Goal: Information Seeking & Learning: Learn about a topic

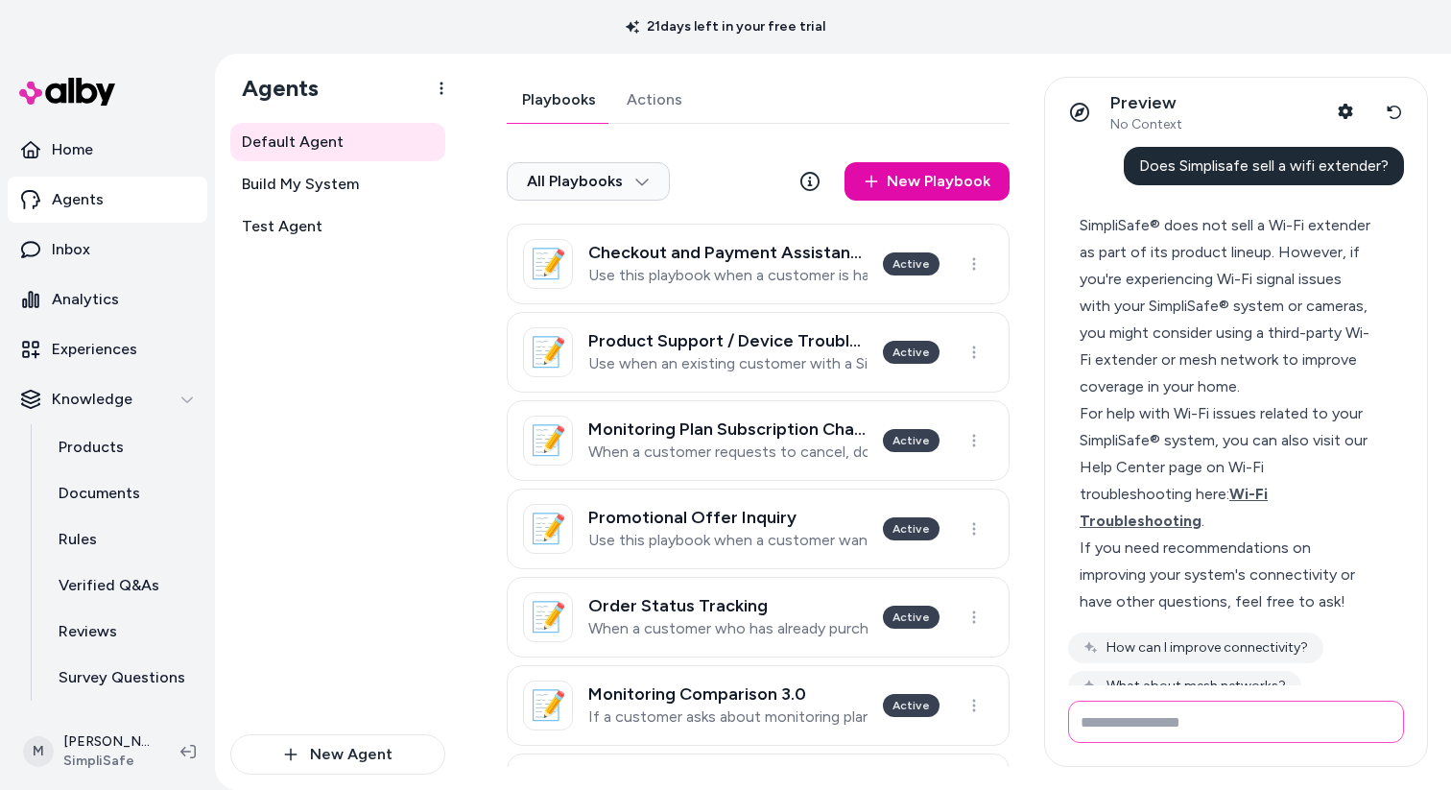
click at [1177, 722] on input "Write your prompt here" at bounding box center [1236, 721] width 336 height 42
type input "**********"
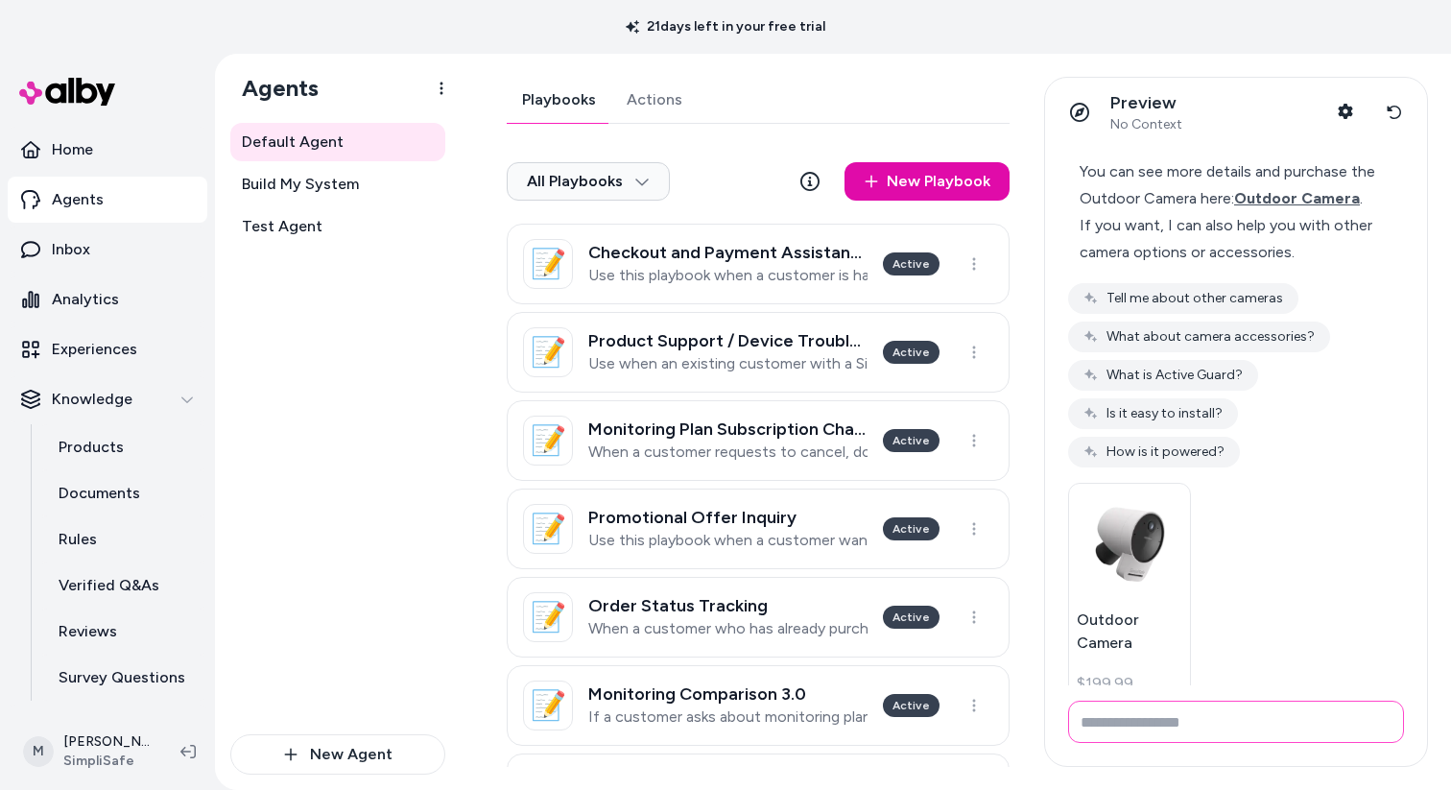
scroll to position [962, 0]
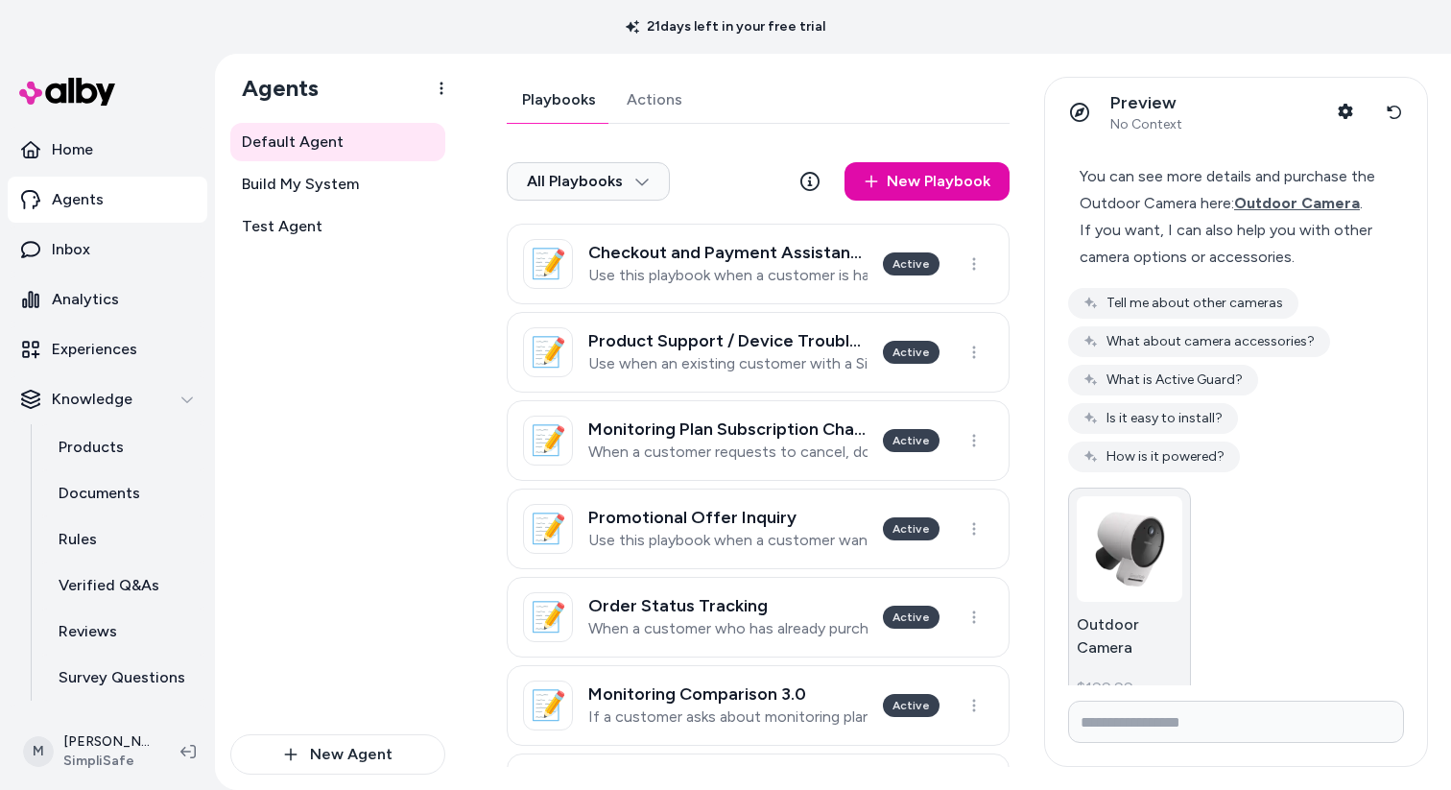
click at [1160, 534] on img at bounding box center [1129, 549] width 106 height 106
click at [1189, 738] on input "Write your prompt here" at bounding box center [1236, 721] width 336 height 42
type input "**********"
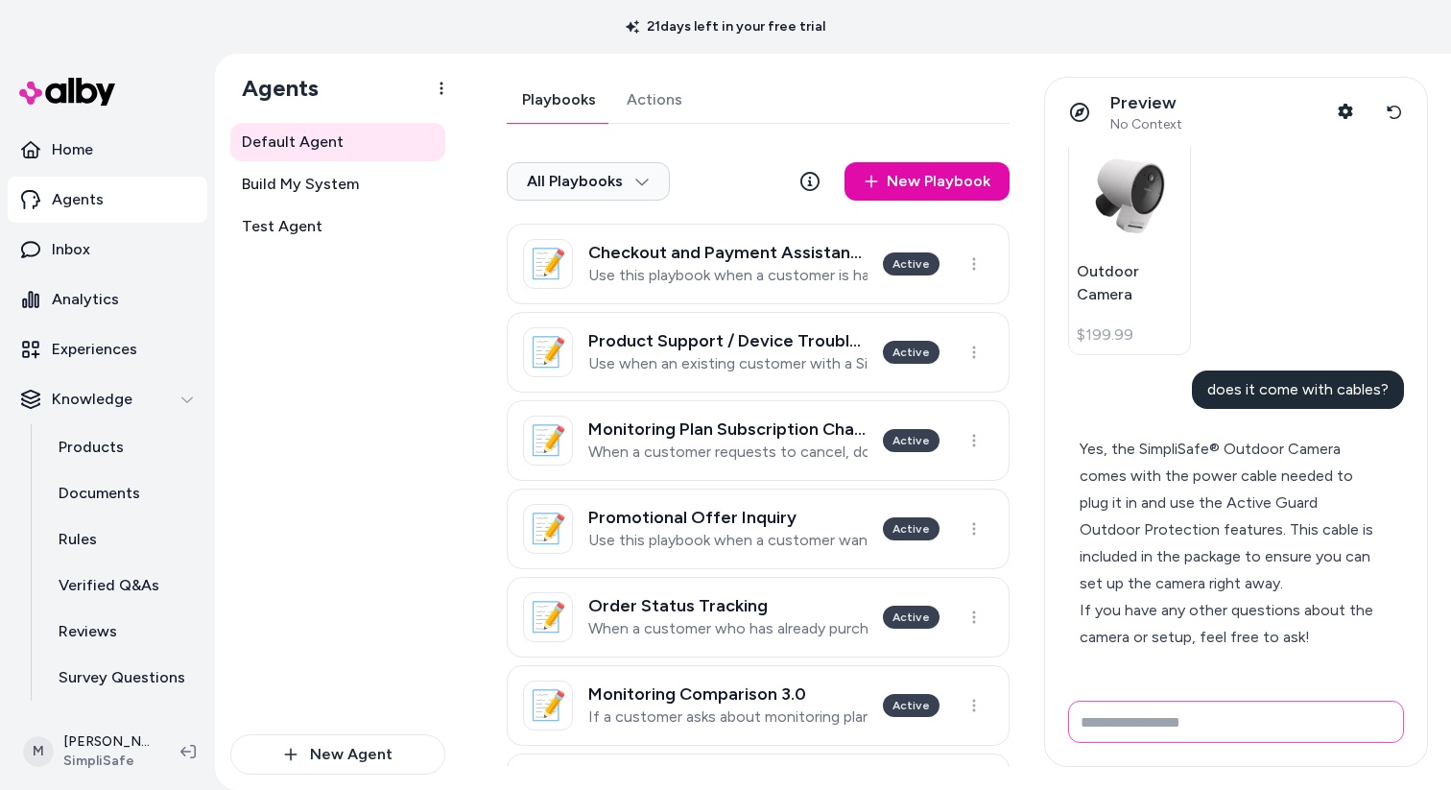
scroll to position [1183, 0]
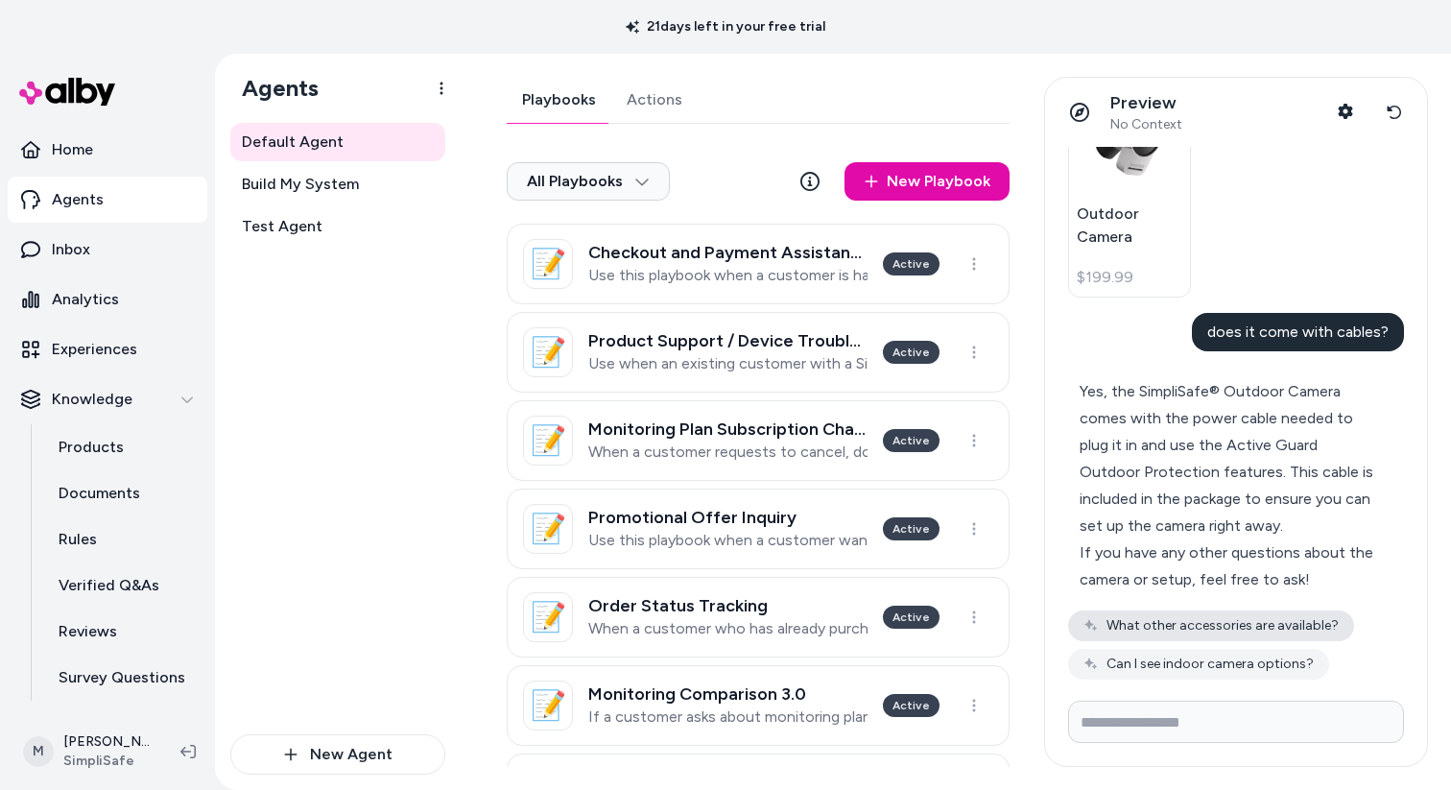
click at [1282, 614] on button "What other accessories are available?" at bounding box center [1211, 625] width 286 height 31
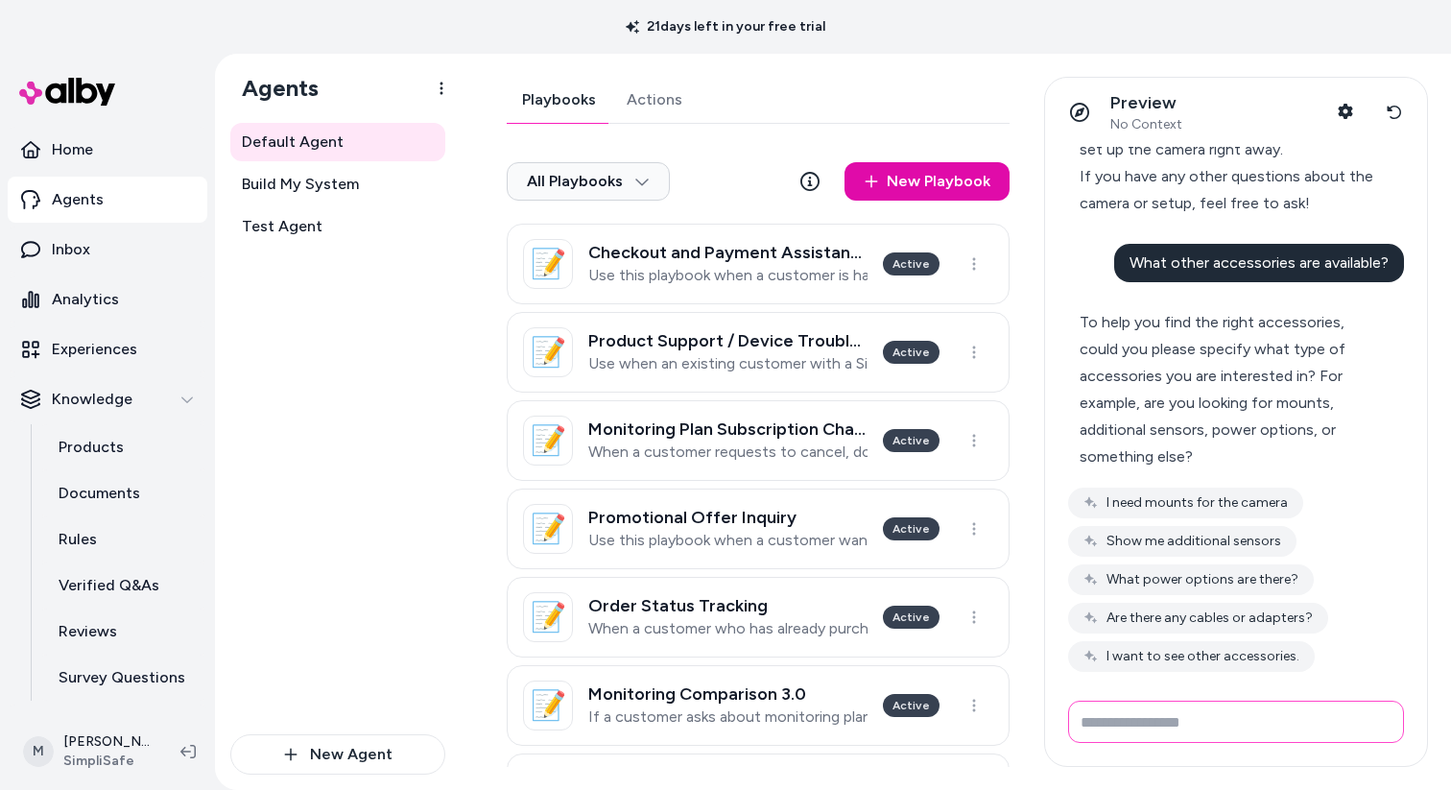
scroll to position [1569, 0]
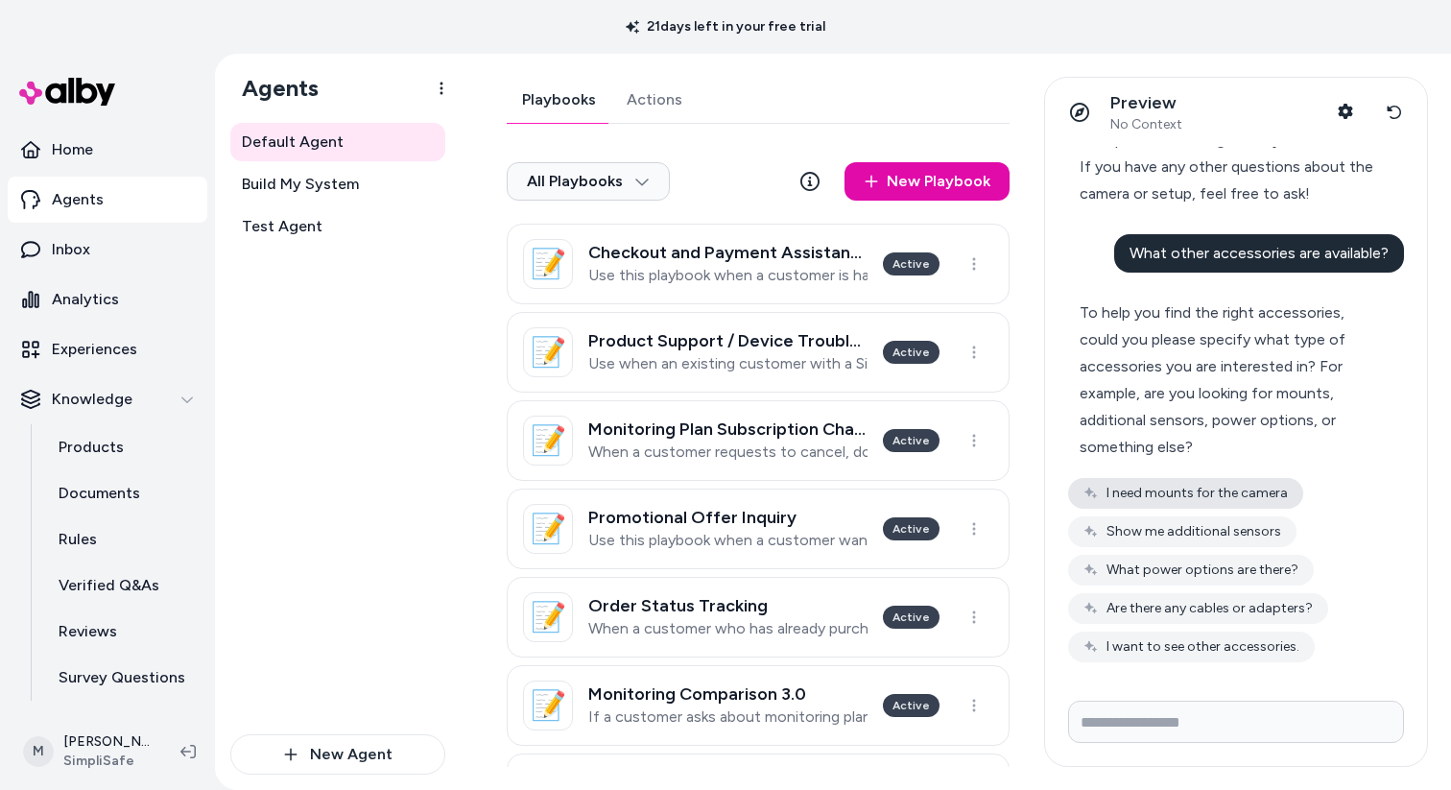
click at [1266, 491] on button "I need mounts for the camera" at bounding box center [1185, 493] width 235 height 31
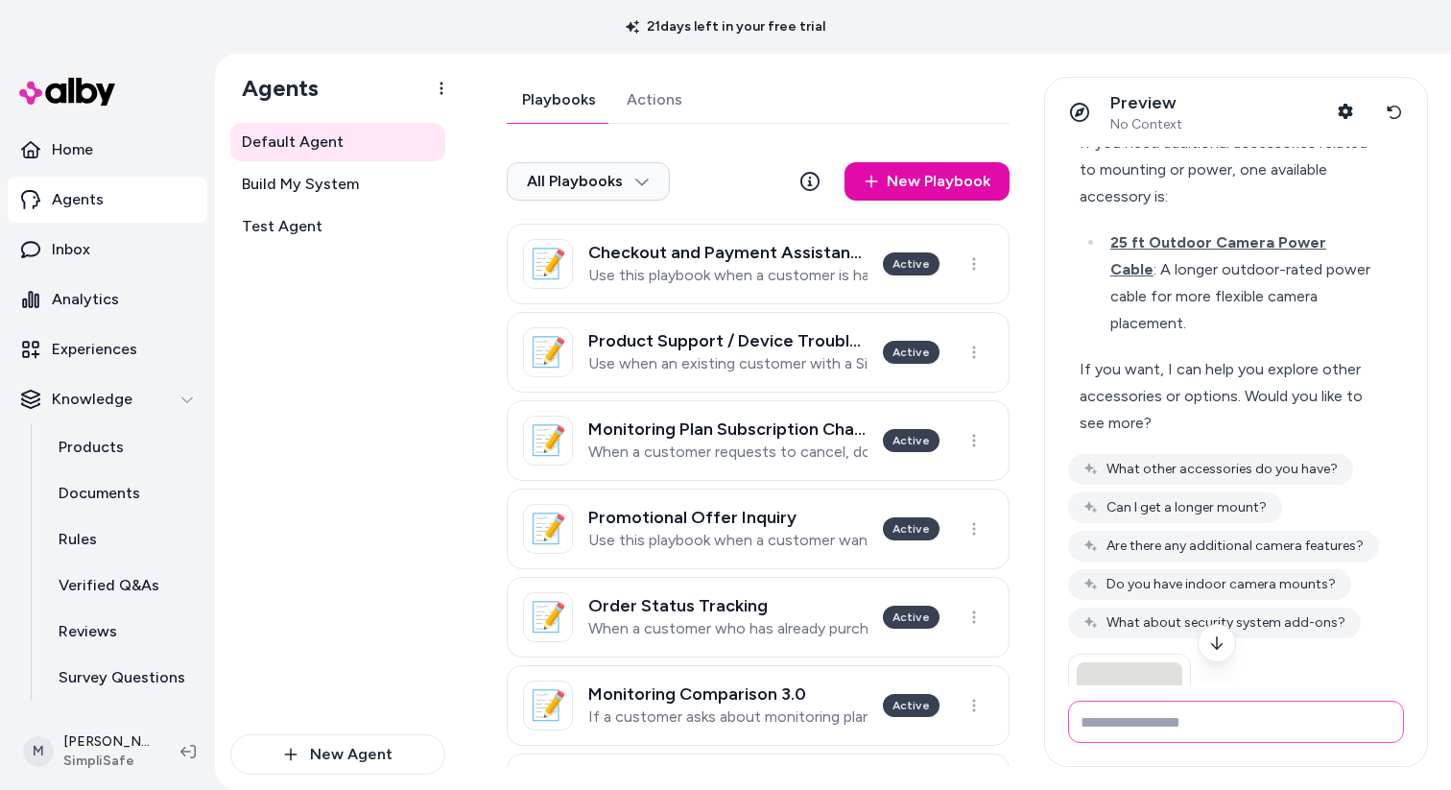
scroll to position [2184, 0]
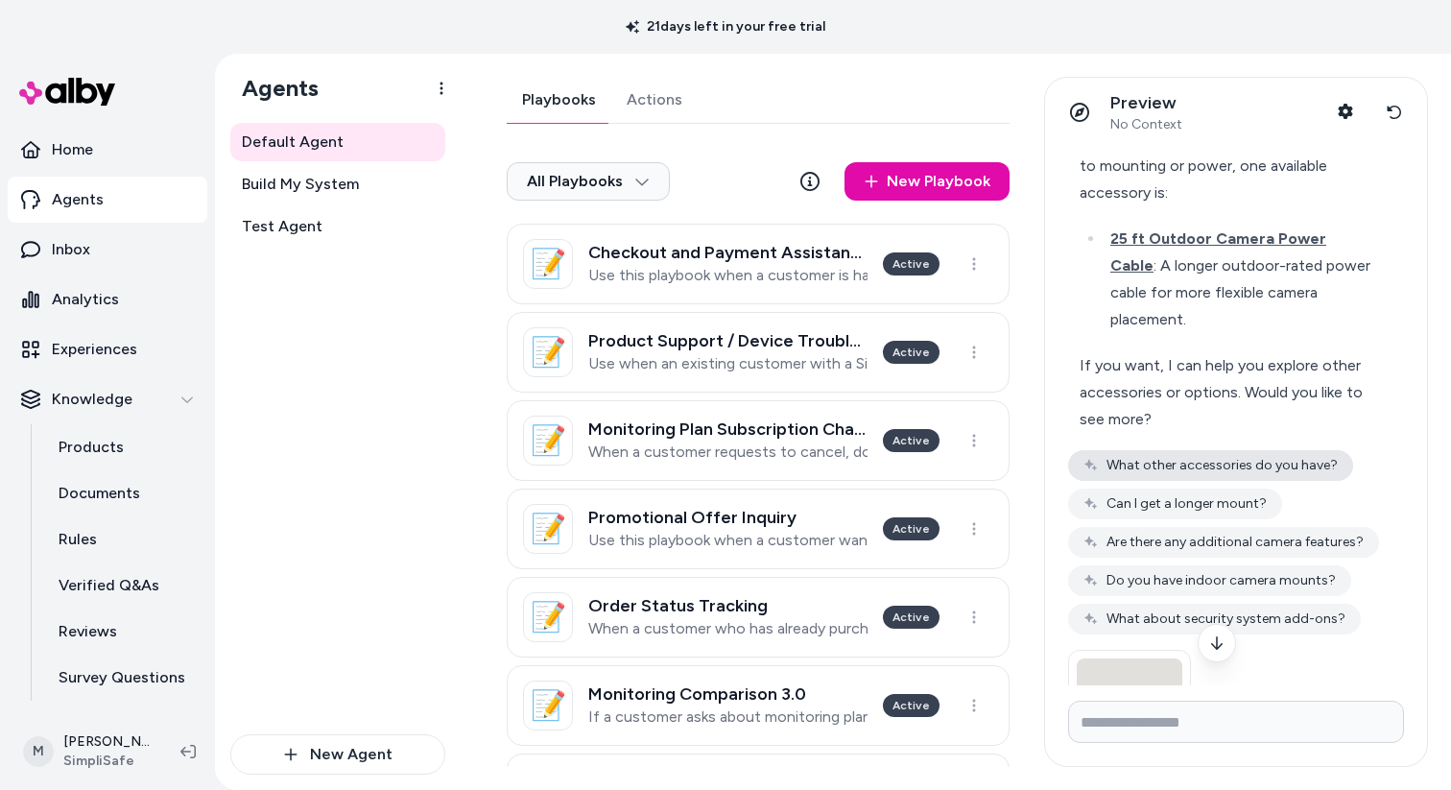
click at [1197, 451] on button "What other accessories do you have?" at bounding box center [1210, 465] width 285 height 31
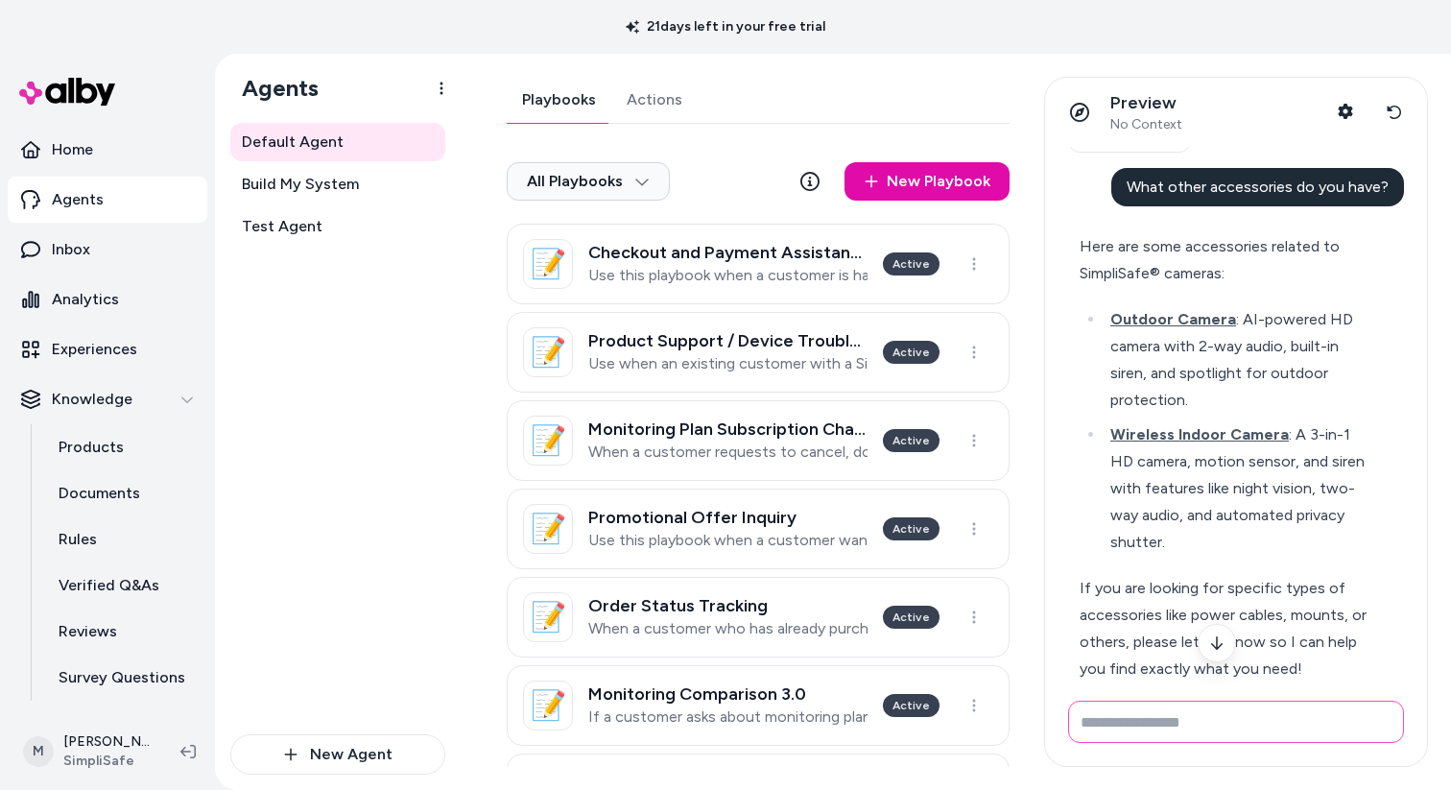
scroll to position [2722, 0]
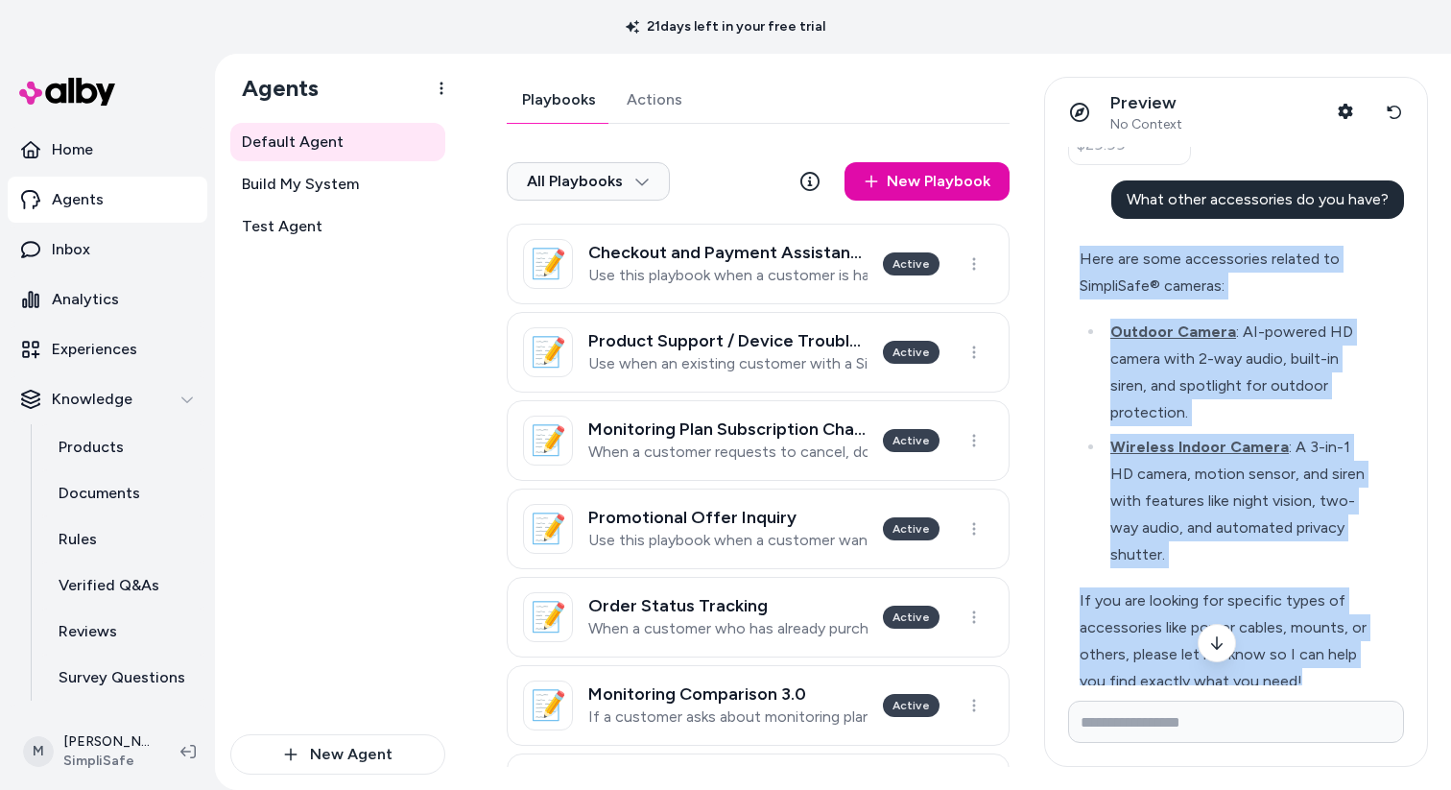
drag, startPoint x: 1075, startPoint y: 225, endPoint x: 1331, endPoint y: 624, distance: 473.4
click at [1331, 624] on div "Here are some accessories related to SimpliSafe® cameras: Outdoor Camera : AI-p…" at bounding box center [1227, 470] width 319 height 472
copy div "Here are some accessories related to SimpliSafe® cameras: Outdoor Camera : AI-p…"
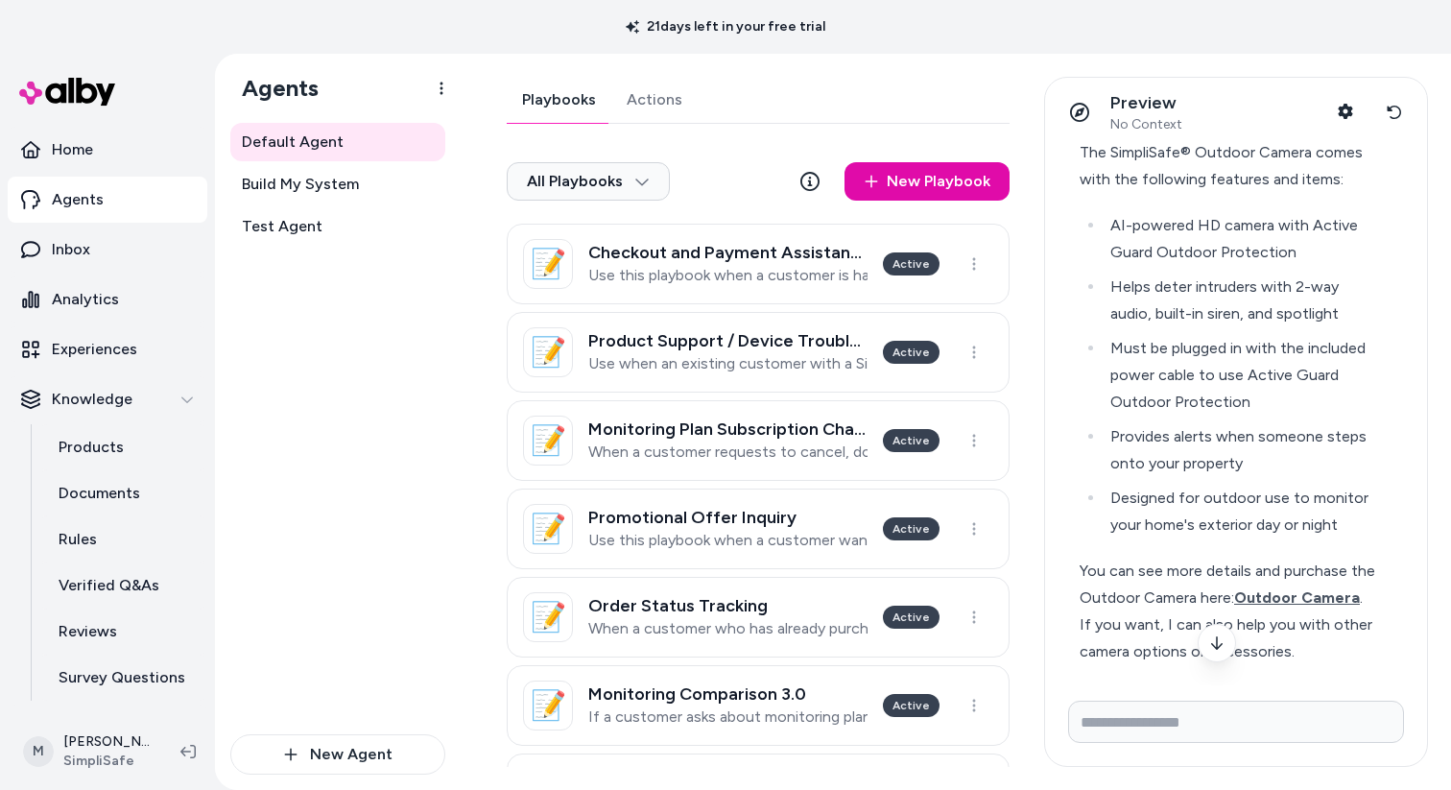
scroll to position [494, 0]
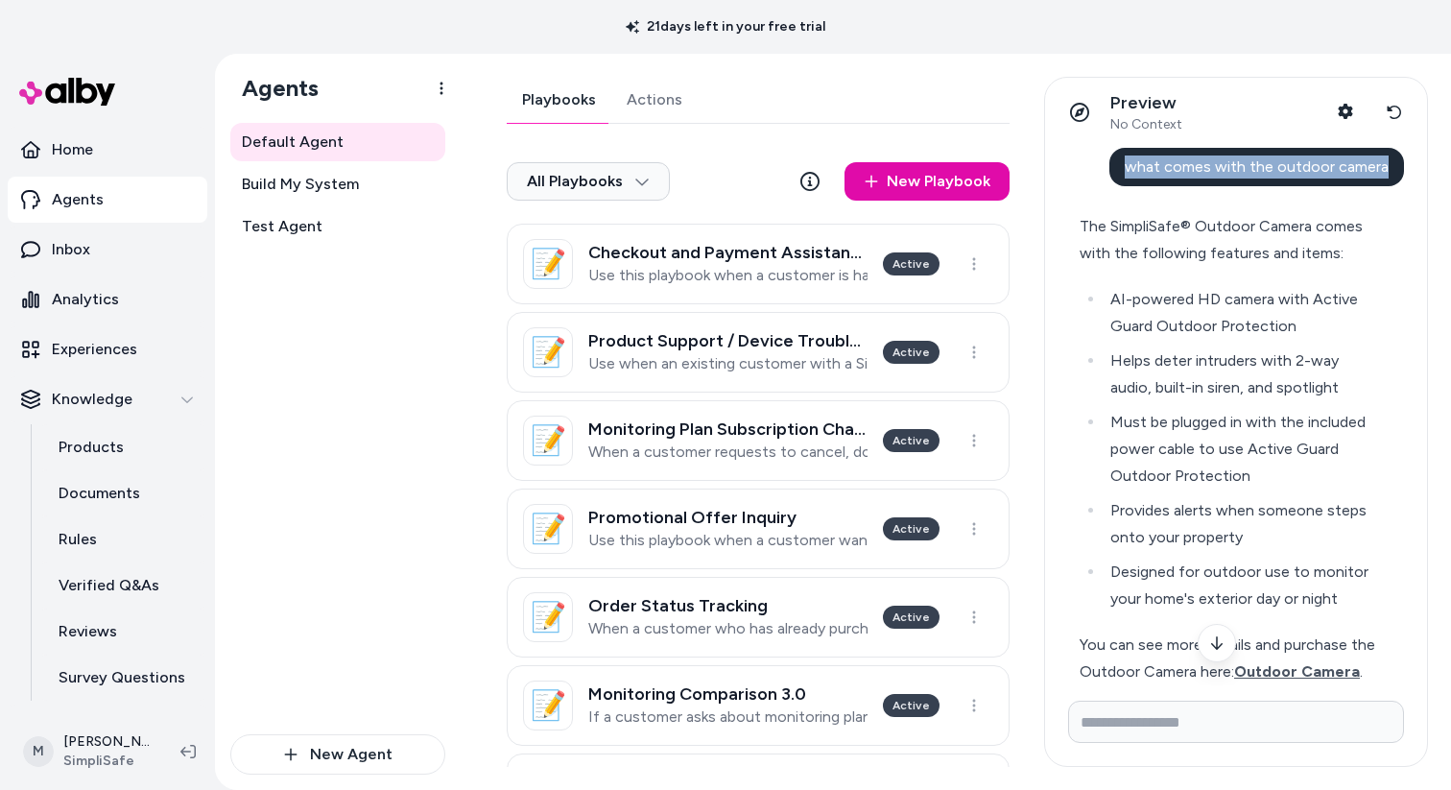
drag, startPoint x: 1127, startPoint y: 163, endPoint x: 1413, endPoint y: 179, distance: 286.4
click at [1413, 179] on div "Does Simplisafe sell a wifi extender? SimpliSafe® does not sell a Wi-Fi extende…" at bounding box center [1236, 416] width 382 height 538
copy span "what comes with the outdoor camera"
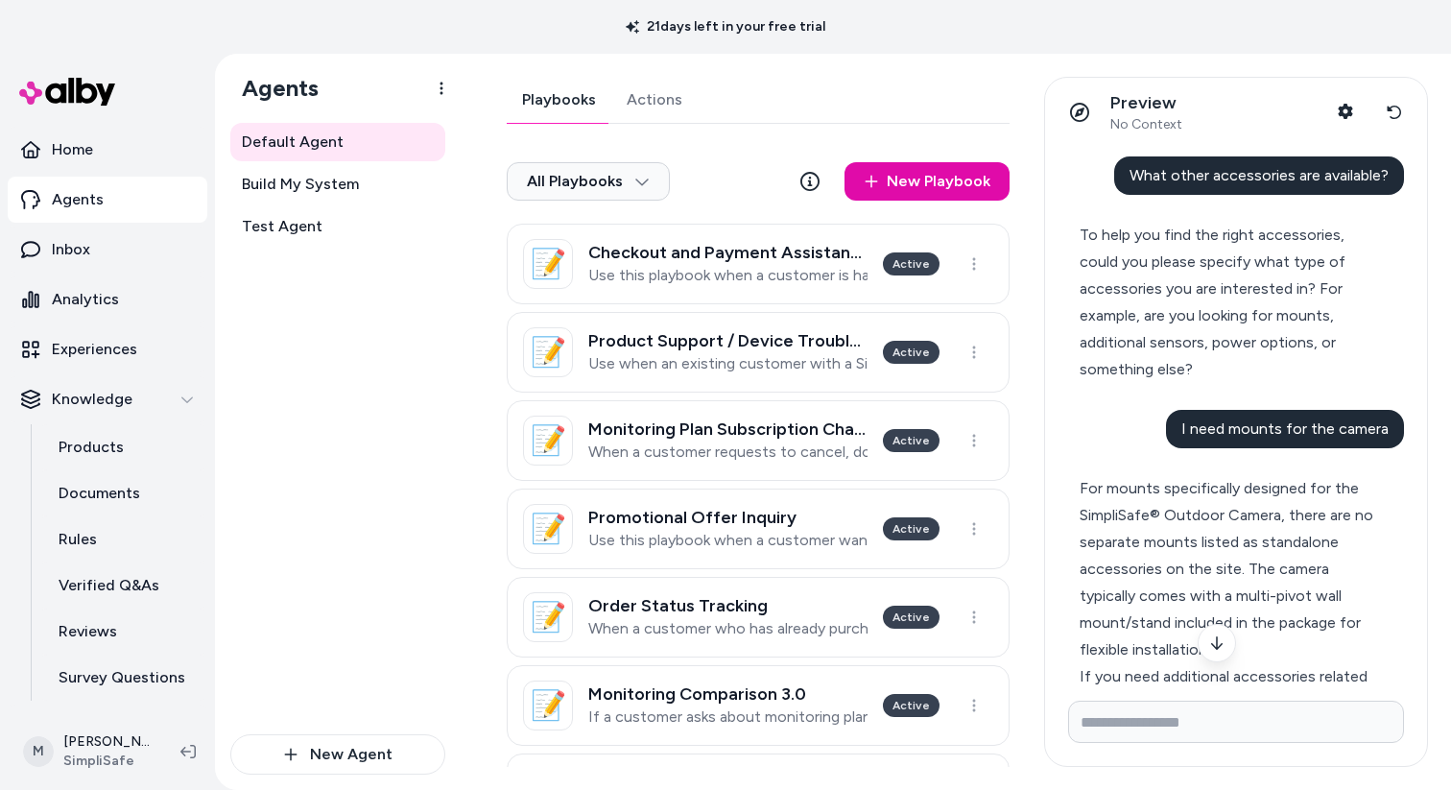
scroll to position [1573, 0]
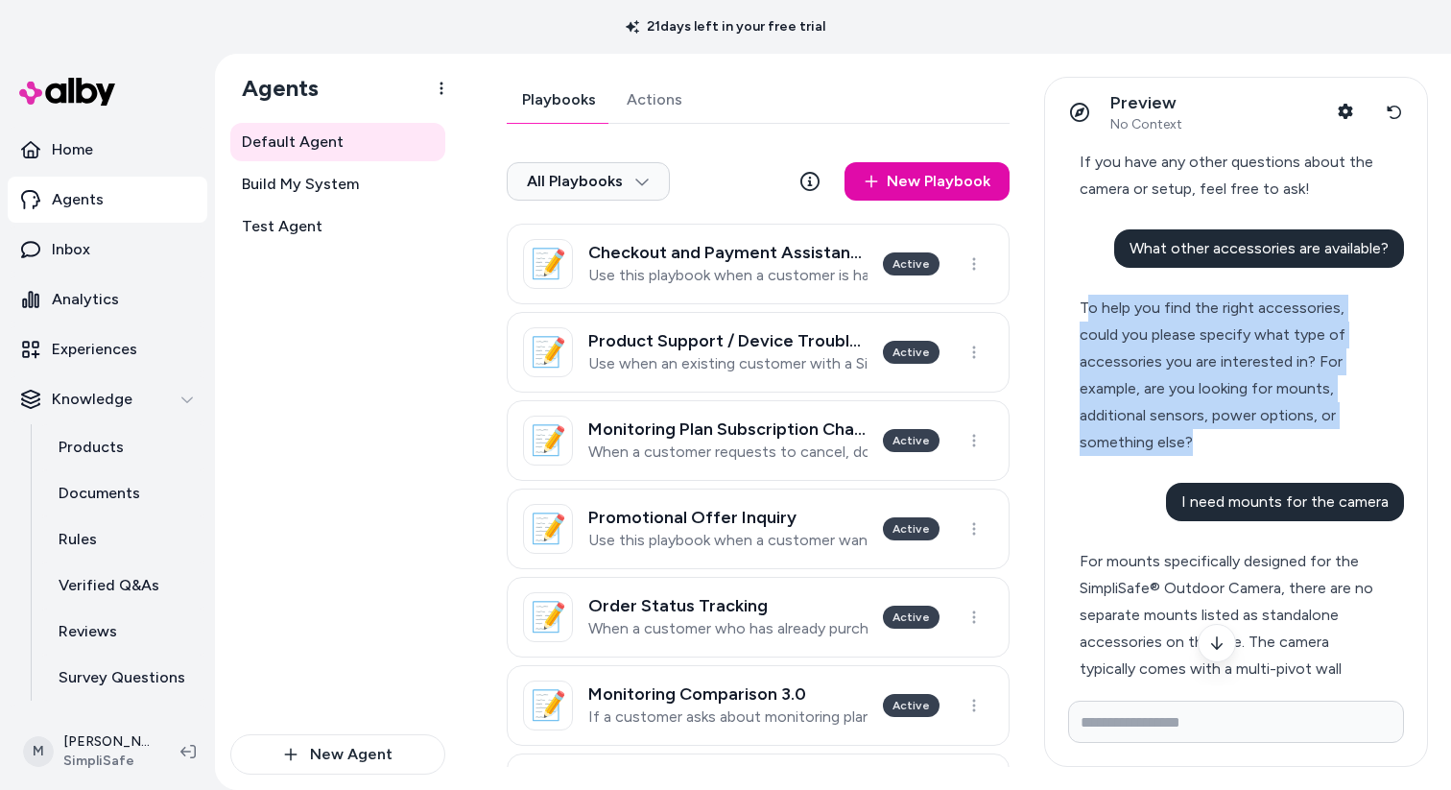
drag, startPoint x: 1084, startPoint y: 300, endPoint x: 1262, endPoint y: 429, distance: 219.2
click at [1262, 429] on div "To help you find the right accessories, could you please specify what type of a…" at bounding box center [1227, 375] width 296 height 161
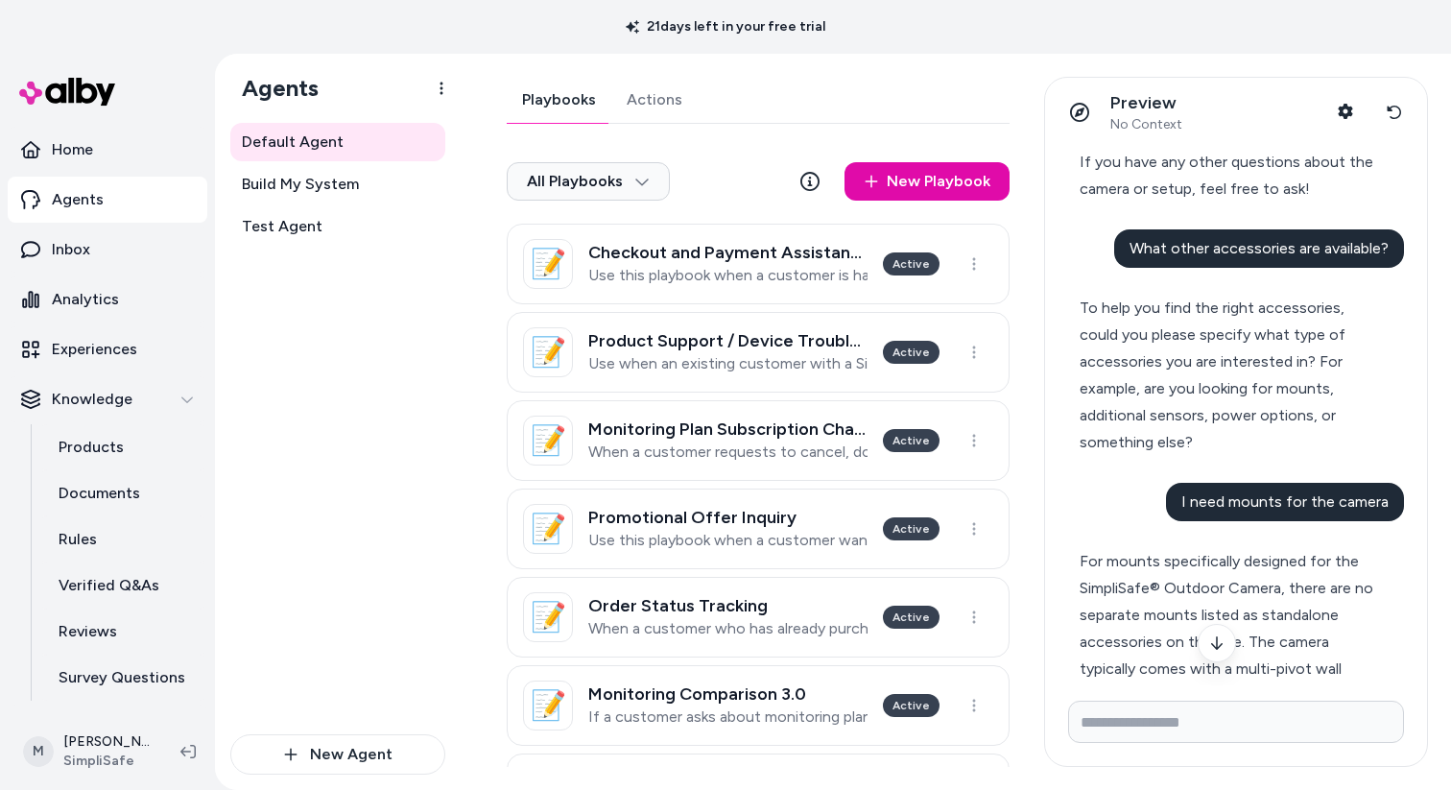
click at [1092, 306] on div "To help you find the right accessories, could you please specify what type of a…" at bounding box center [1227, 375] width 296 height 161
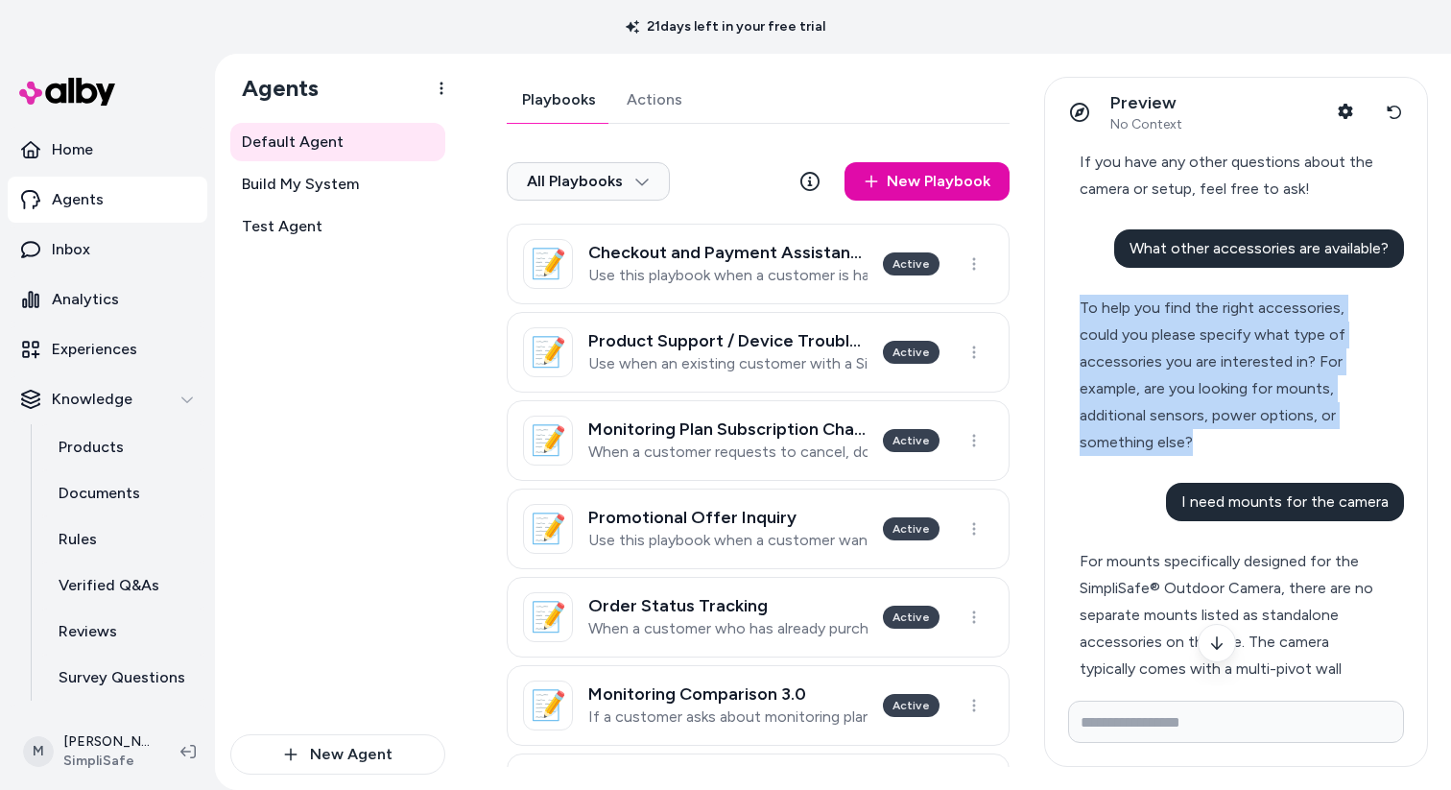
drag, startPoint x: 1080, startPoint y: 306, endPoint x: 1245, endPoint y: 434, distance: 208.6
click at [1245, 434] on div "To help you find the right accessories, could you please specify what type of a…" at bounding box center [1227, 375] width 296 height 161
copy div "To help you find the right accessories, could you please specify what type of a…"
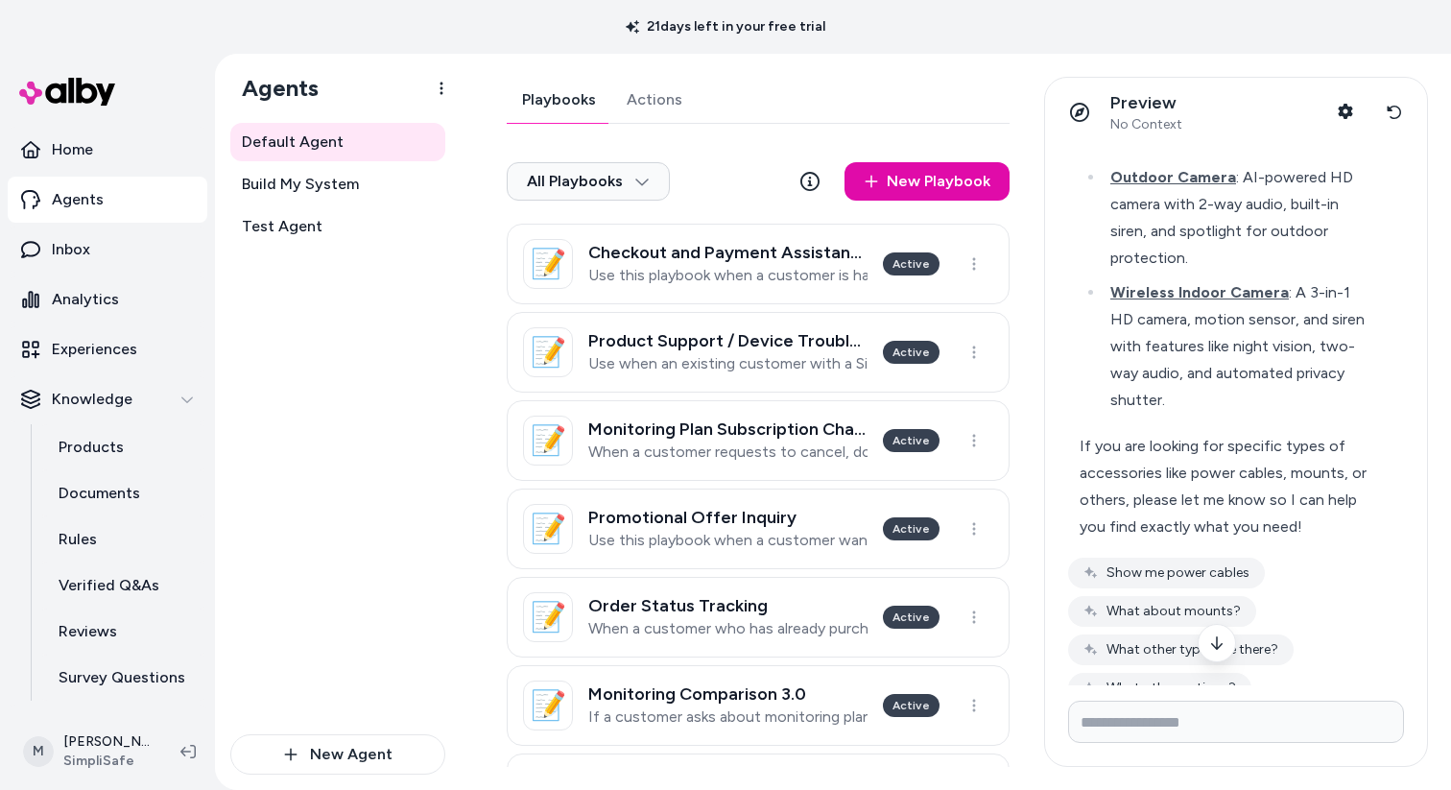
scroll to position [2884, 0]
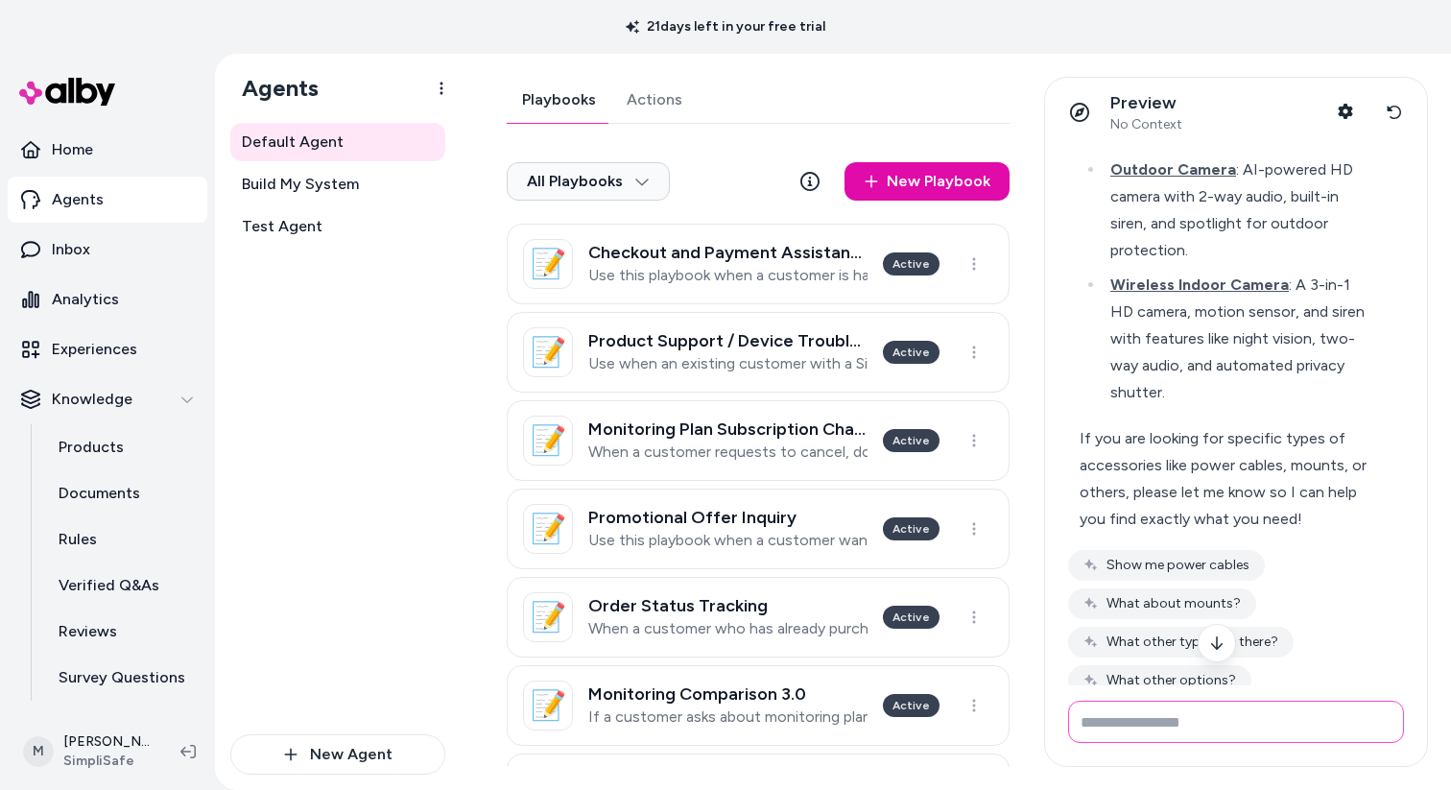
click at [1238, 732] on input "Write your prompt here" at bounding box center [1236, 721] width 336 height 42
type input "**********"
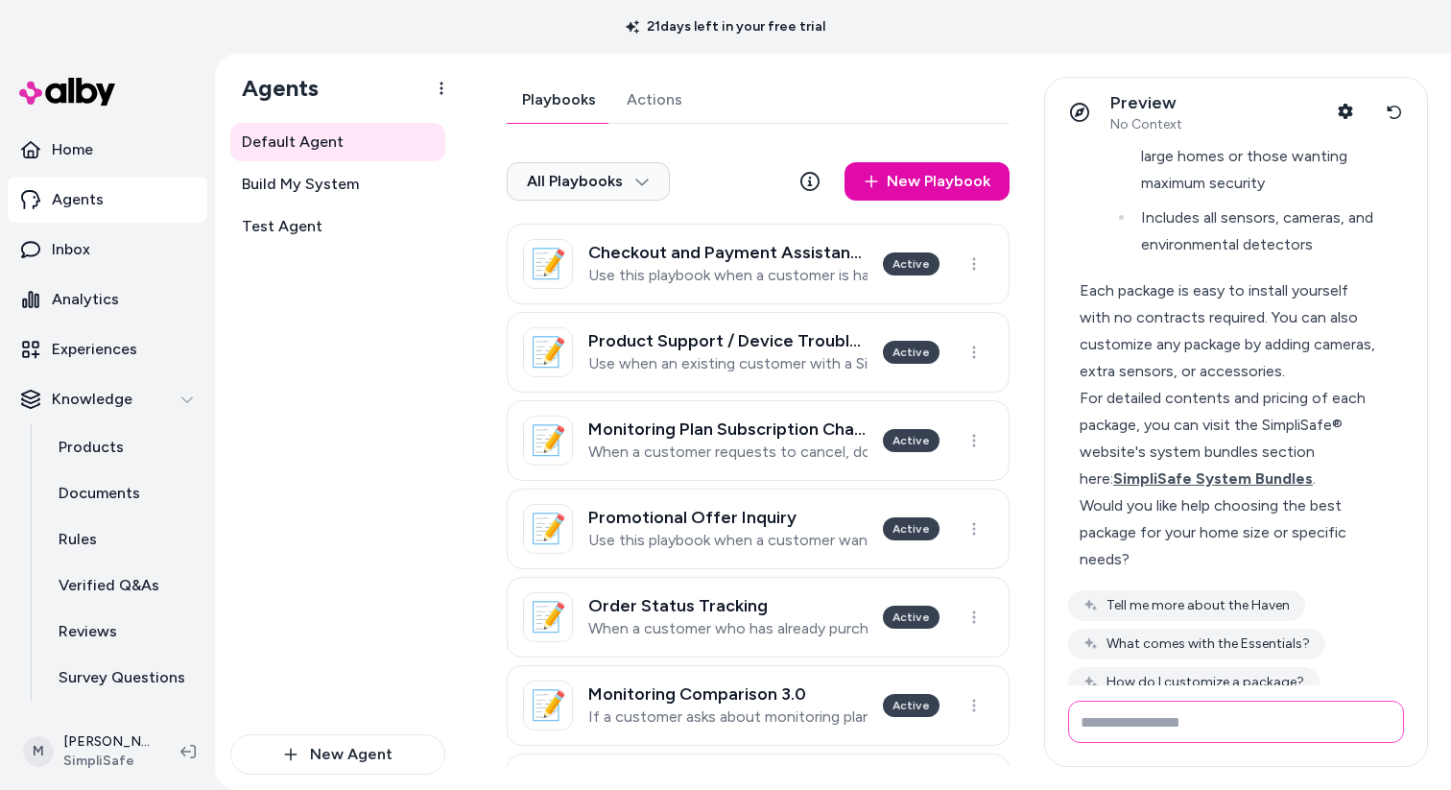
scroll to position [4347, 0]
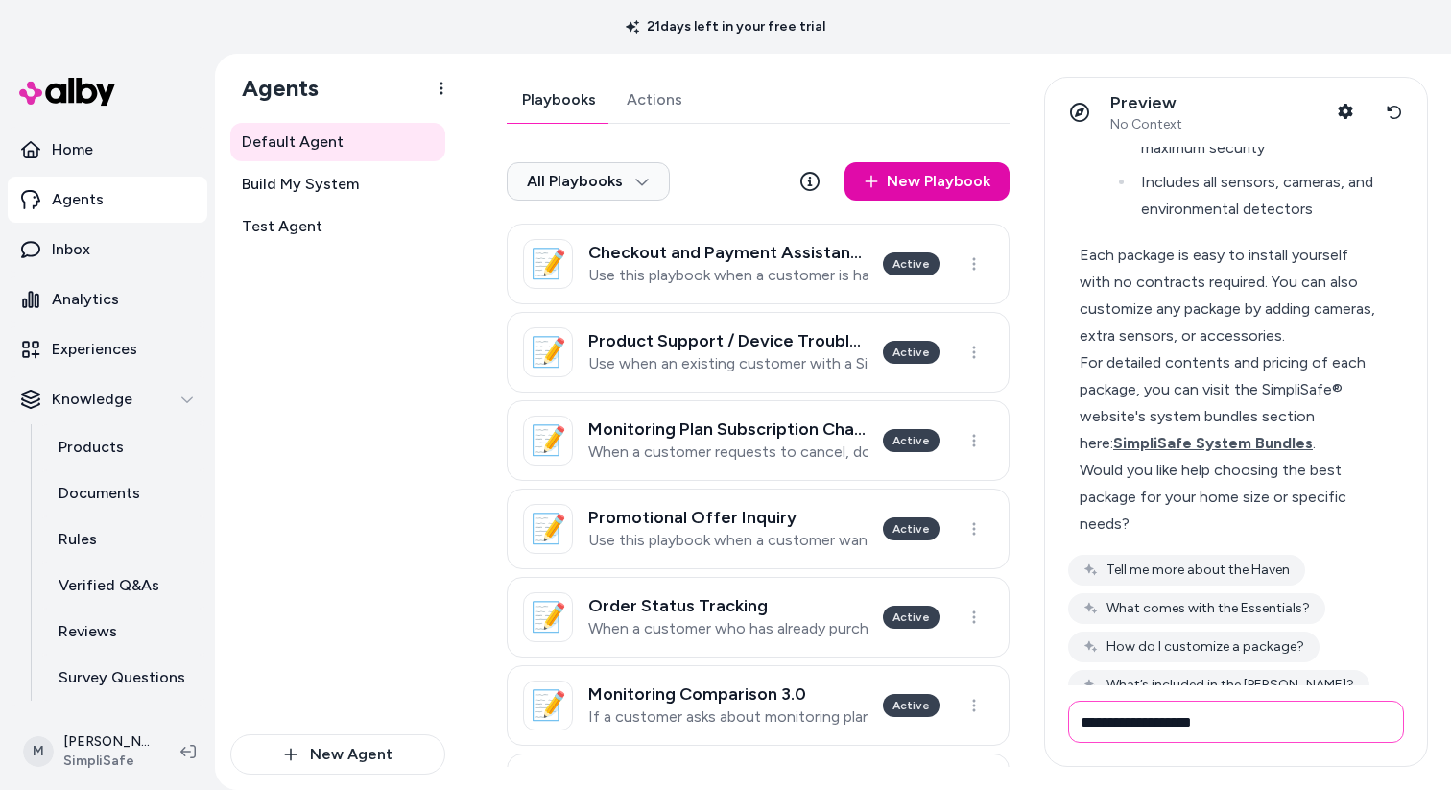
type input "**********"
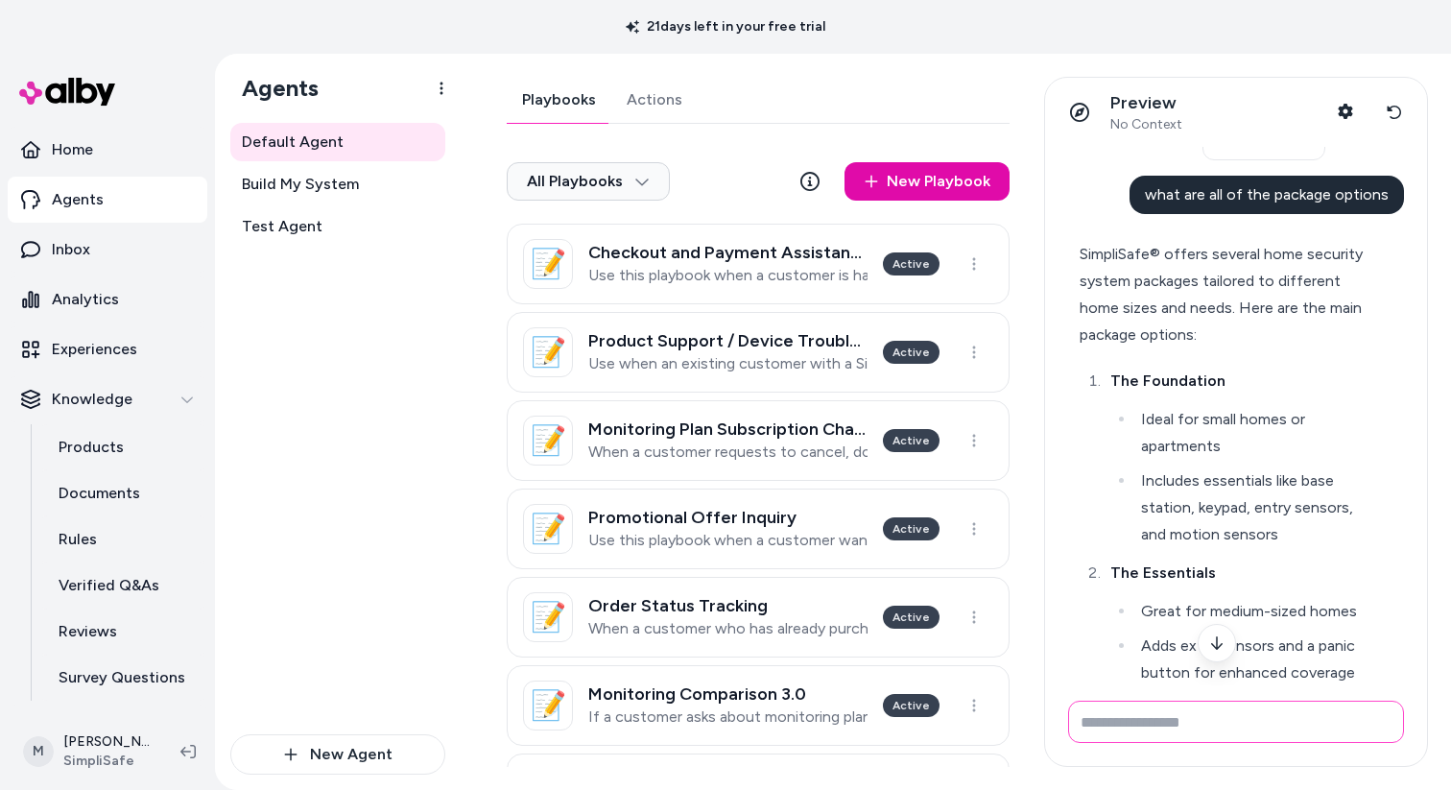
scroll to position [3461, 0]
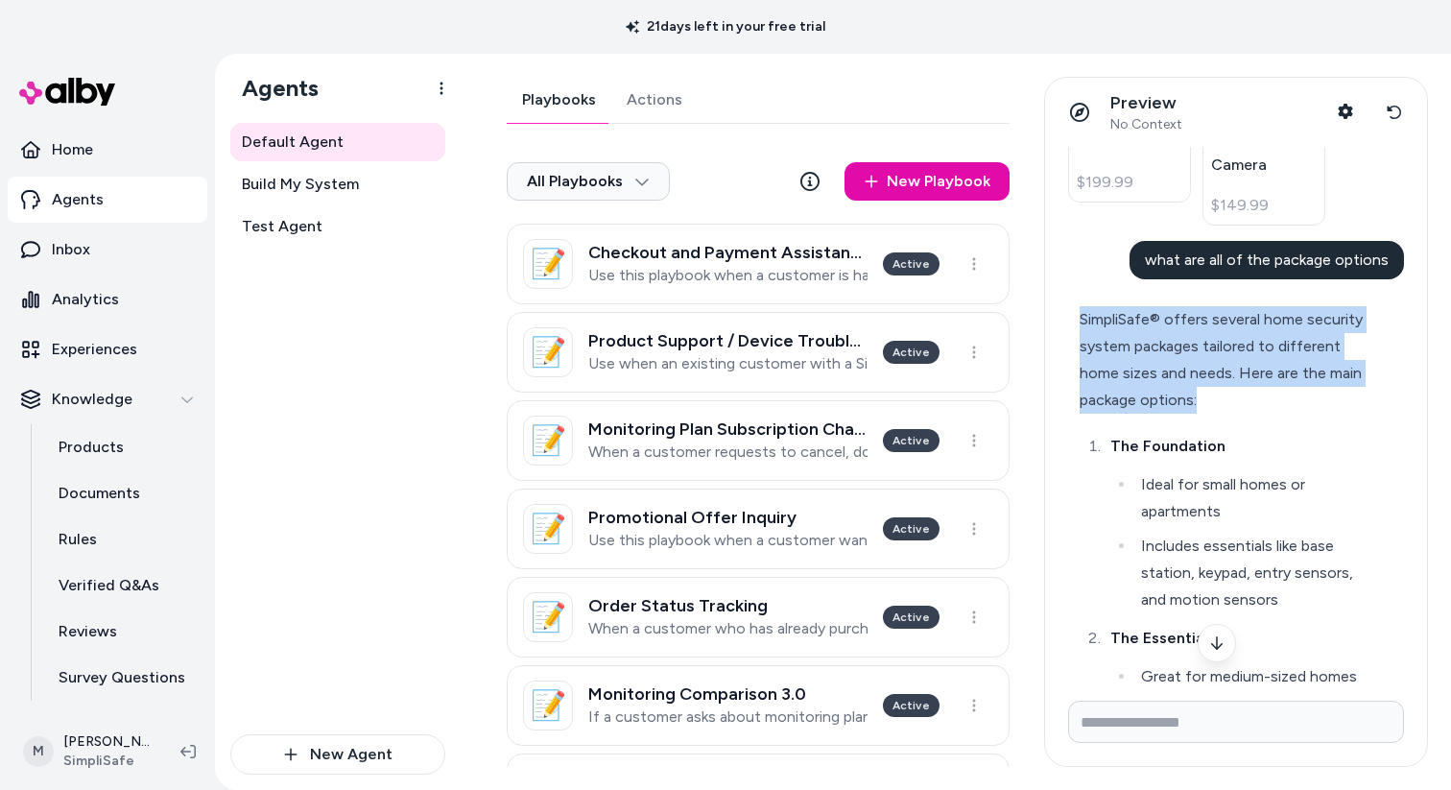
drag, startPoint x: 1079, startPoint y: 239, endPoint x: 1219, endPoint y: 324, distance: 164.0
click at [1219, 324] on div "SimpliSafe® offers several home security system packages tailored to different …" at bounding box center [1227, 359] width 296 height 107
copy div "SimpliSafe® offers several home security system packages tailored to different …"
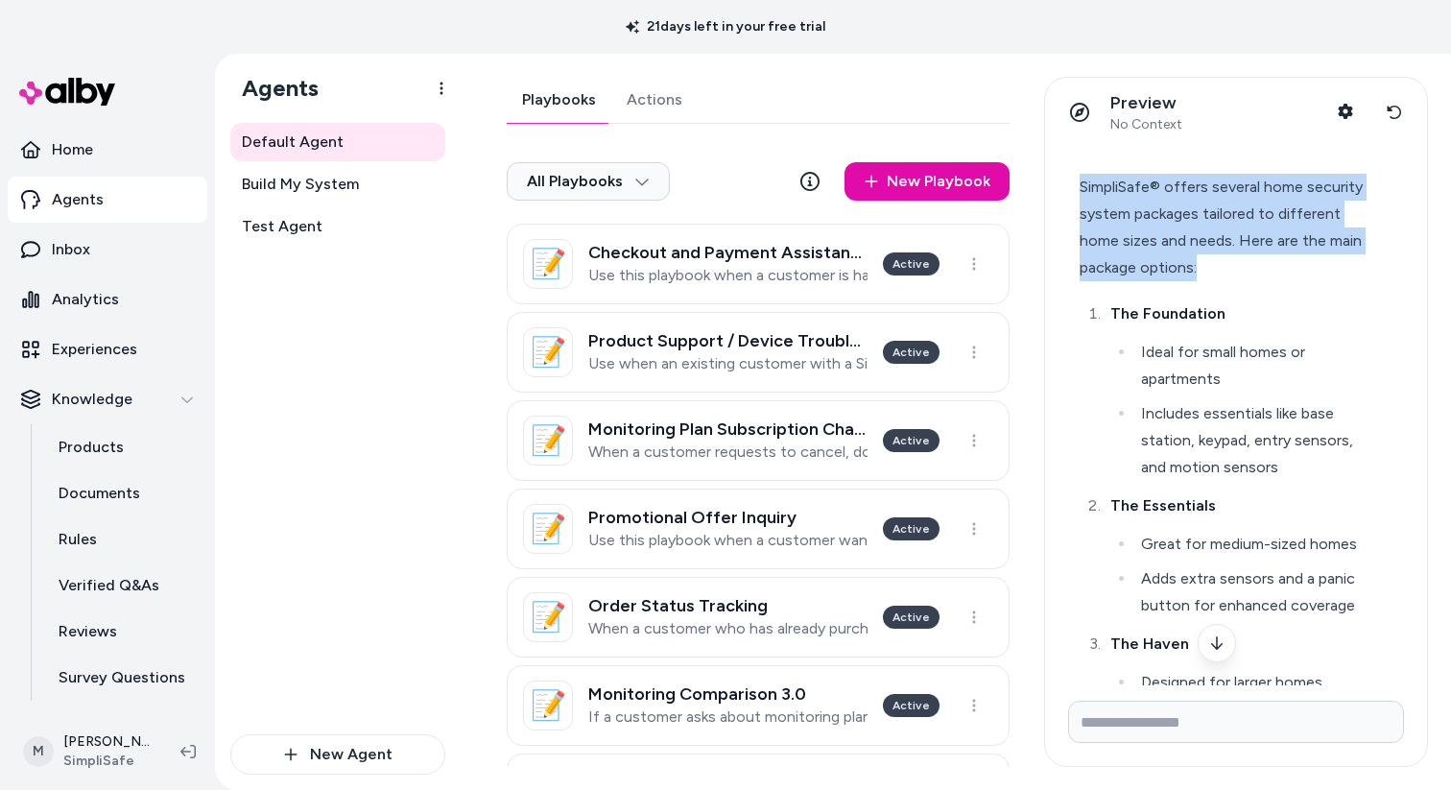
scroll to position [3591, 0]
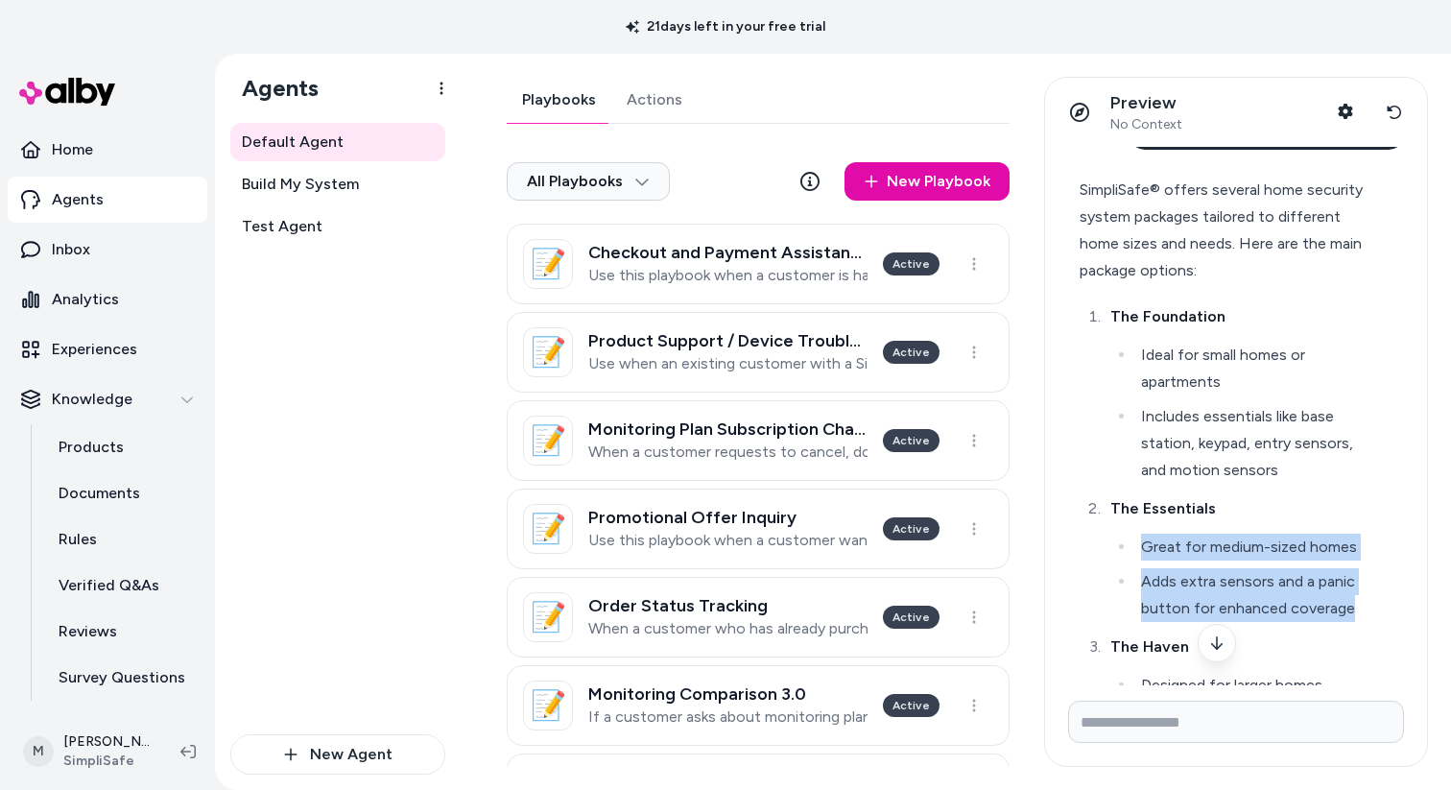
drag, startPoint x: 1133, startPoint y: 466, endPoint x: 1350, endPoint y: 528, distance: 225.3
click at [1350, 533] on ul "Great for medium-sized homes Adds extra sensors and a panic button for enhanced…" at bounding box center [1243, 577] width 266 height 88
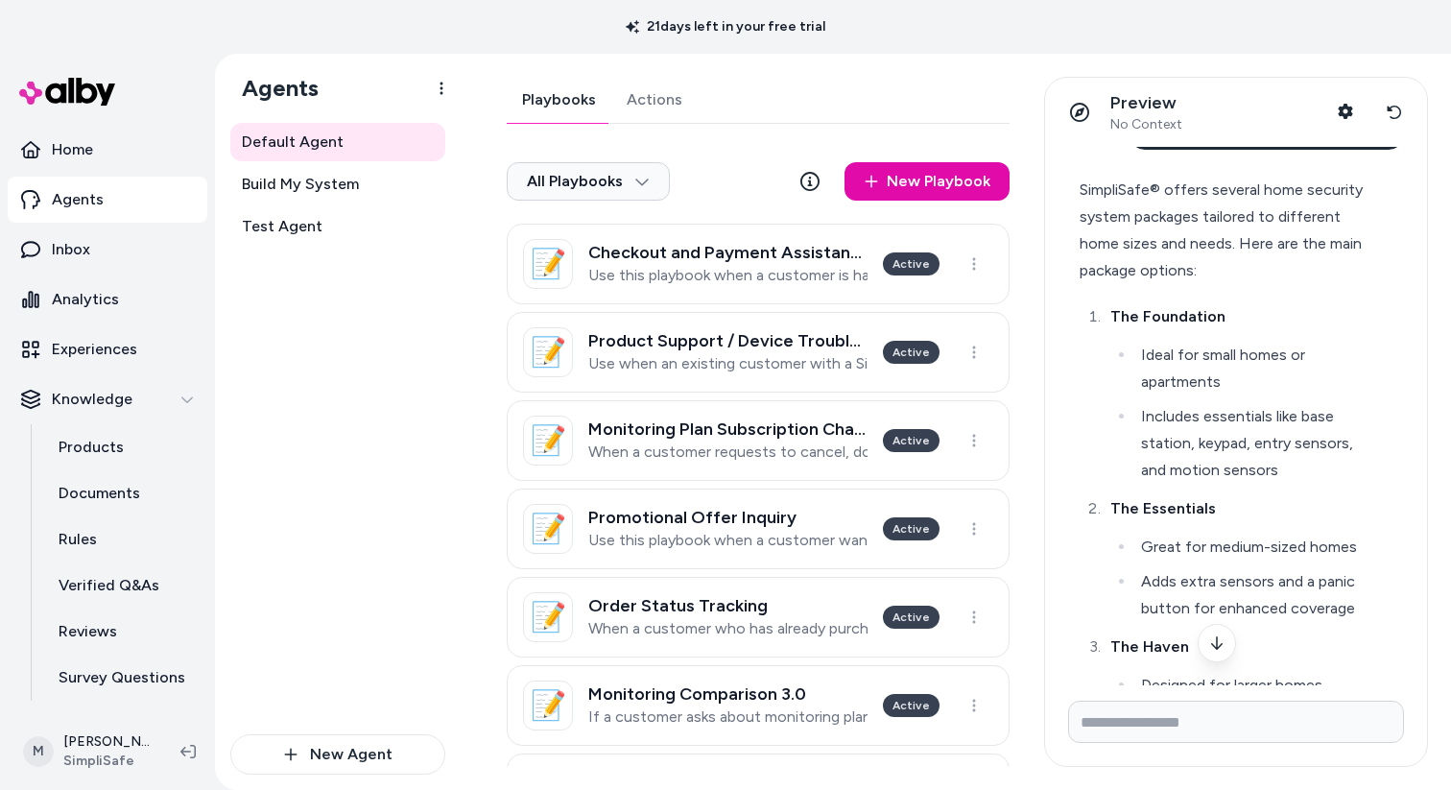
click at [1104, 495] on li "The Essentials Great for medium-sized homes Adds extra sensors and a panic butt…" at bounding box center [1240, 558] width 272 height 127
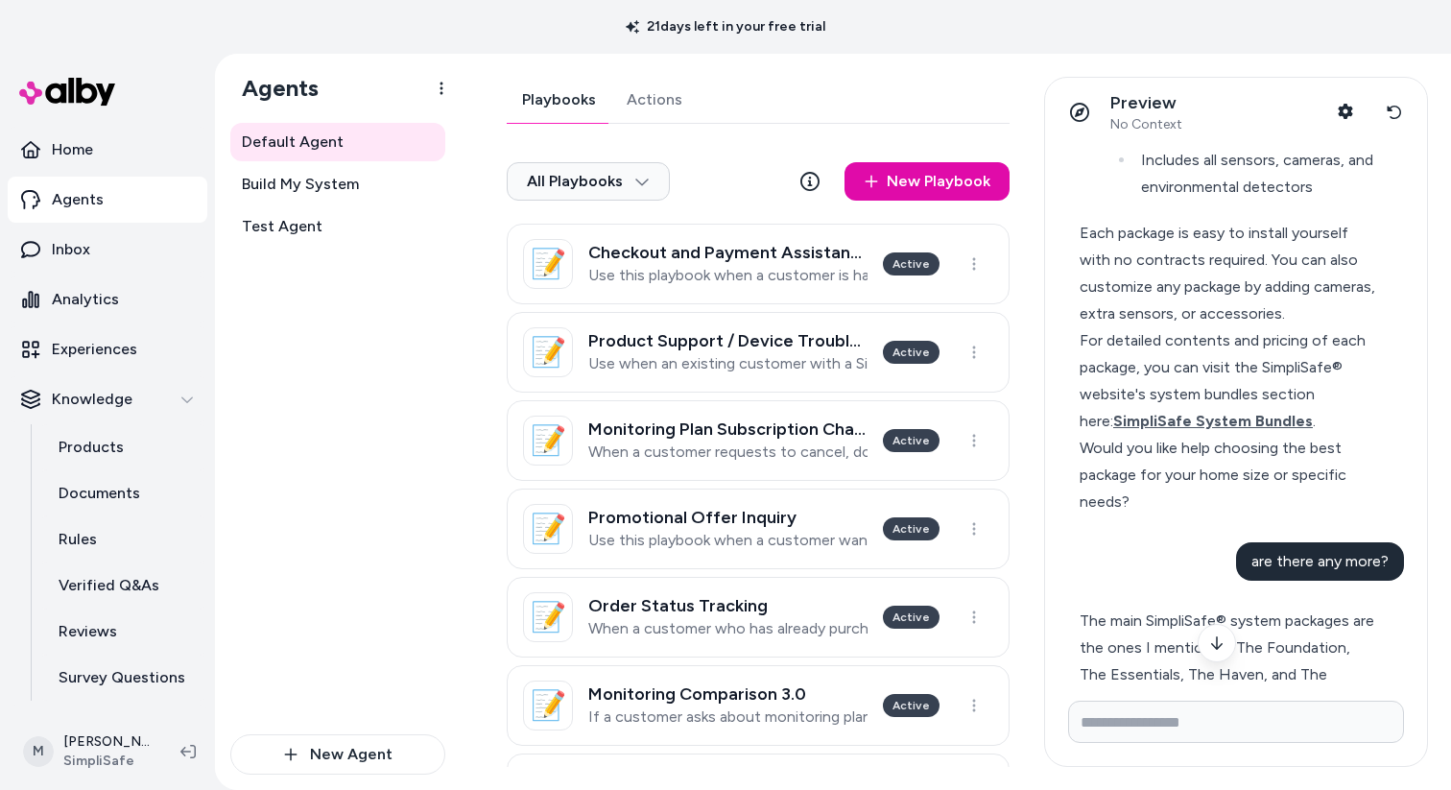
scroll to position [4510, 0]
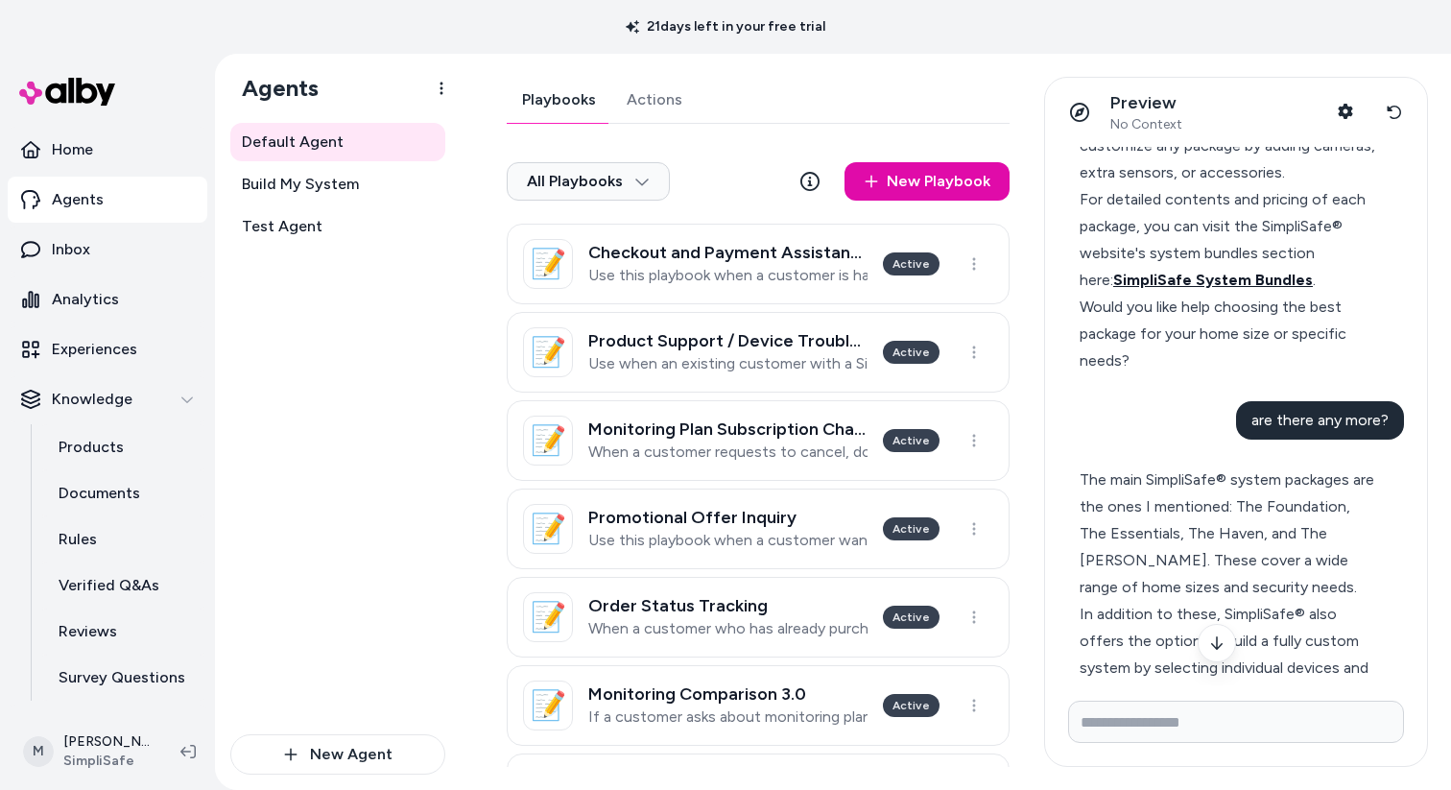
click at [1247, 271] on span "SimpliSafe System Bundles" at bounding box center [1213, 280] width 200 height 18
drag, startPoint x: 1293, startPoint y: 205, endPoint x: 1070, endPoint y: 201, distance: 223.6
copy div "SimpliSafe System Bundles ."
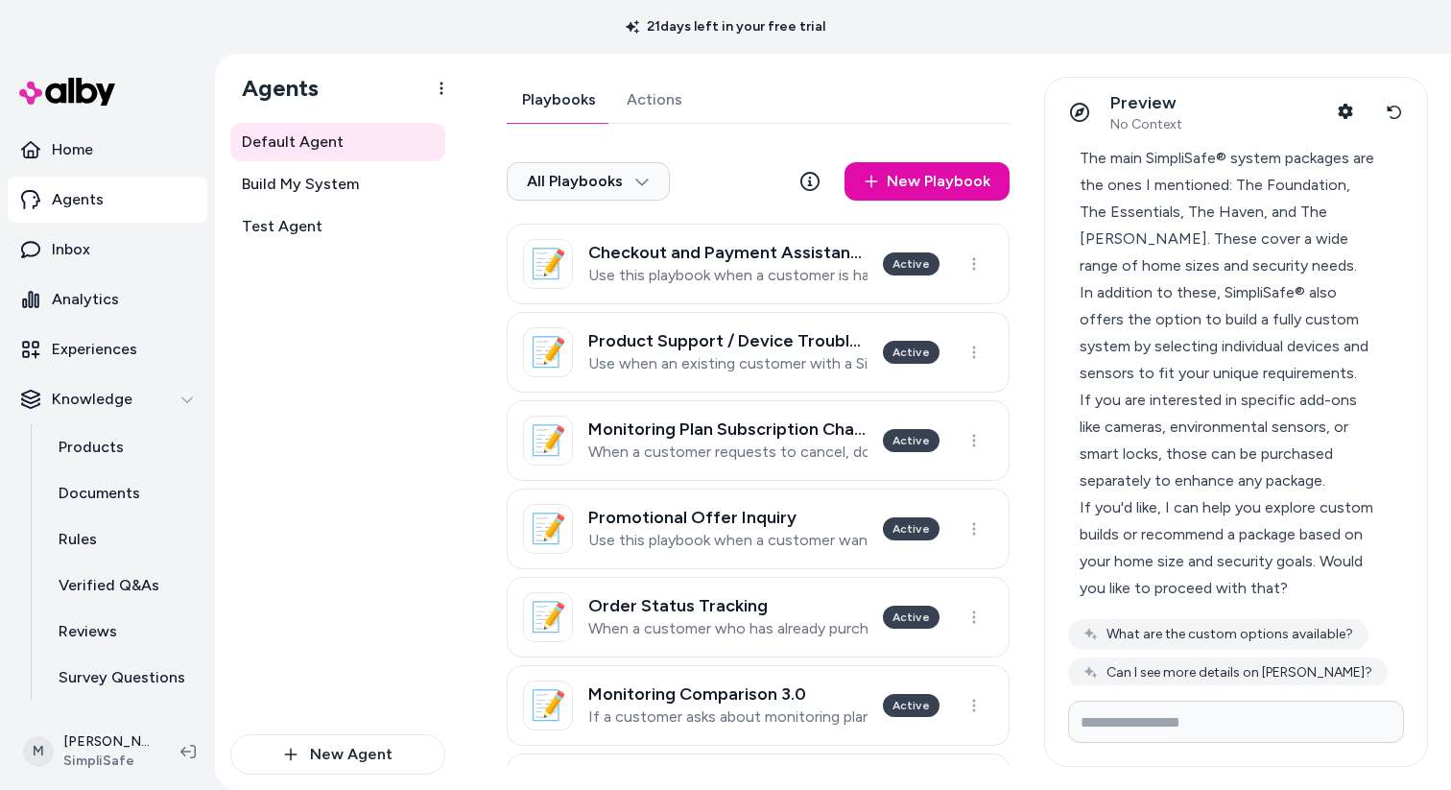
scroll to position [4896, 0]
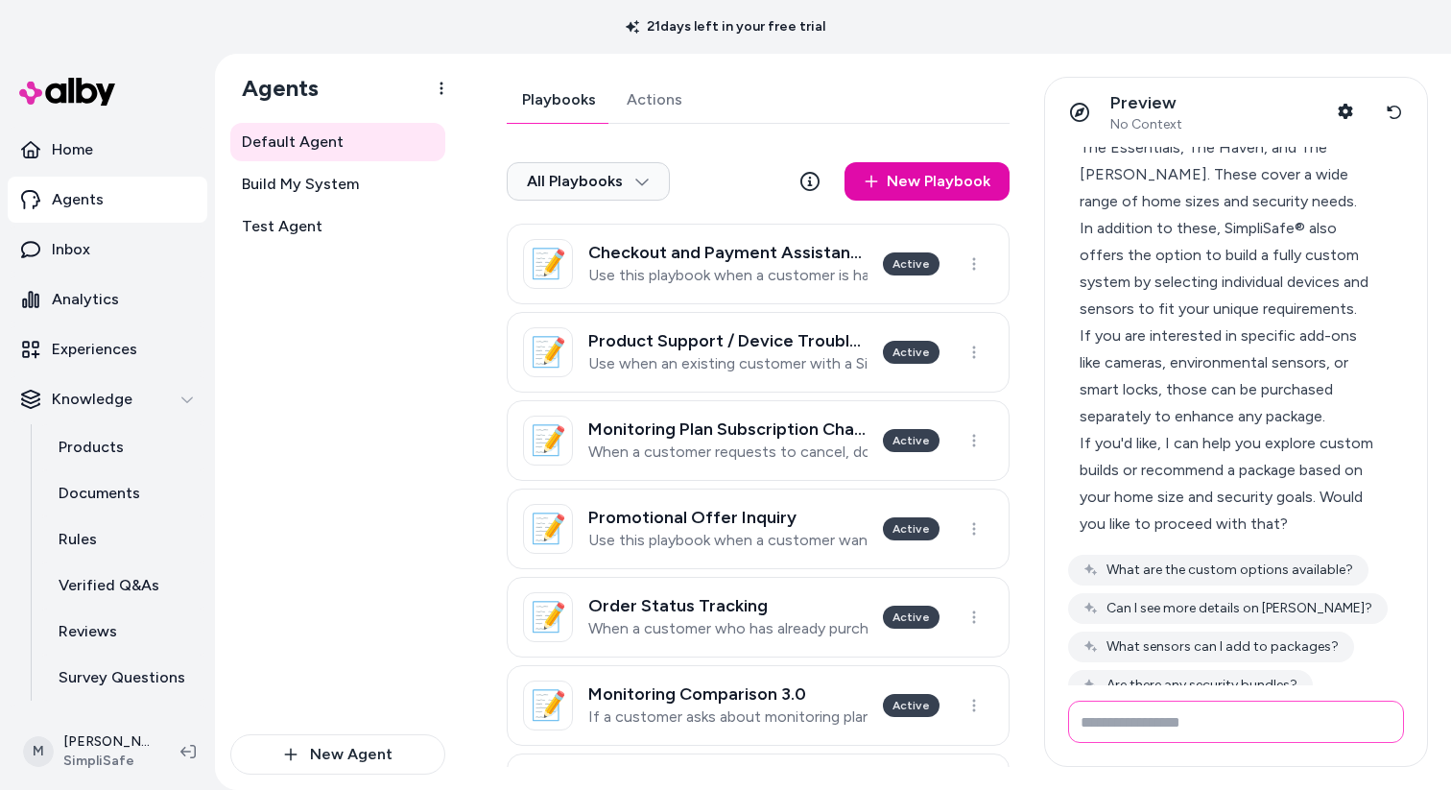
click at [1189, 735] on input "Write your prompt here" at bounding box center [1236, 721] width 336 height 42
type input "**********"
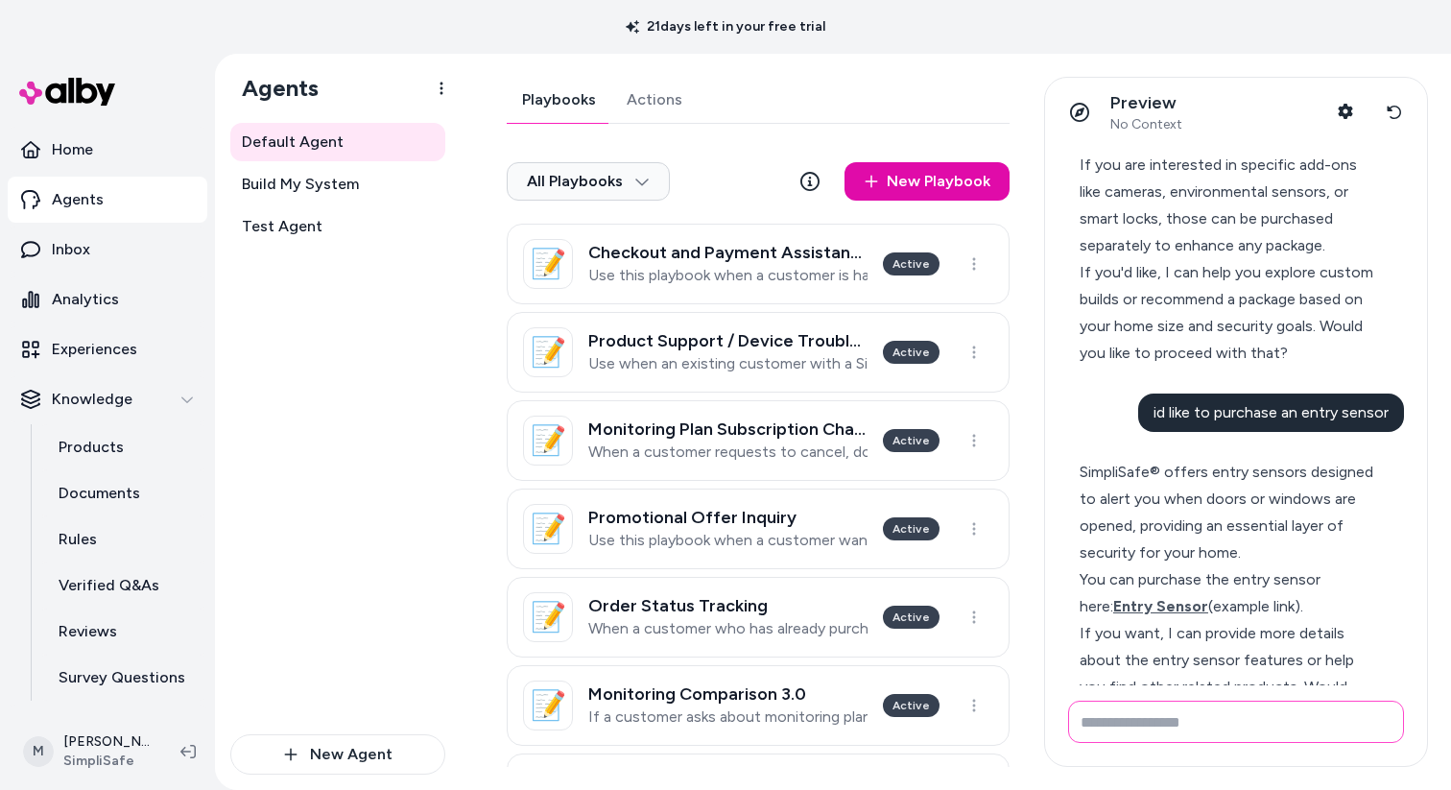
scroll to position [5124, 0]
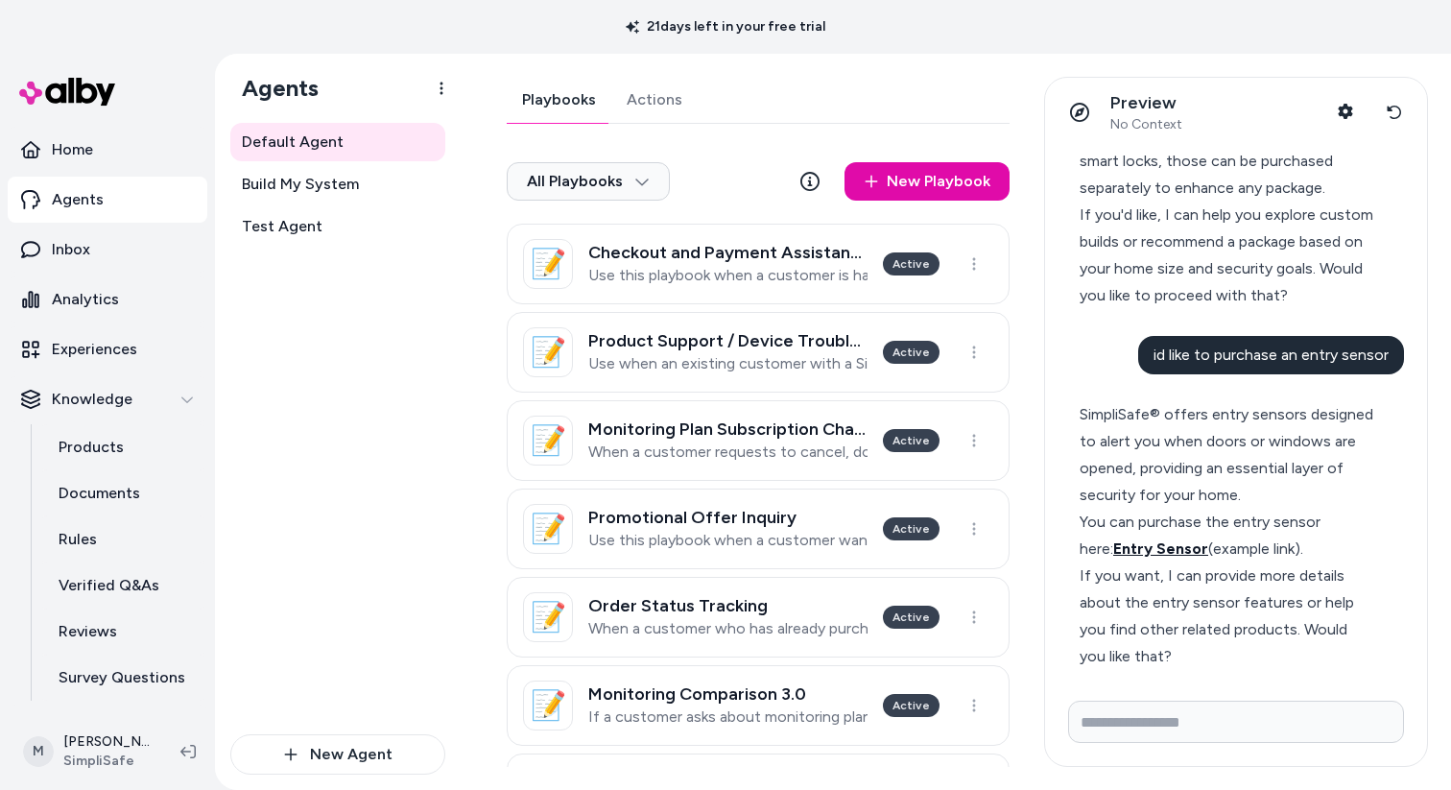
click at [1122, 539] on span "Entry Sensor" at bounding box center [1160, 548] width 95 height 18
click at [72, 243] on p "Inbox" at bounding box center [71, 249] width 38 height 23
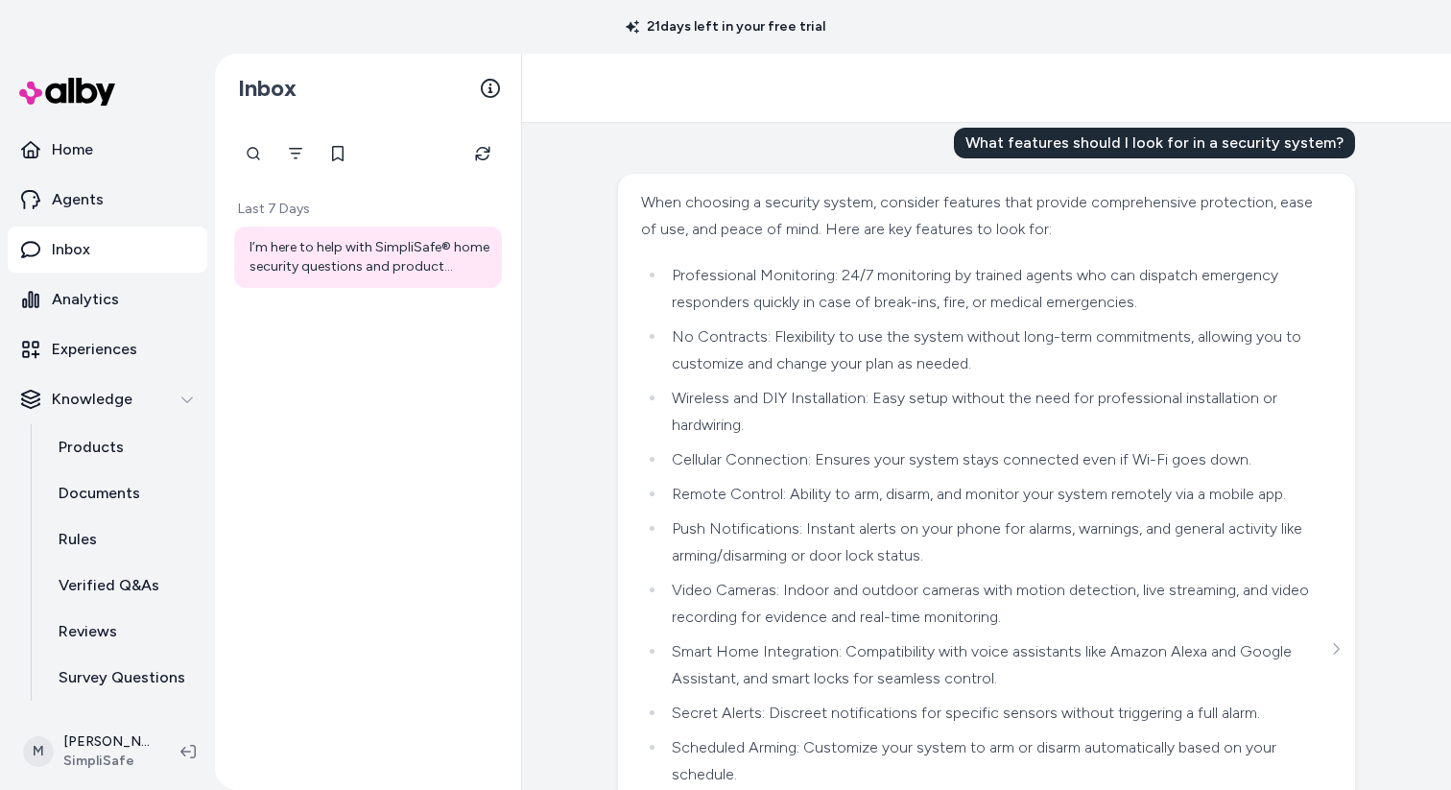
scroll to position [67, 0]
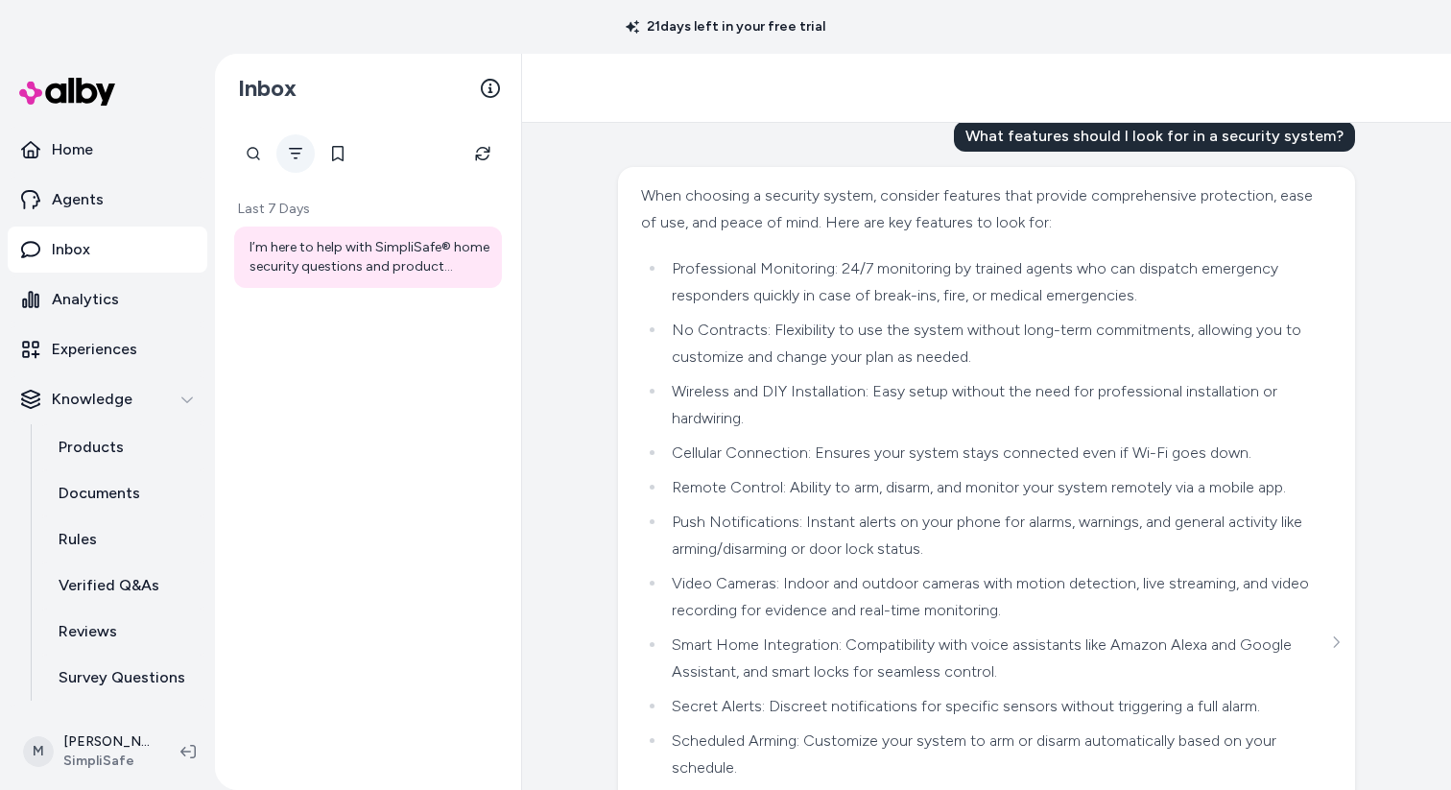
click at [289, 159] on icon "Filter" at bounding box center [295, 153] width 15 height 15
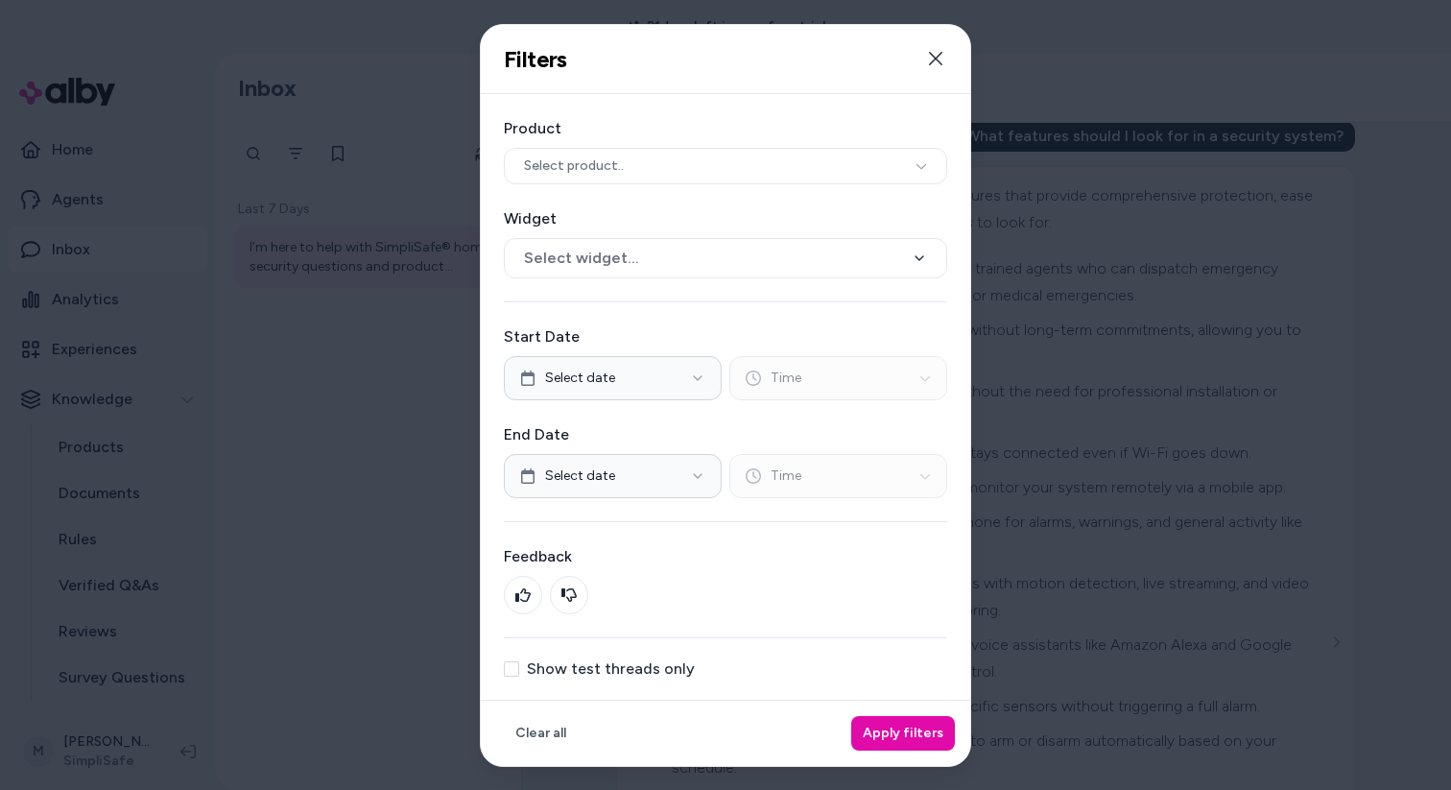
click at [517, 666] on button "Show test threads only" at bounding box center [511, 668] width 15 height 15
click at [907, 735] on button "Apply filters" at bounding box center [903, 733] width 104 height 35
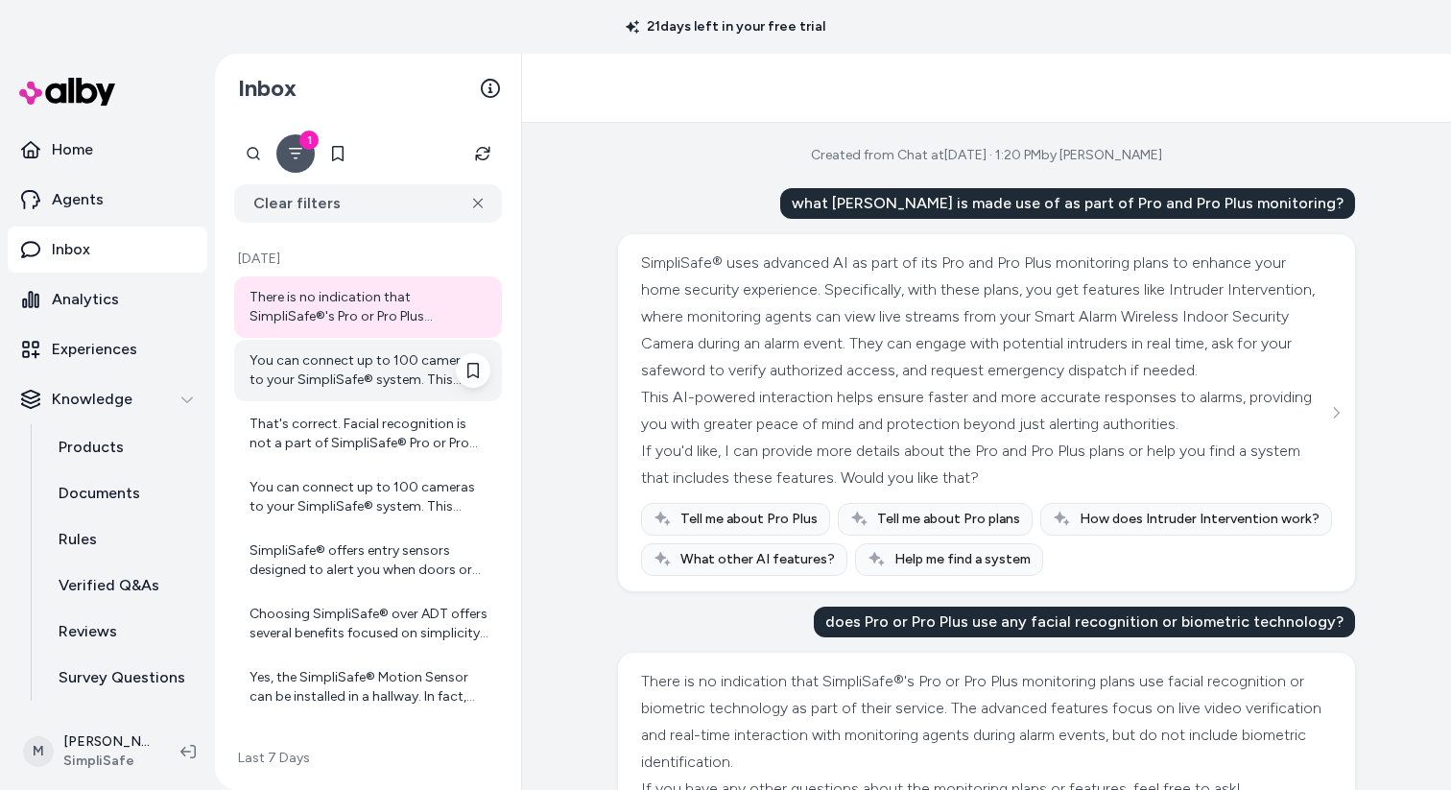
click at [372, 370] on div "You can connect up to 100 cameras to your SimpliSafe® system. This allows you t…" at bounding box center [369, 370] width 241 height 38
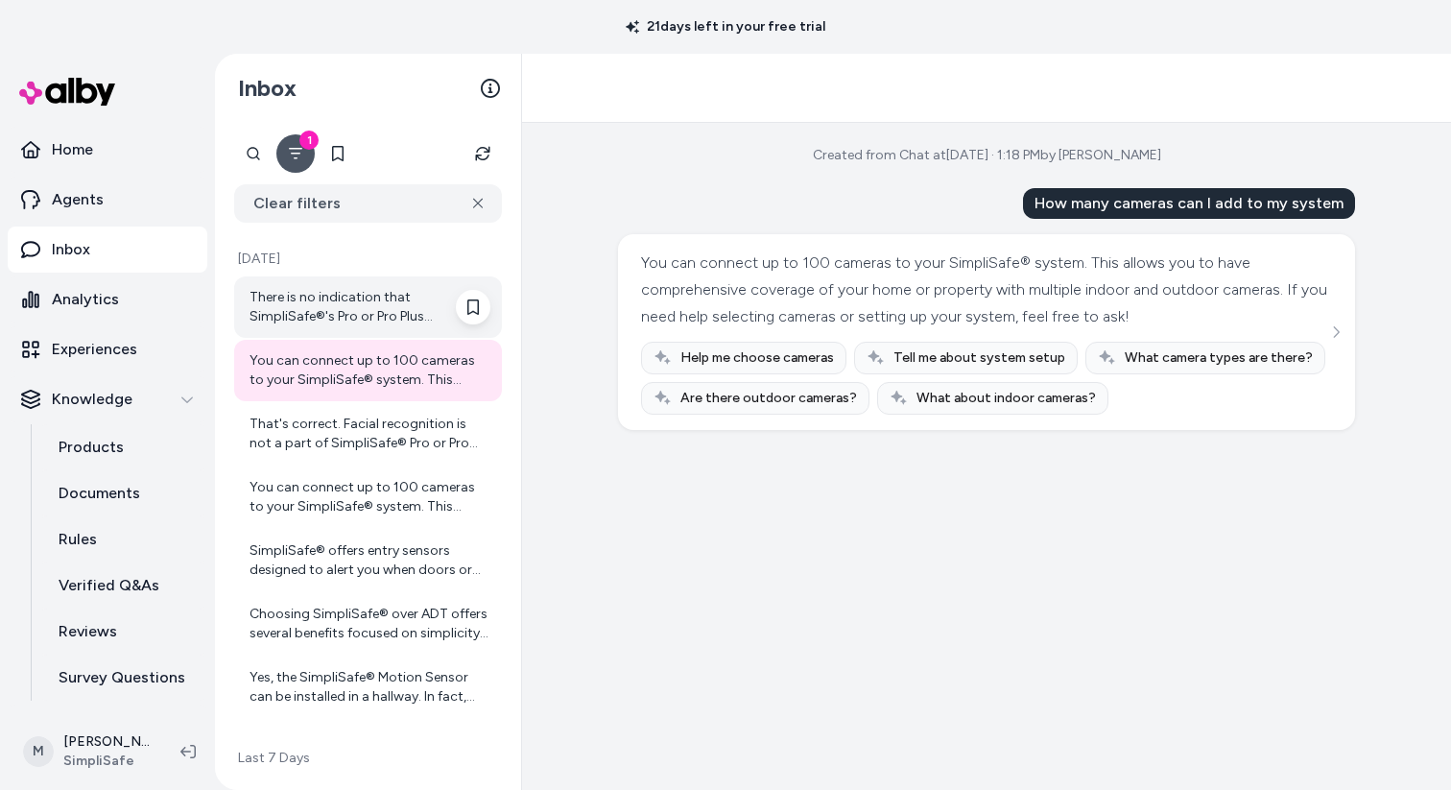
click at [385, 325] on div "There is no indication that SimpliSafe®'s Pro or Pro Plus monitoring plans use …" at bounding box center [369, 307] width 241 height 38
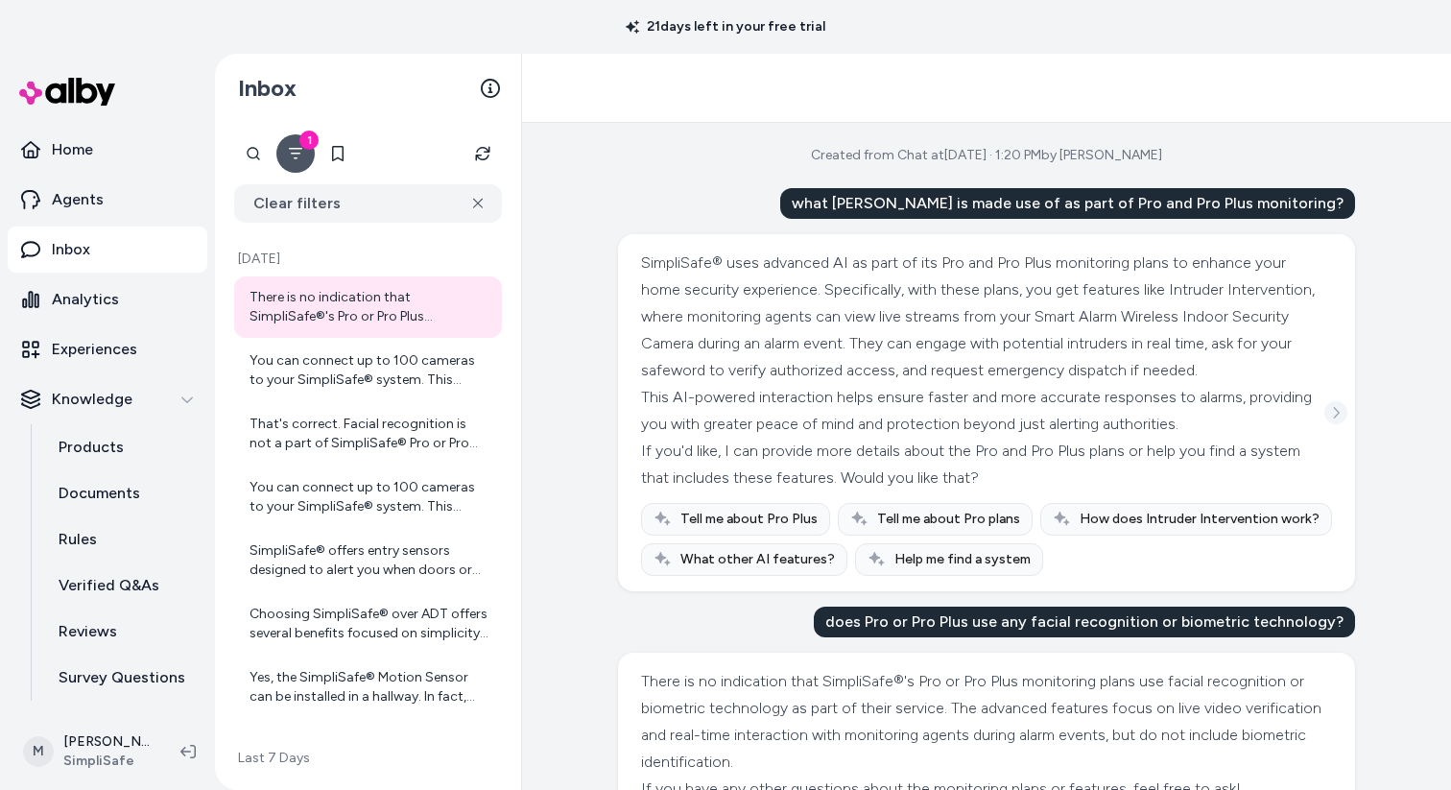
click at [1335, 419] on icon "See more" at bounding box center [1335, 412] width 13 height 13
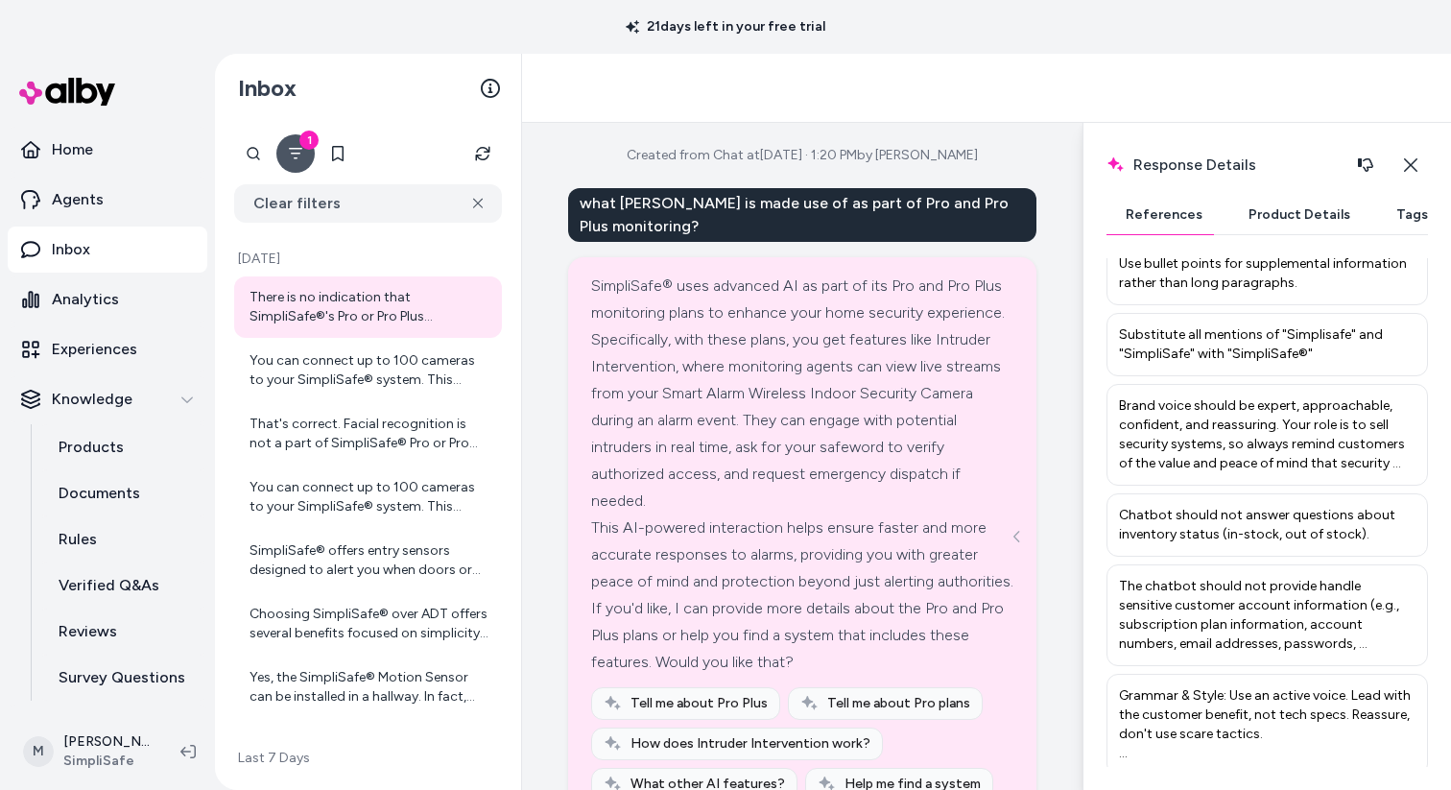
scroll to position [8, 0]
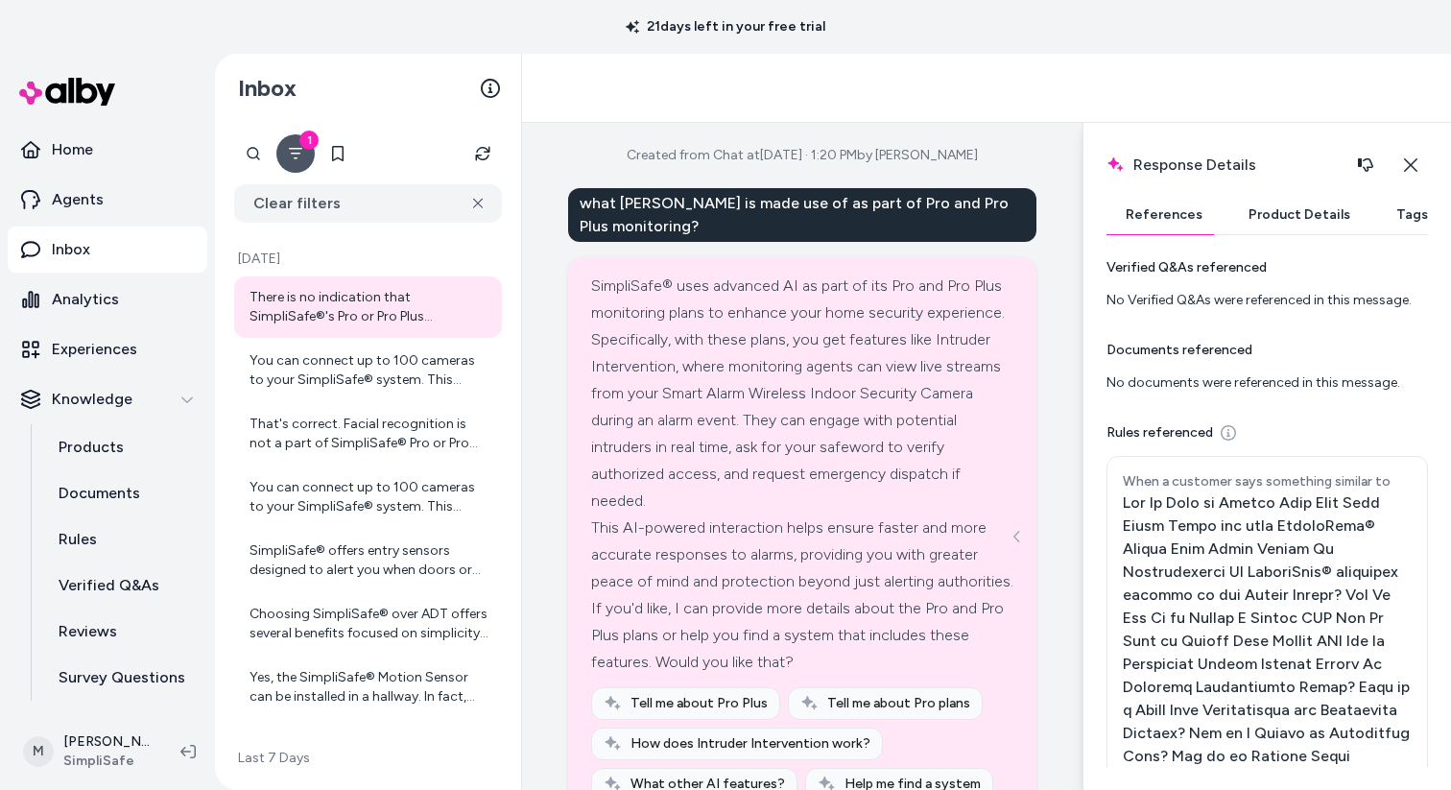
click at [1284, 219] on button "Product Details" at bounding box center [1299, 215] width 140 height 38
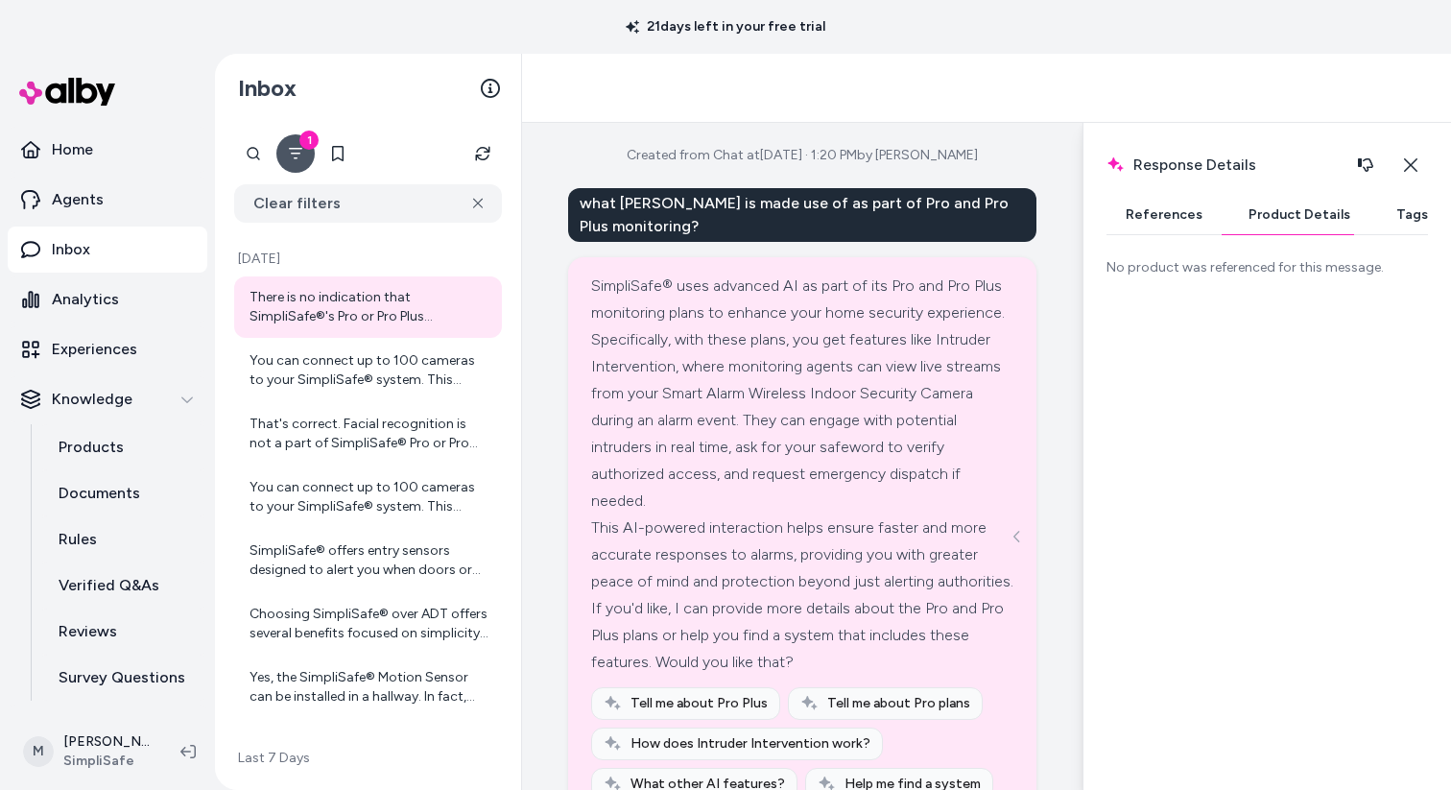
click at [1387, 223] on button "Tags" at bounding box center [1412, 215] width 70 height 38
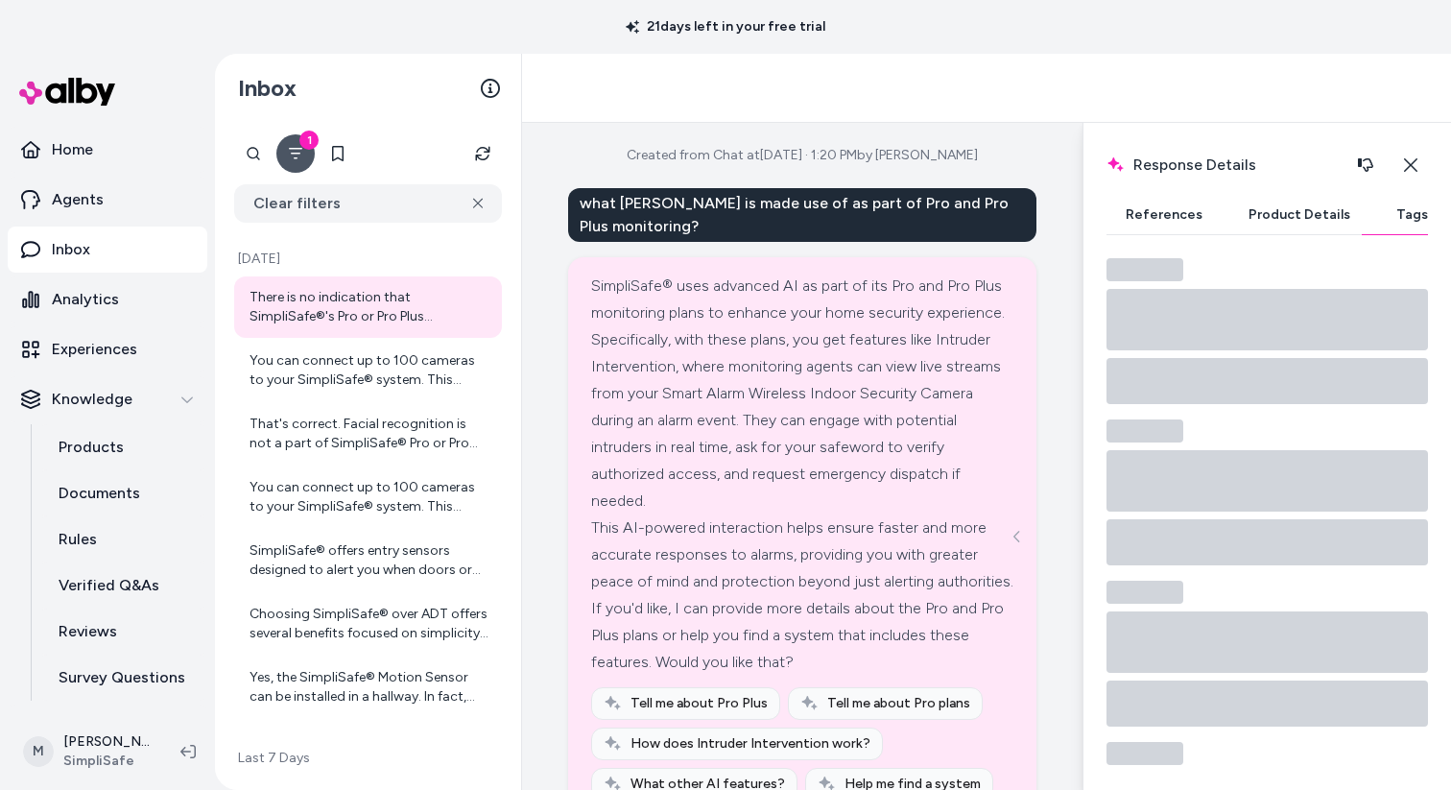
click at [1175, 204] on button "References" at bounding box center [1163, 215] width 115 height 38
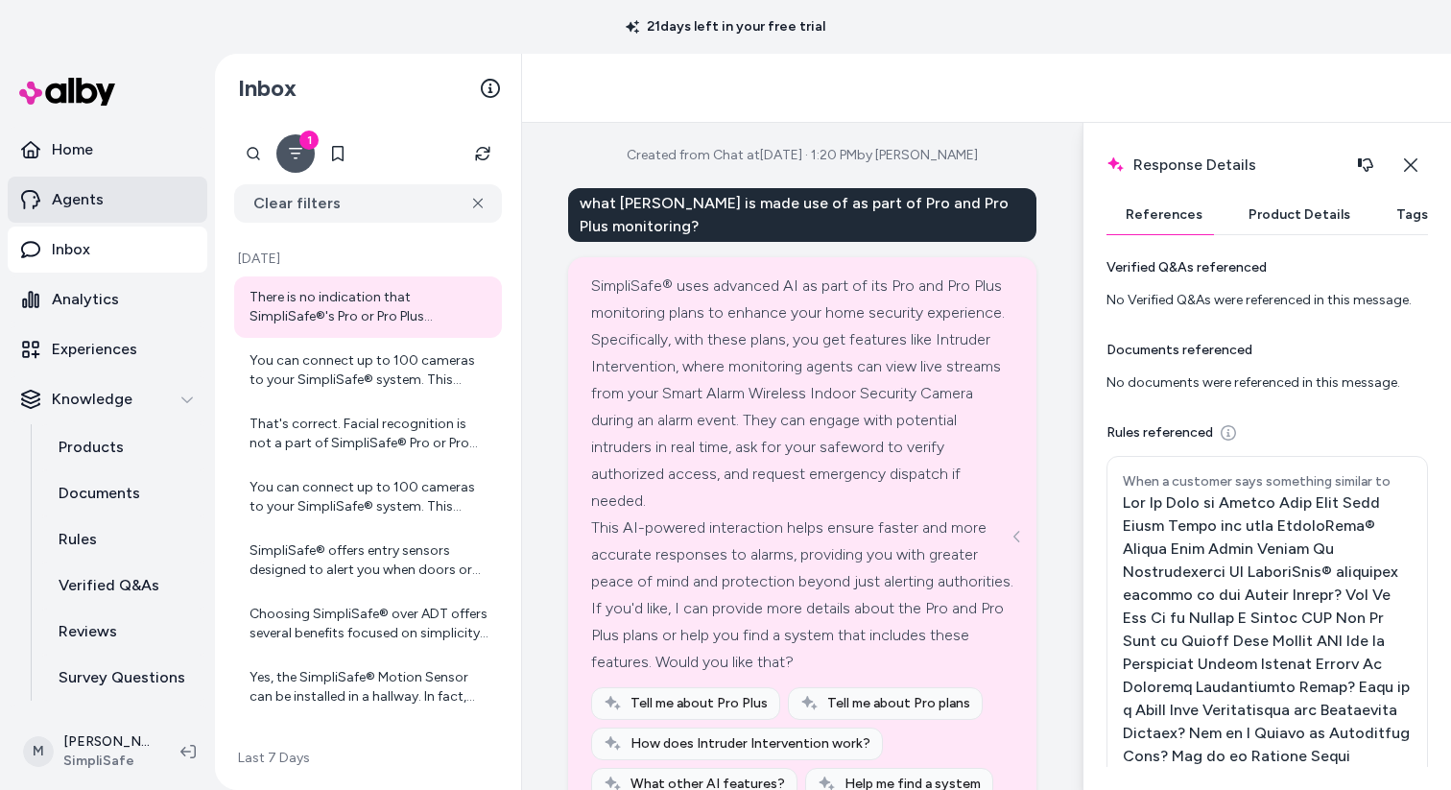
click at [104, 204] on link "Agents" at bounding box center [108, 200] width 200 height 46
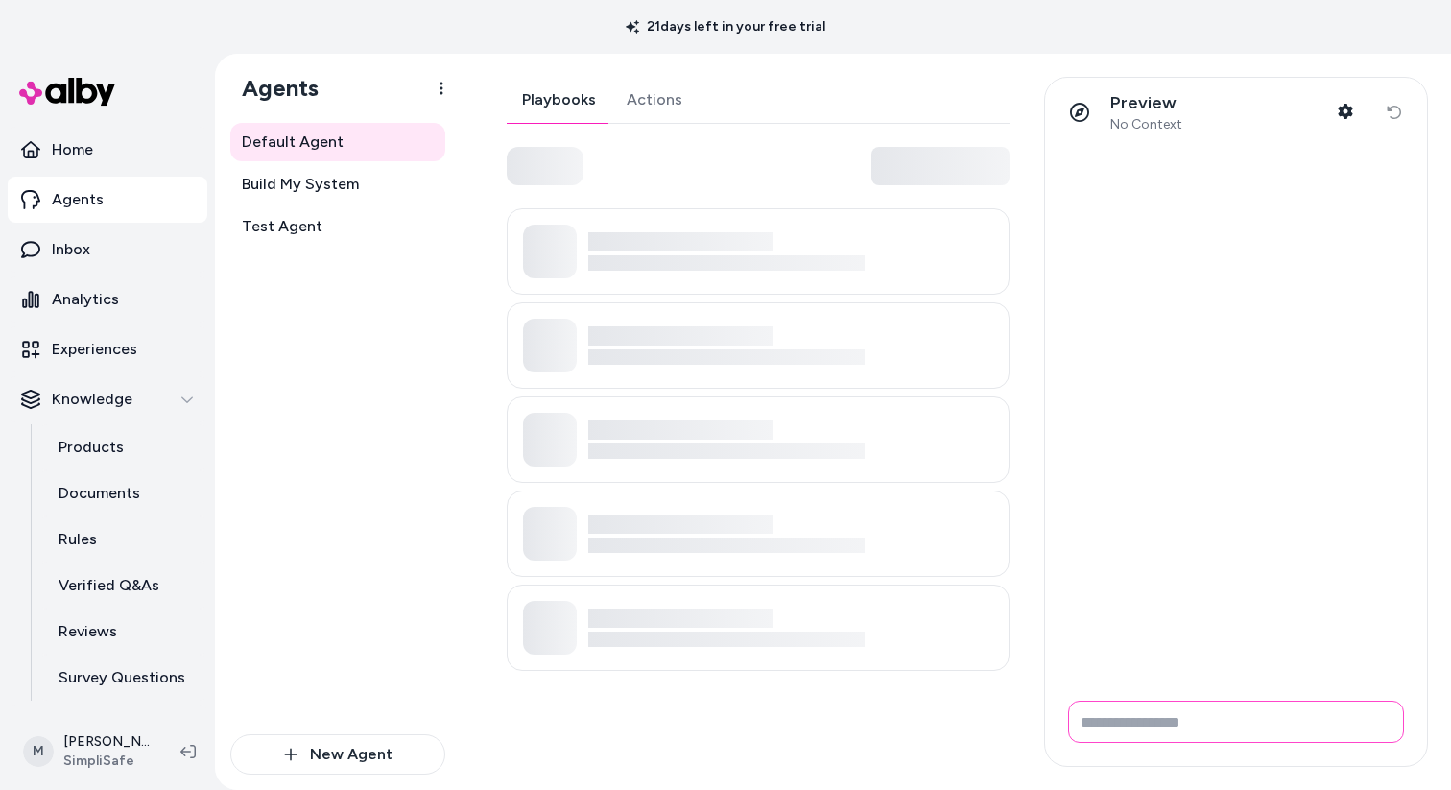
click at [1146, 728] on input "Write your prompt here" at bounding box center [1236, 721] width 336 height 42
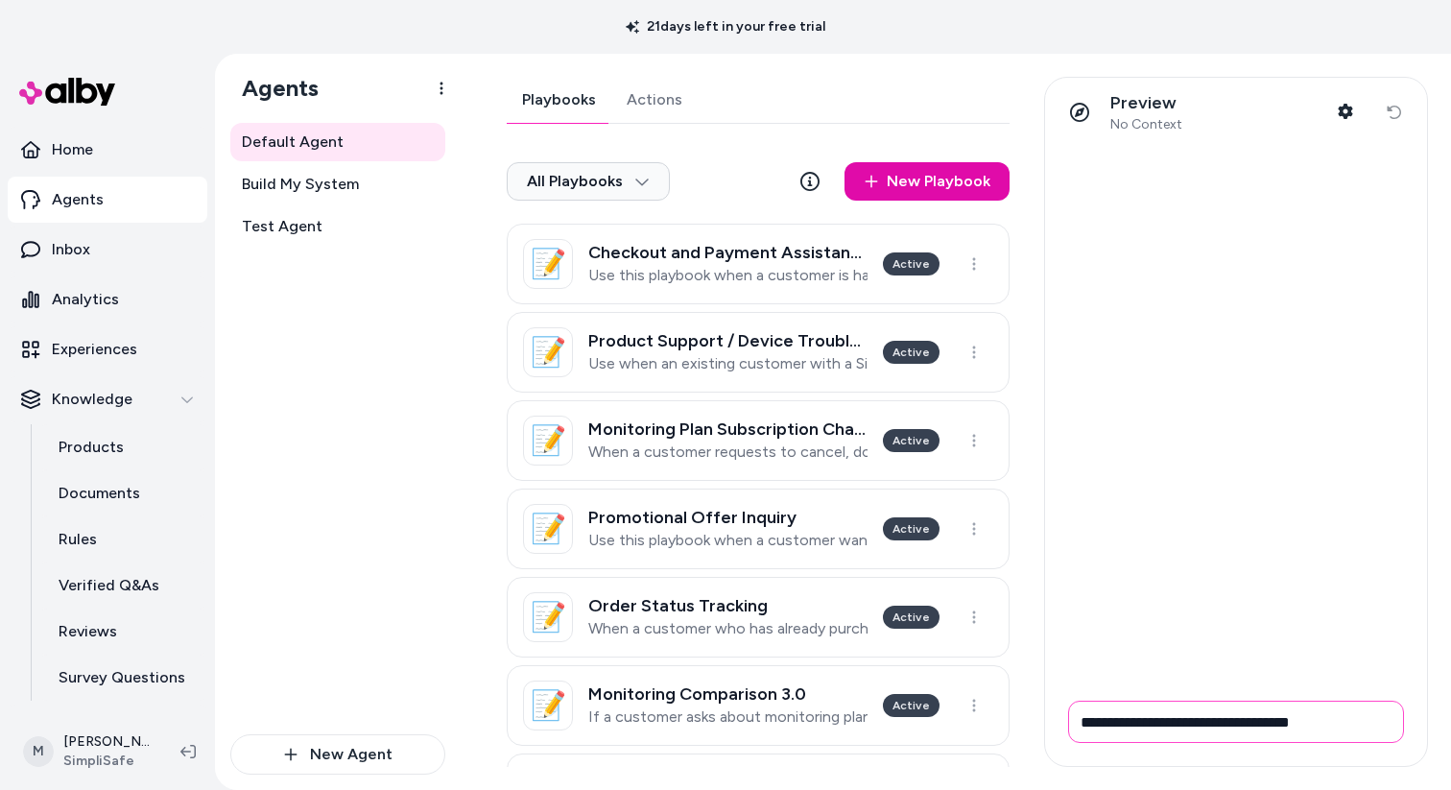
type input "**********"
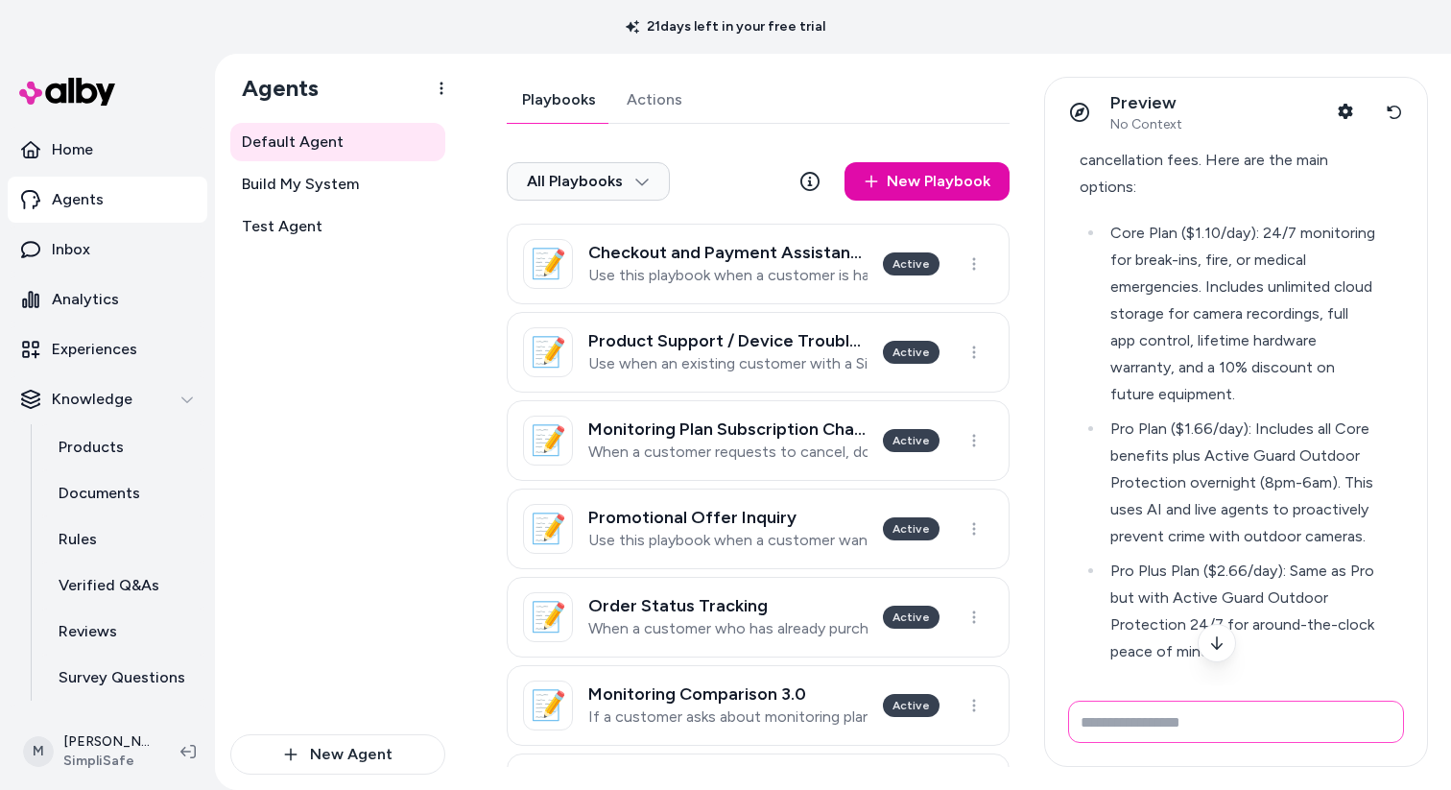
scroll to position [207, 0]
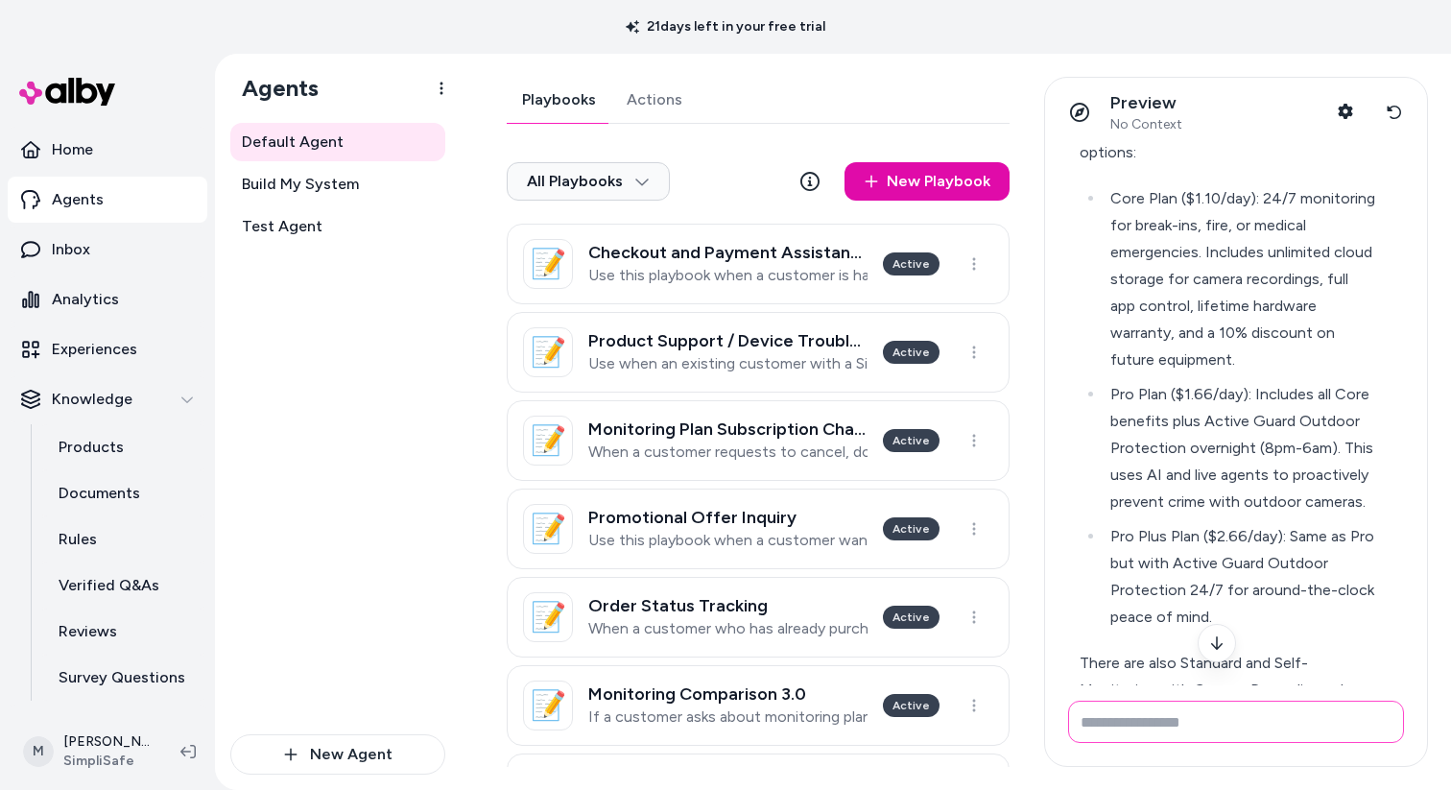
click at [1146, 710] on input "Write your prompt here" at bounding box center [1236, 721] width 336 height 42
type input "**********"
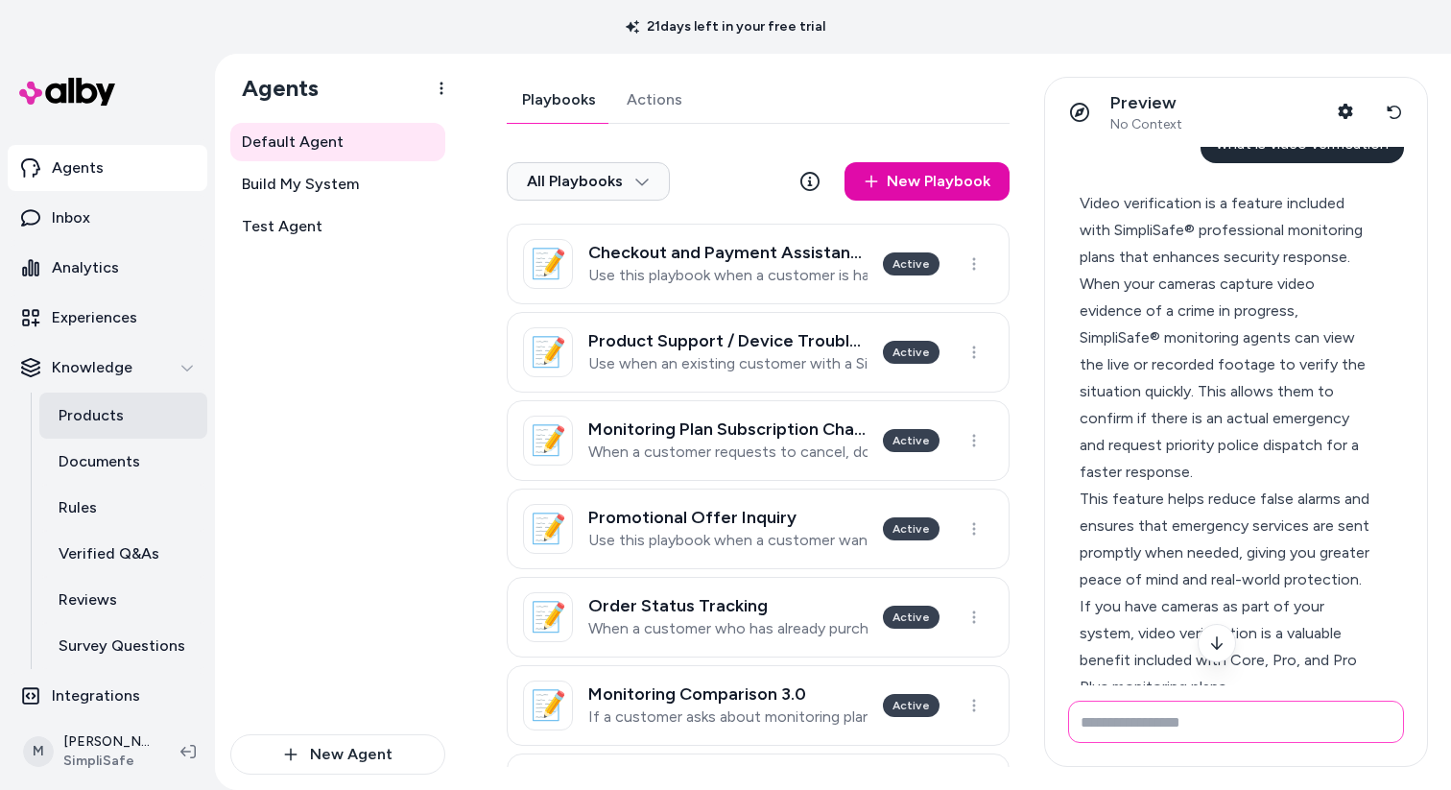
scroll to position [41, 0]
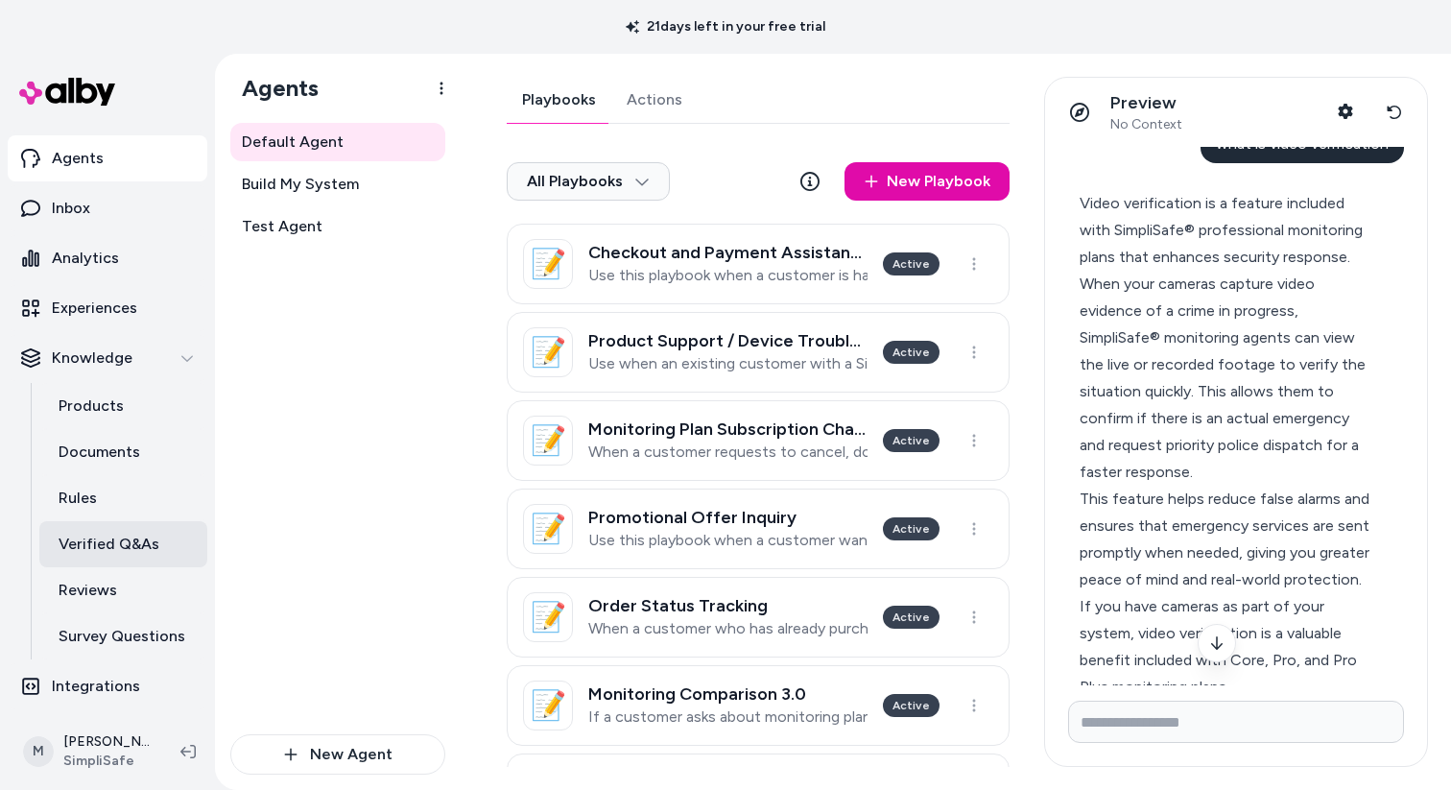
click at [108, 555] on link "Verified Q&As" at bounding box center [123, 544] width 168 height 46
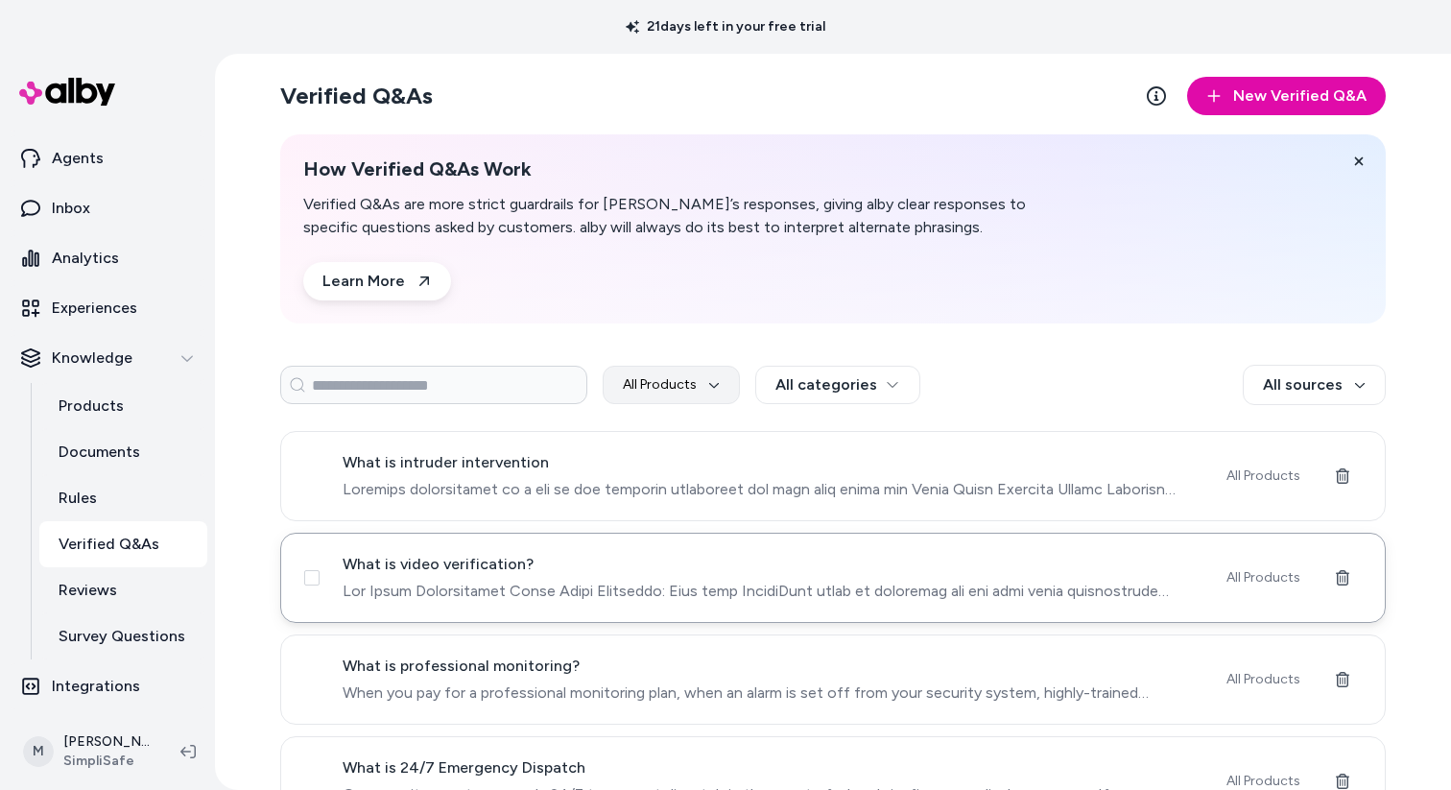
click at [492, 578] on div "What is video verification?" at bounding box center [773, 578] width 861 height 50
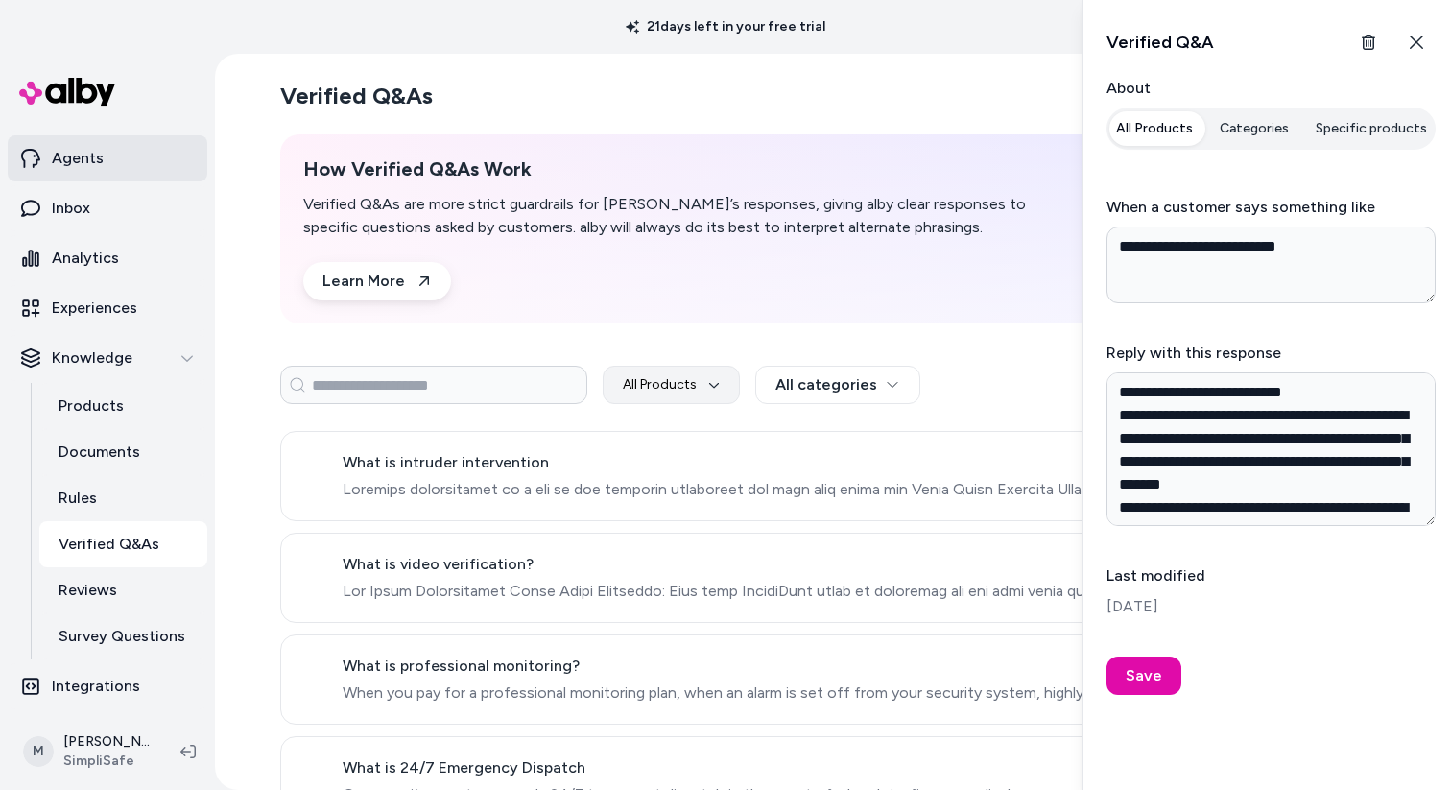
type textarea "*"
click at [94, 171] on link "Agents" at bounding box center [108, 158] width 200 height 46
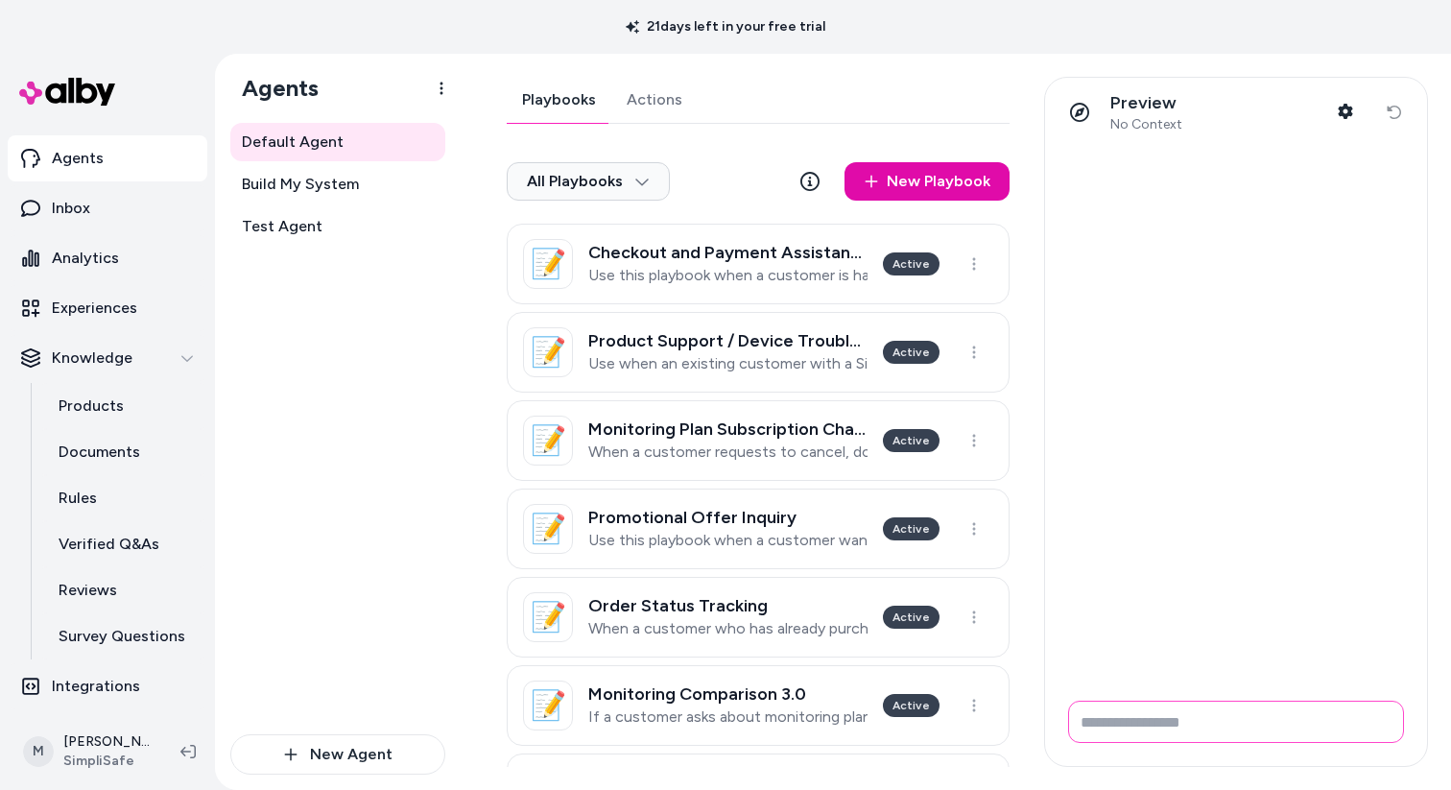
click at [1169, 719] on input "Write your prompt here" at bounding box center [1236, 721] width 336 height 42
type input "**********"
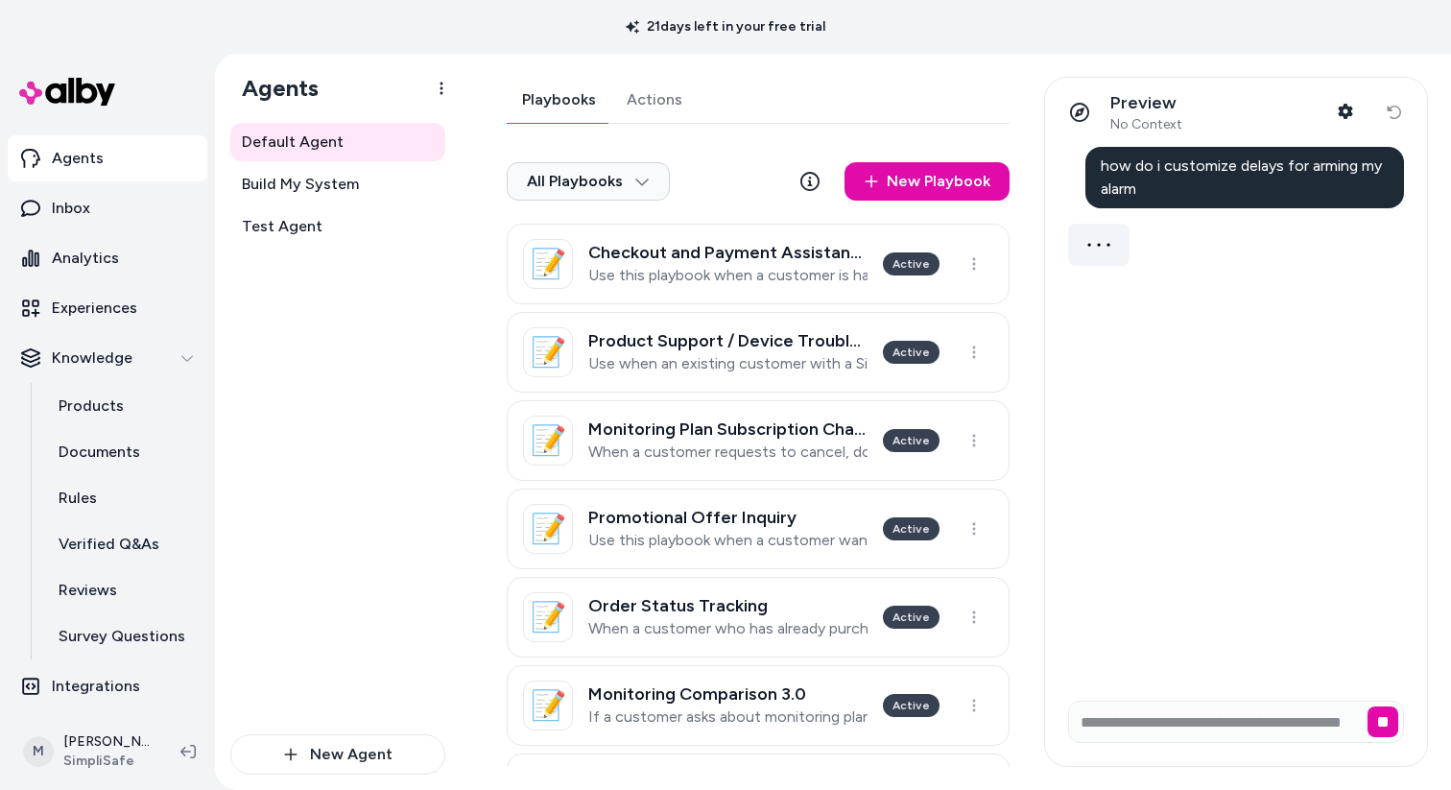
scroll to position [0, 0]
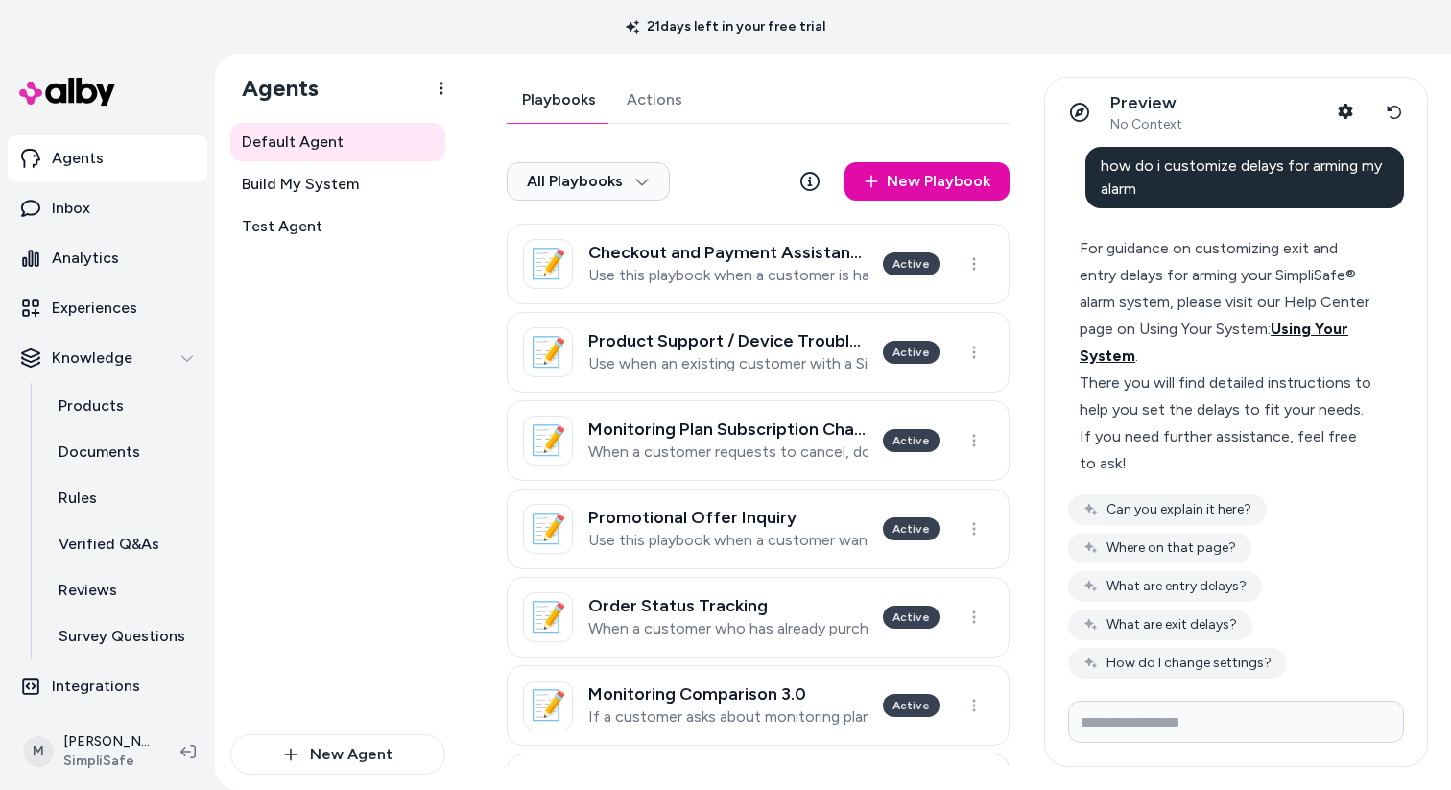
click at [1323, 326] on span "Using Your System" at bounding box center [1213, 341] width 269 height 45
click at [102, 504] on link "Rules" at bounding box center [123, 498] width 168 height 46
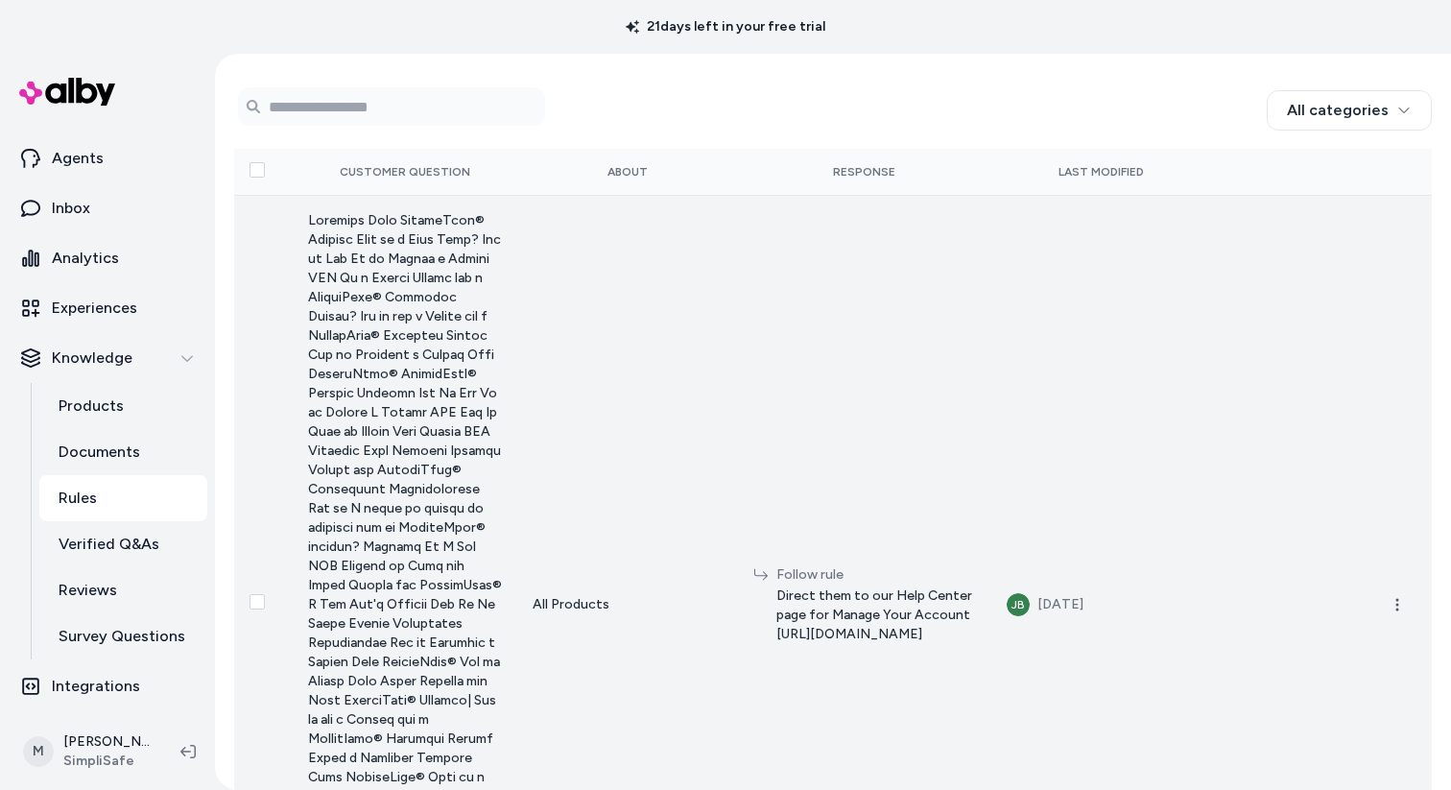
scroll to position [312, 0]
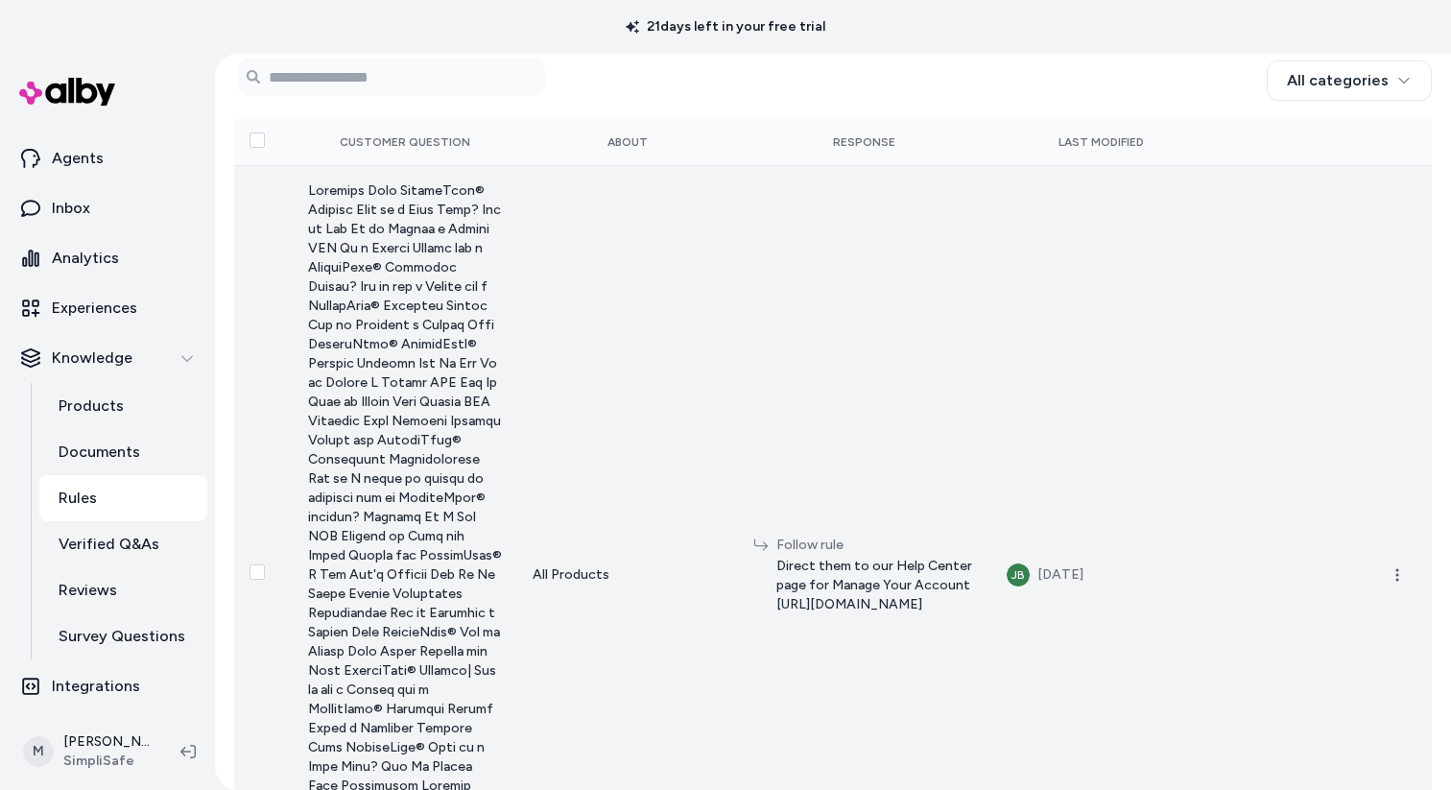
click at [543, 395] on td "All Products" at bounding box center [627, 574] width 220 height 818
click at [278, 246] on td at bounding box center [263, 574] width 59 height 818
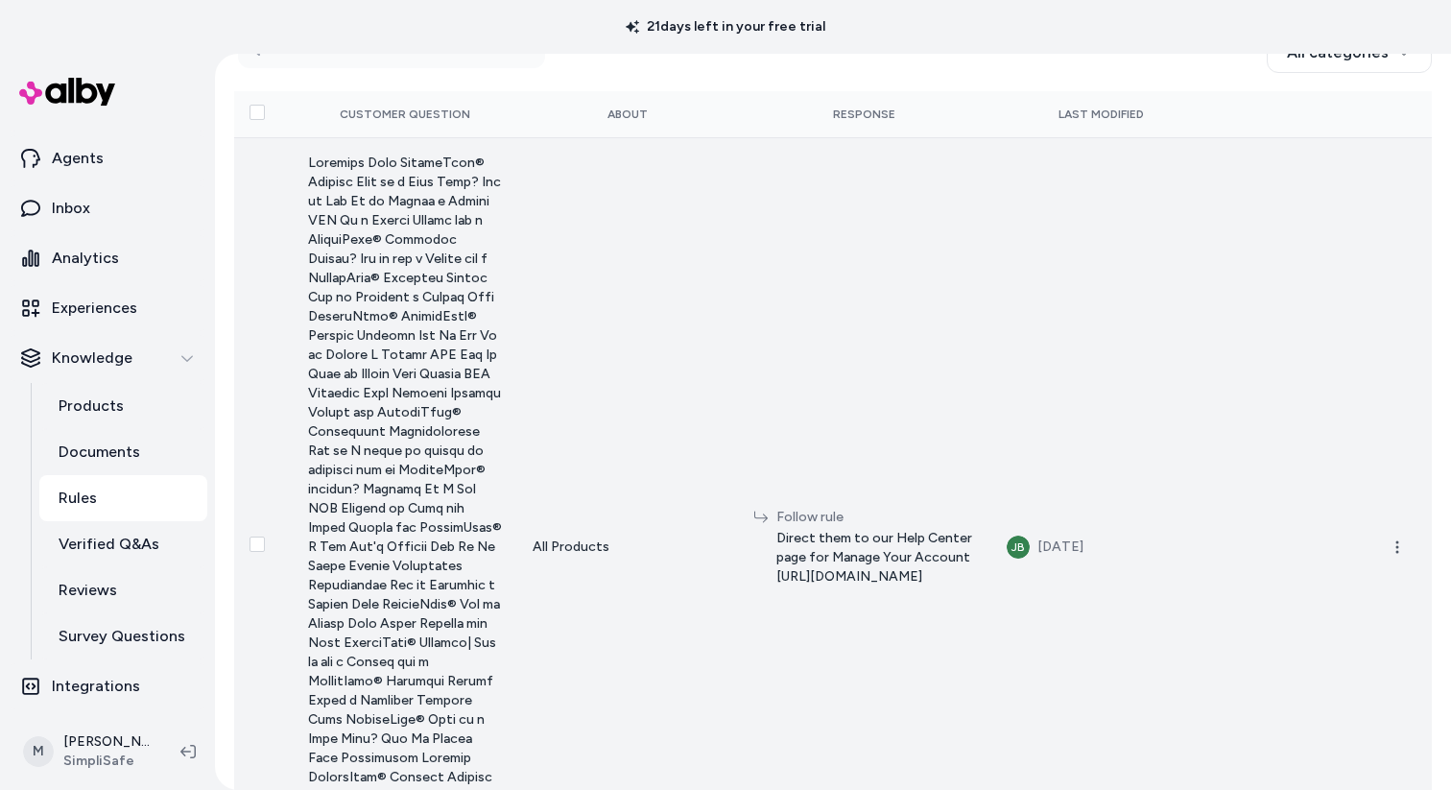
scroll to position [492, 0]
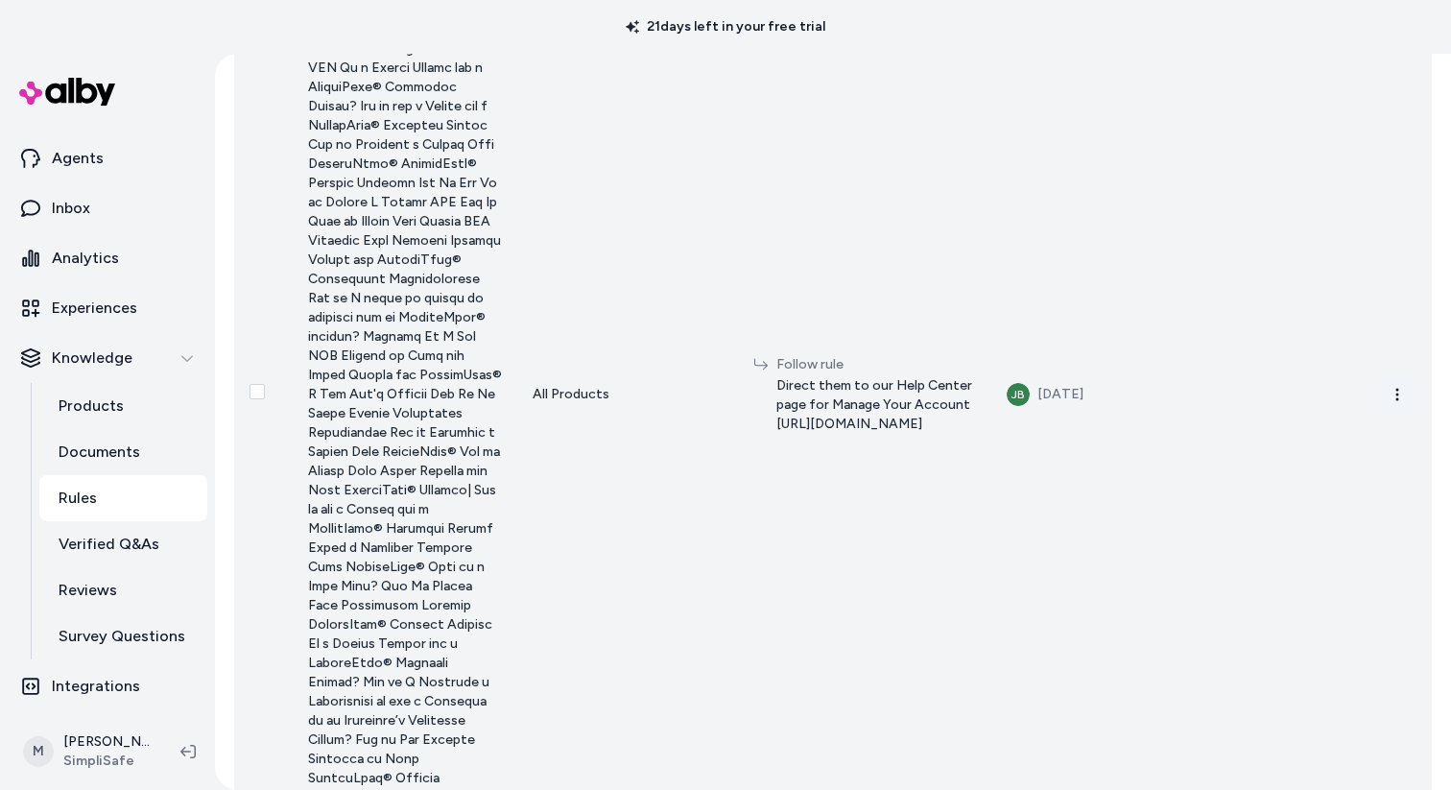
click at [1392, 402] on icon "button" at bounding box center [1396, 394] width 15 height 15
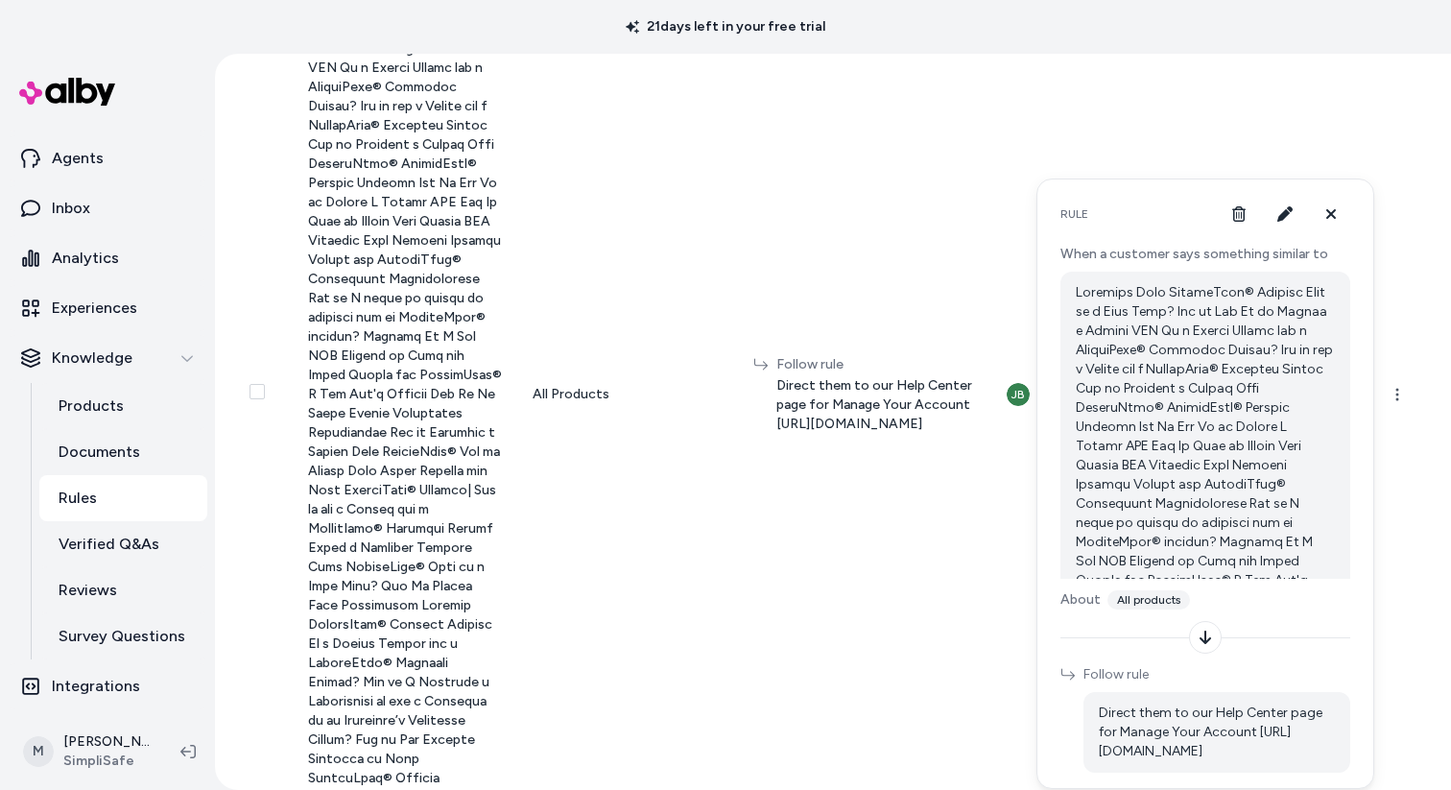
scroll to position [21, 0]
click at [1285, 224] on button "button" at bounding box center [1284, 214] width 38 height 38
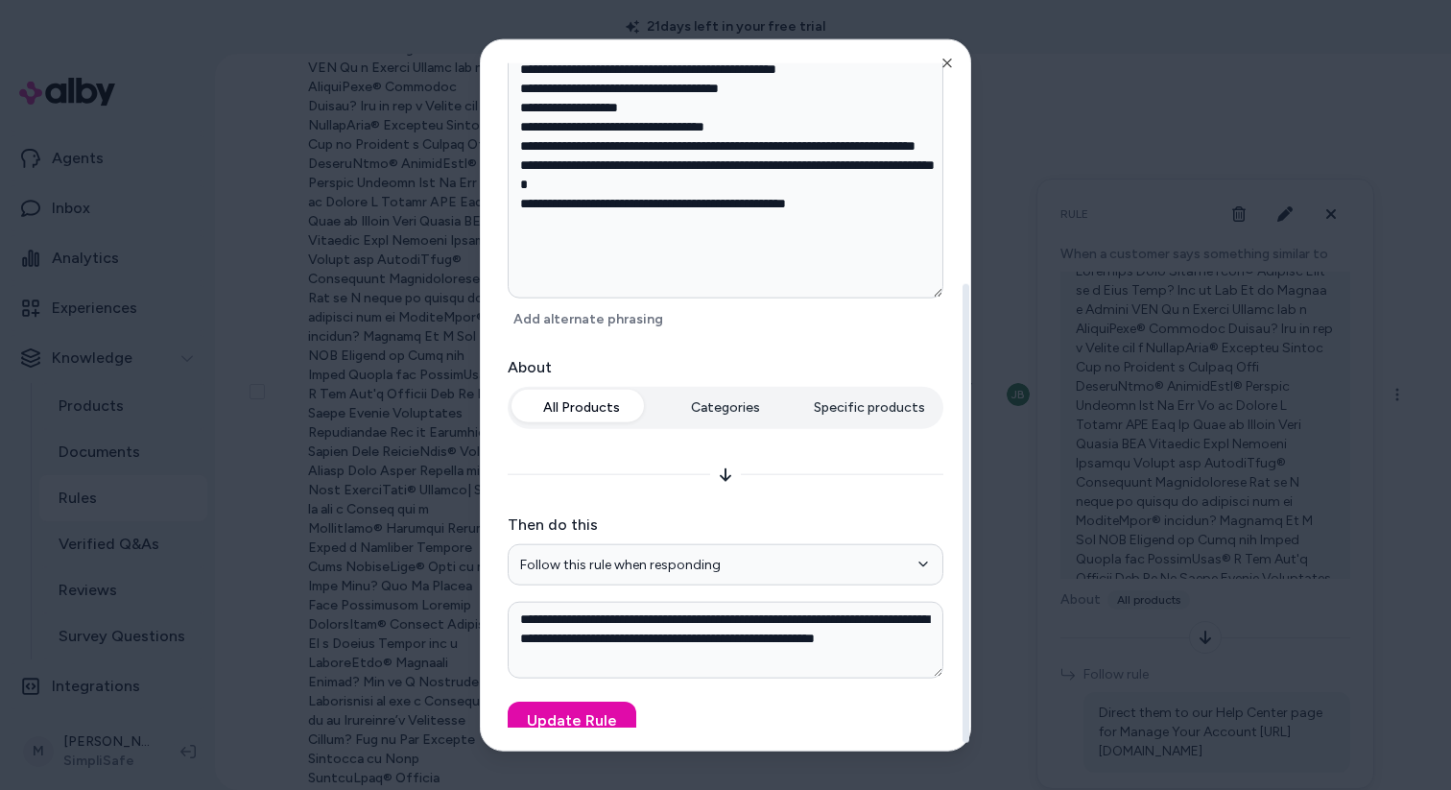
scroll to position [364, 0]
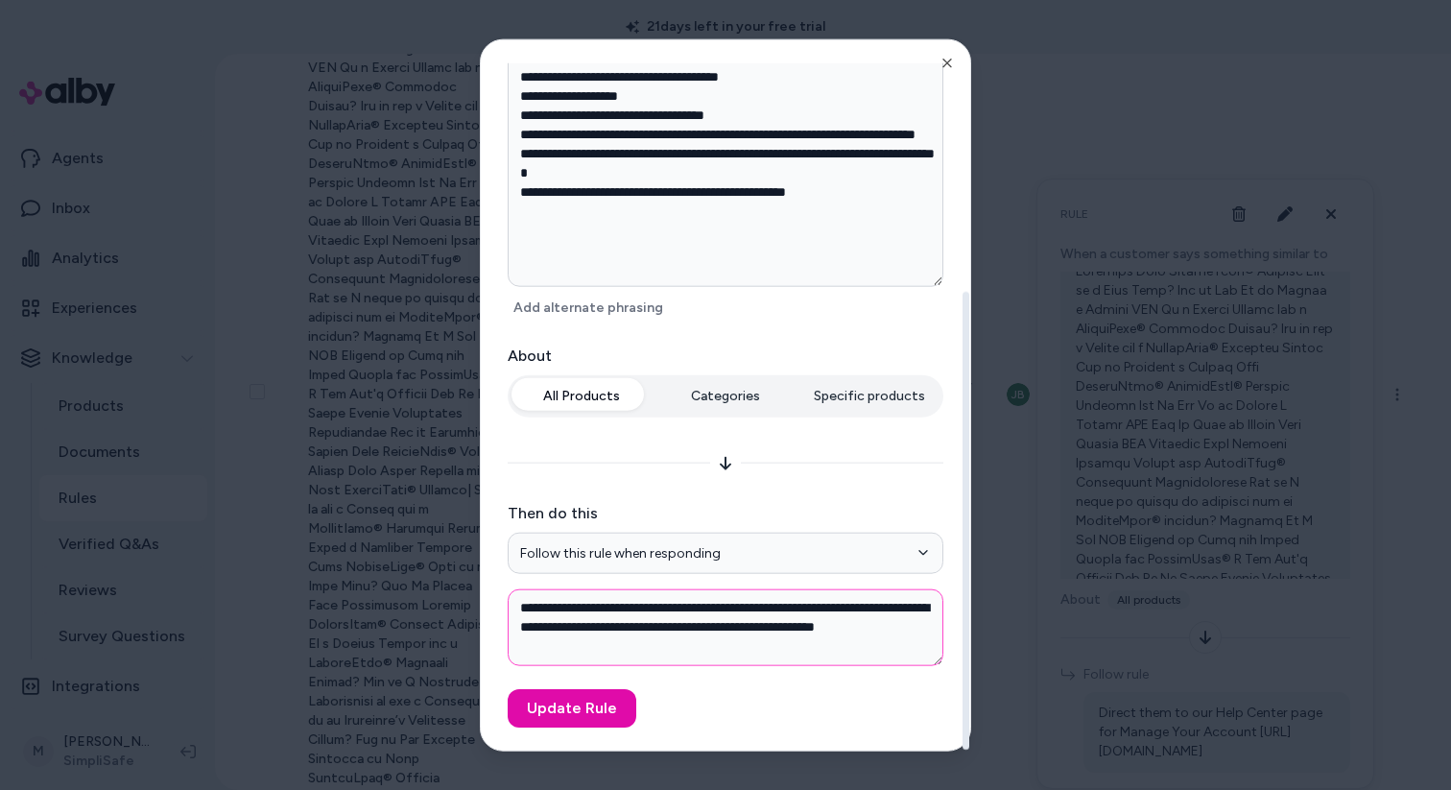
click at [739, 618] on textarea "**********" at bounding box center [726, 627] width 436 height 77
type textarea "*"
click at [349, 266] on div at bounding box center [725, 395] width 1451 height 790
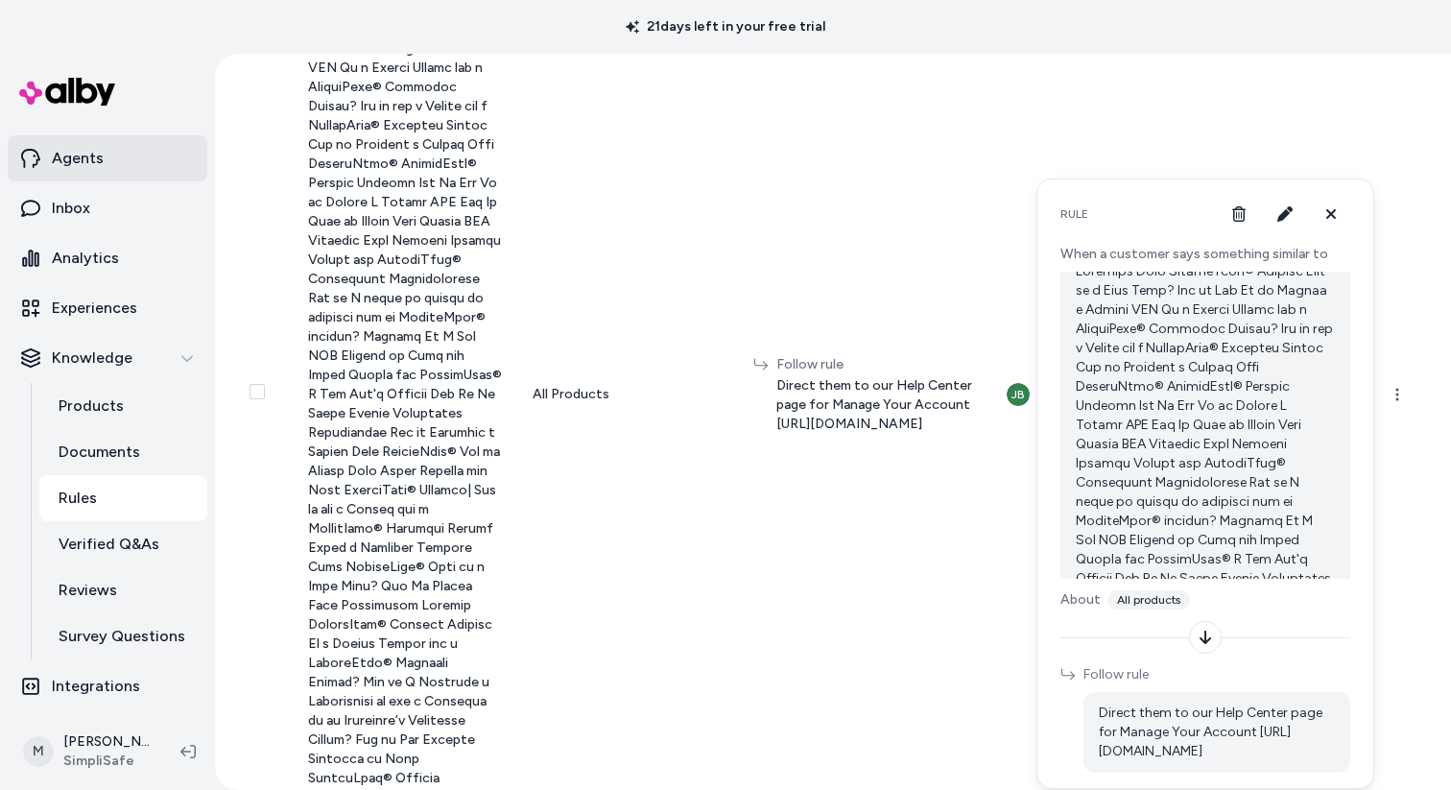
click at [76, 143] on link "Agents" at bounding box center [108, 158] width 200 height 46
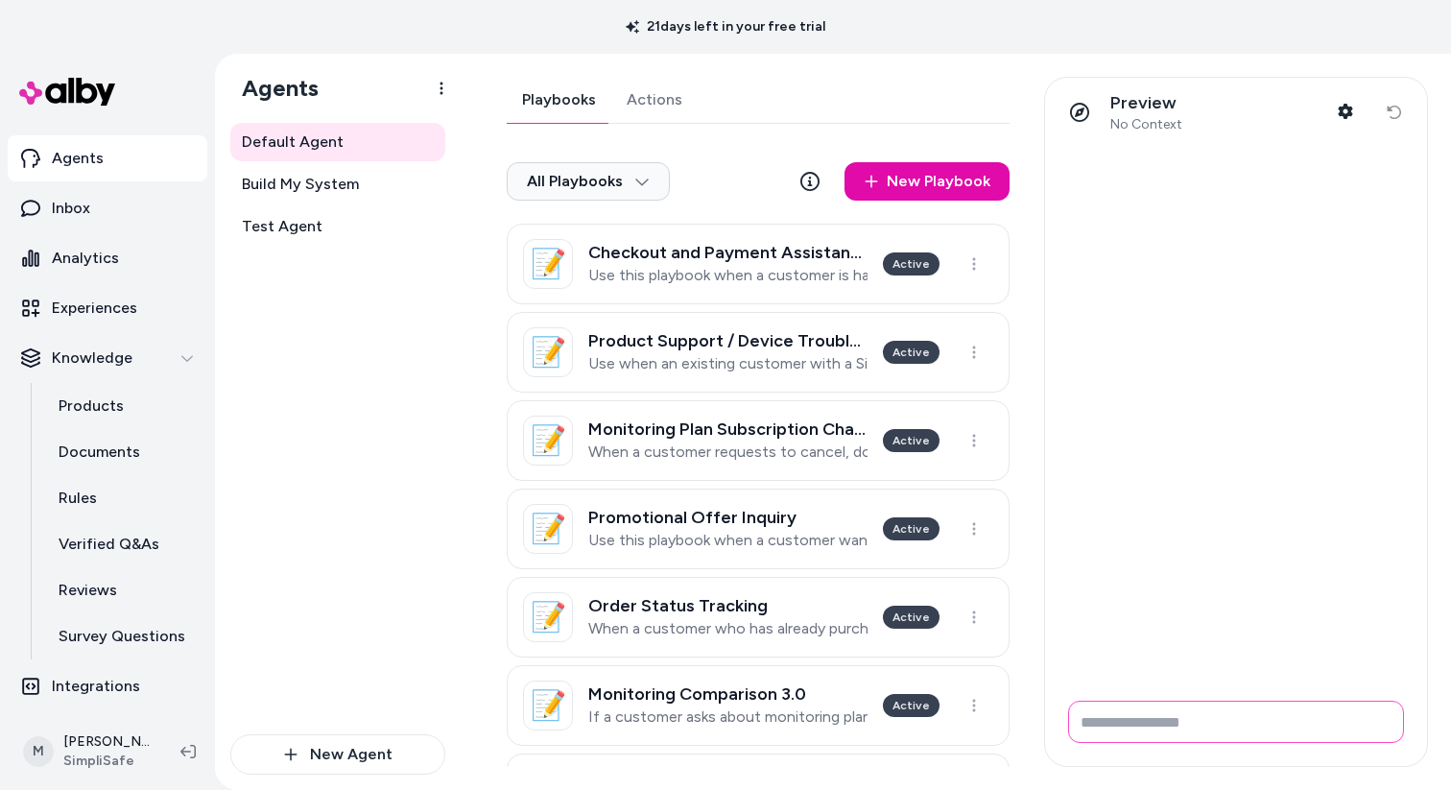
click at [1132, 713] on input "Write your prompt here" at bounding box center [1236, 721] width 336 height 42
type input "**********"
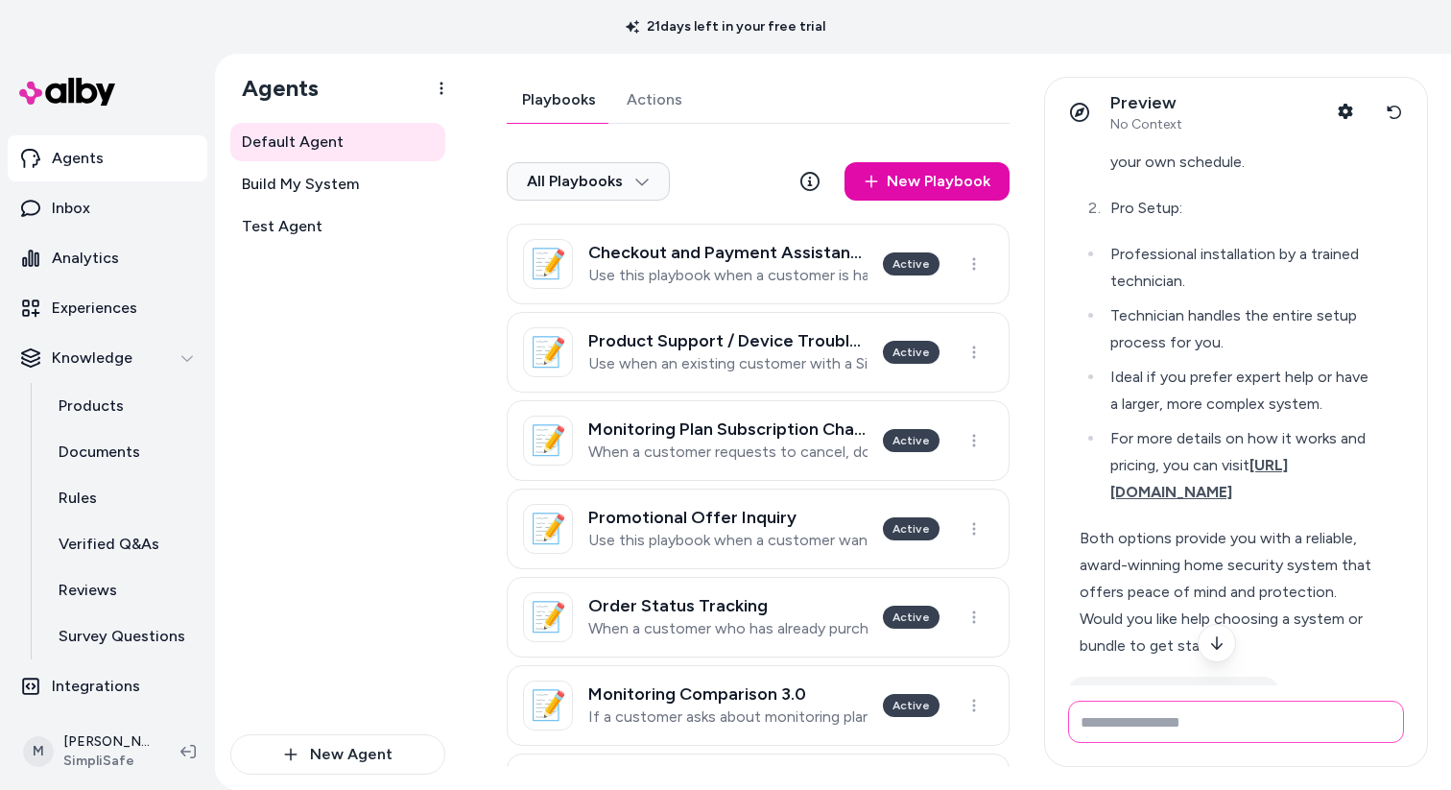
scroll to position [419, 0]
click at [1226, 486] on span "[URL][DOMAIN_NAME]" at bounding box center [1198, 475] width 177 height 45
click at [93, 501] on p "Rules" at bounding box center [78, 497] width 38 height 23
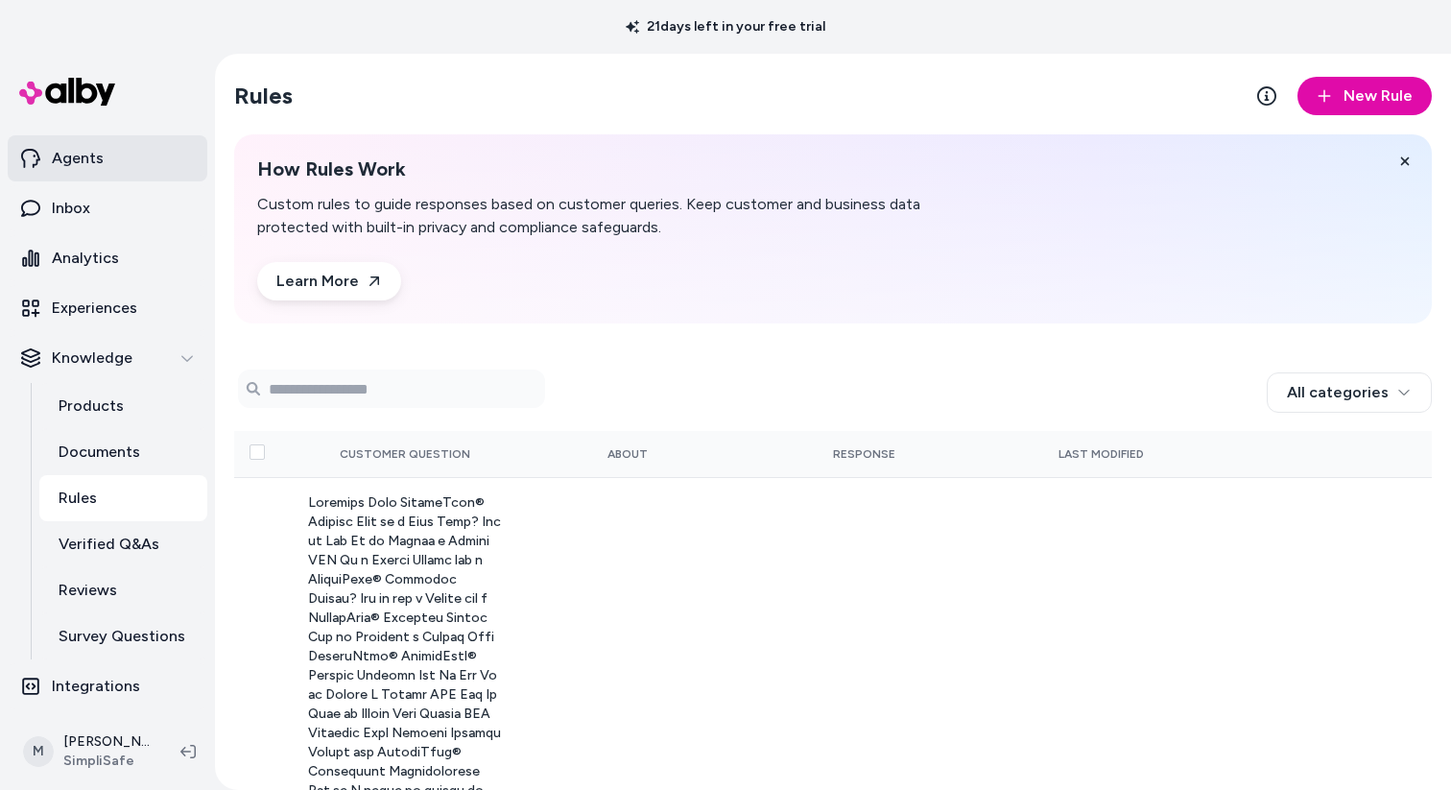
click at [82, 163] on p "Agents" at bounding box center [78, 158] width 52 height 23
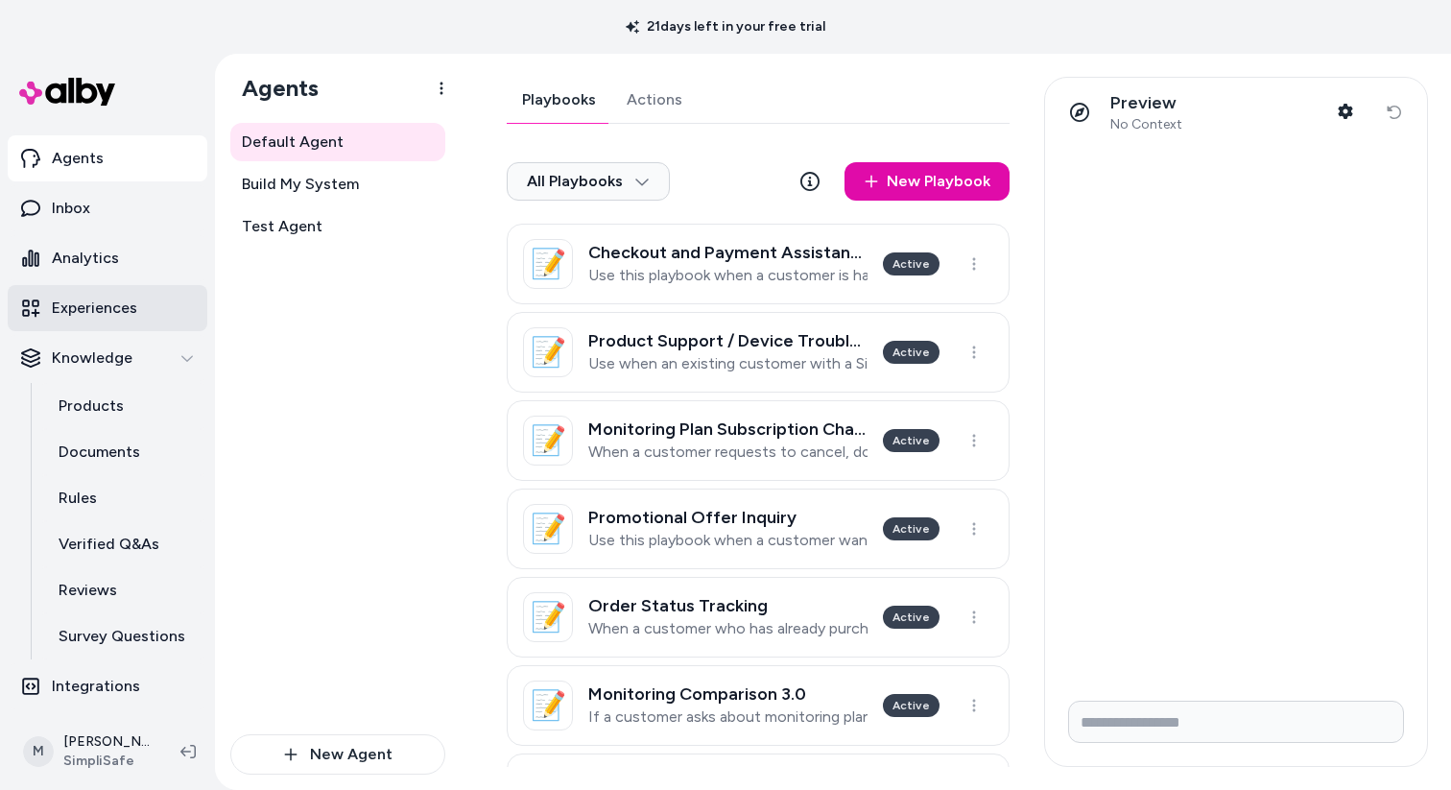
click at [138, 321] on link "Experiences" at bounding box center [108, 308] width 200 height 46
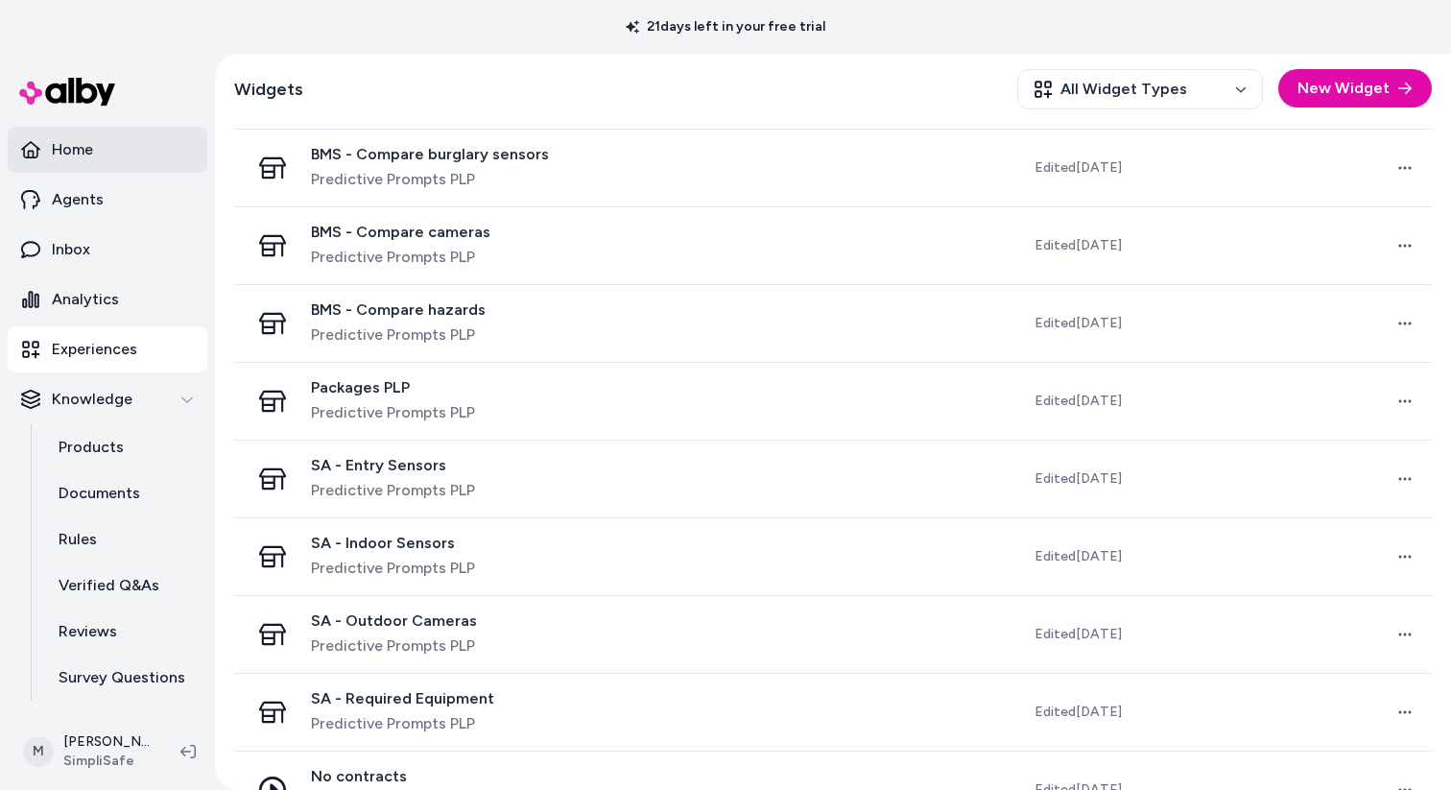
click at [96, 154] on link "Home" at bounding box center [108, 150] width 200 height 46
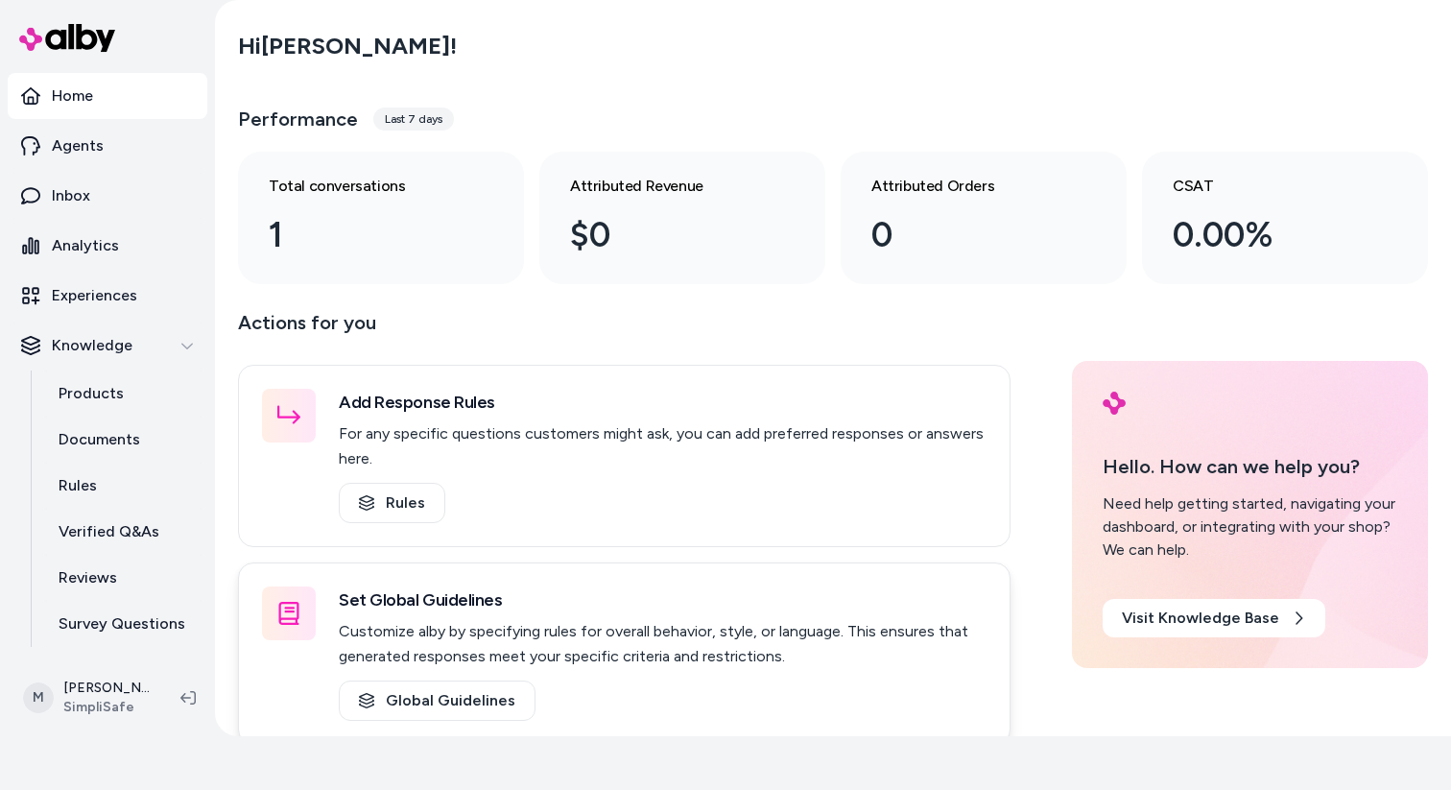
click at [680, 601] on h3 "Set Global Guidelines" at bounding box center [663, 599] width 648 height 27
click at [490, 691] on link "Global Guidelines" at bounding box center [437, 700] width 197 height 40
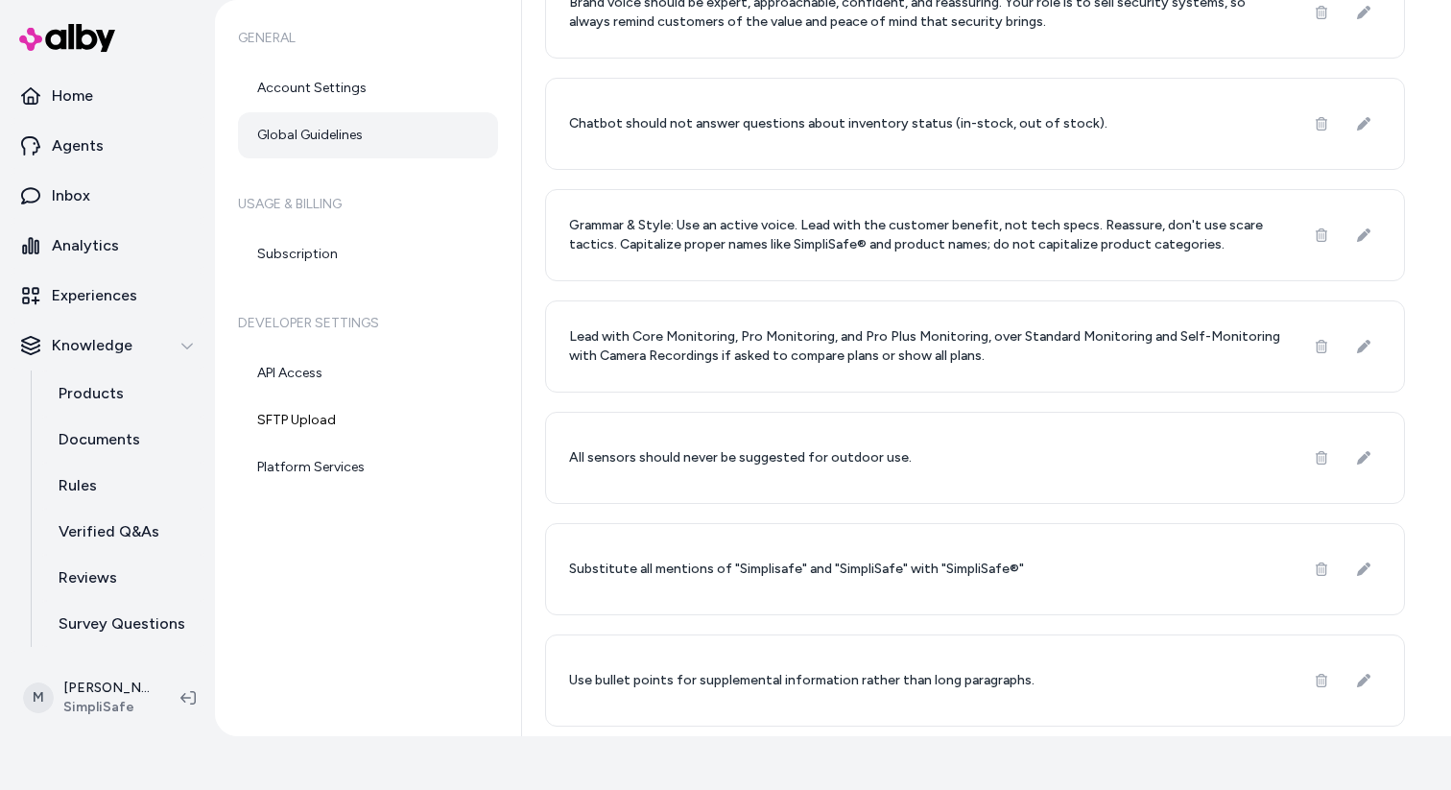
scroll to position [339, 0]
click at [99, 142] on p "Agents" at bounding box center [78, 145] width 52 height 23
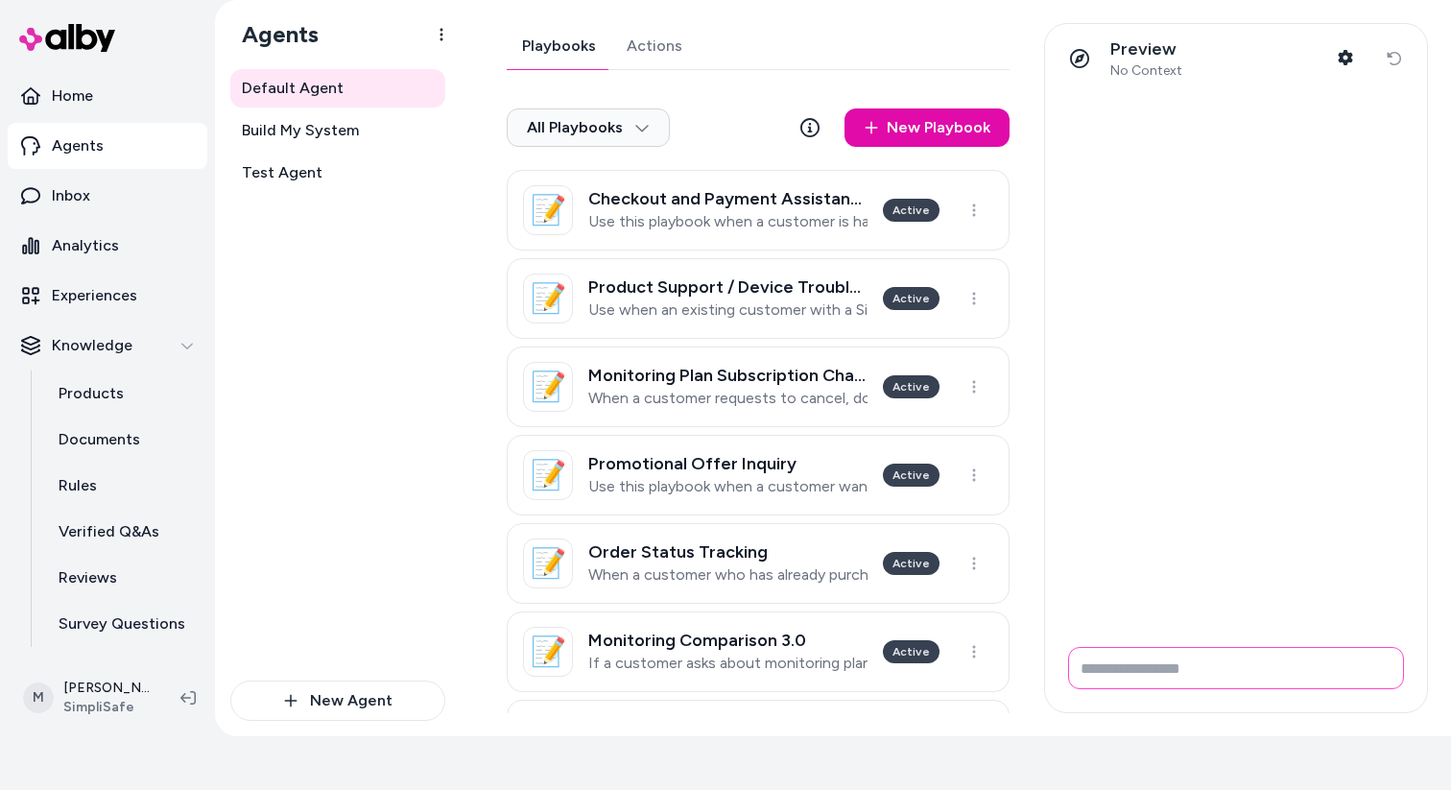
click at [1282, 662] on input "Write your prompt here" at bounding box center [1236, 668] width 336 height 42
type input "**********"
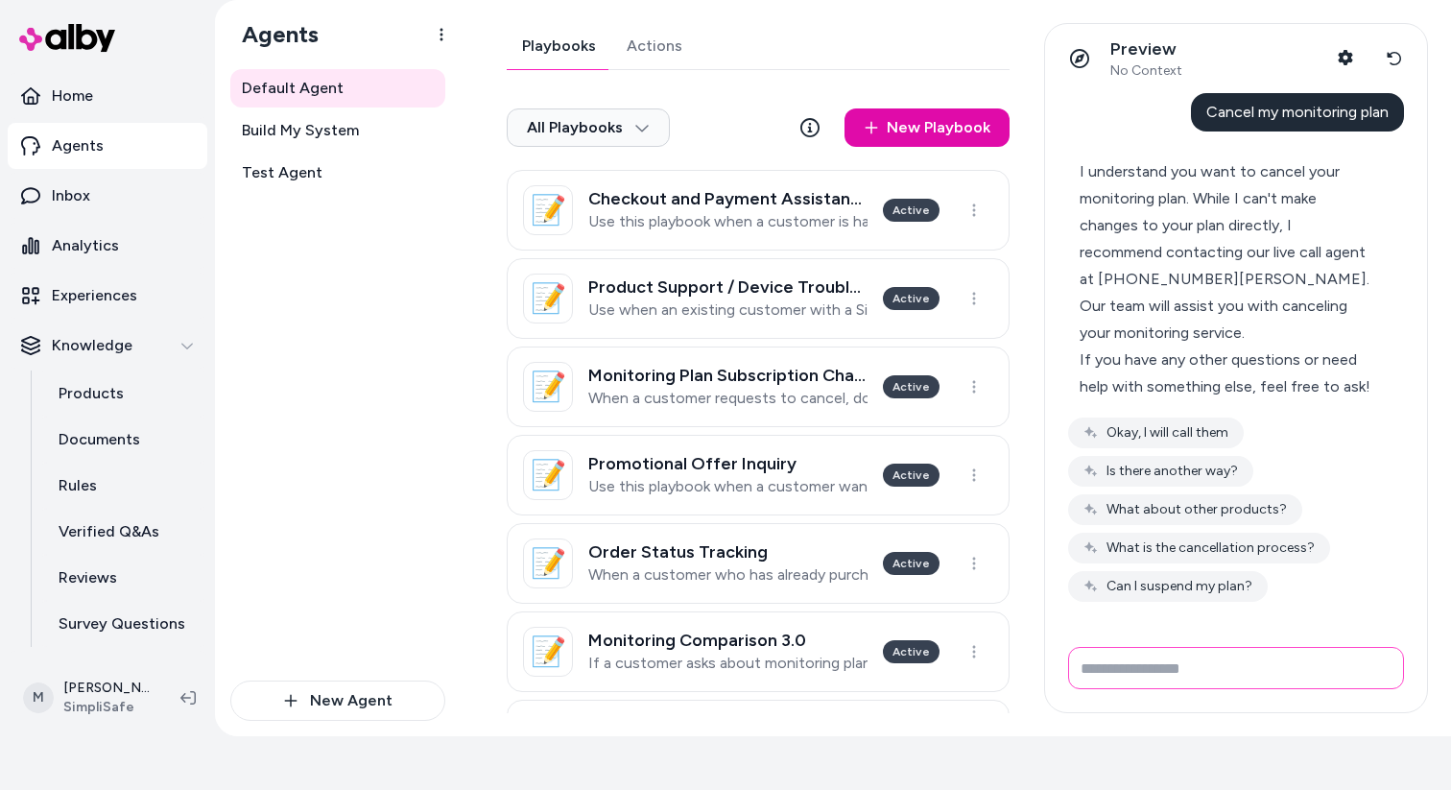
click at [1181, 672] on input "Write your prompt here" at bounding box center [1236, 668] width 336 height 42
type input "**********"
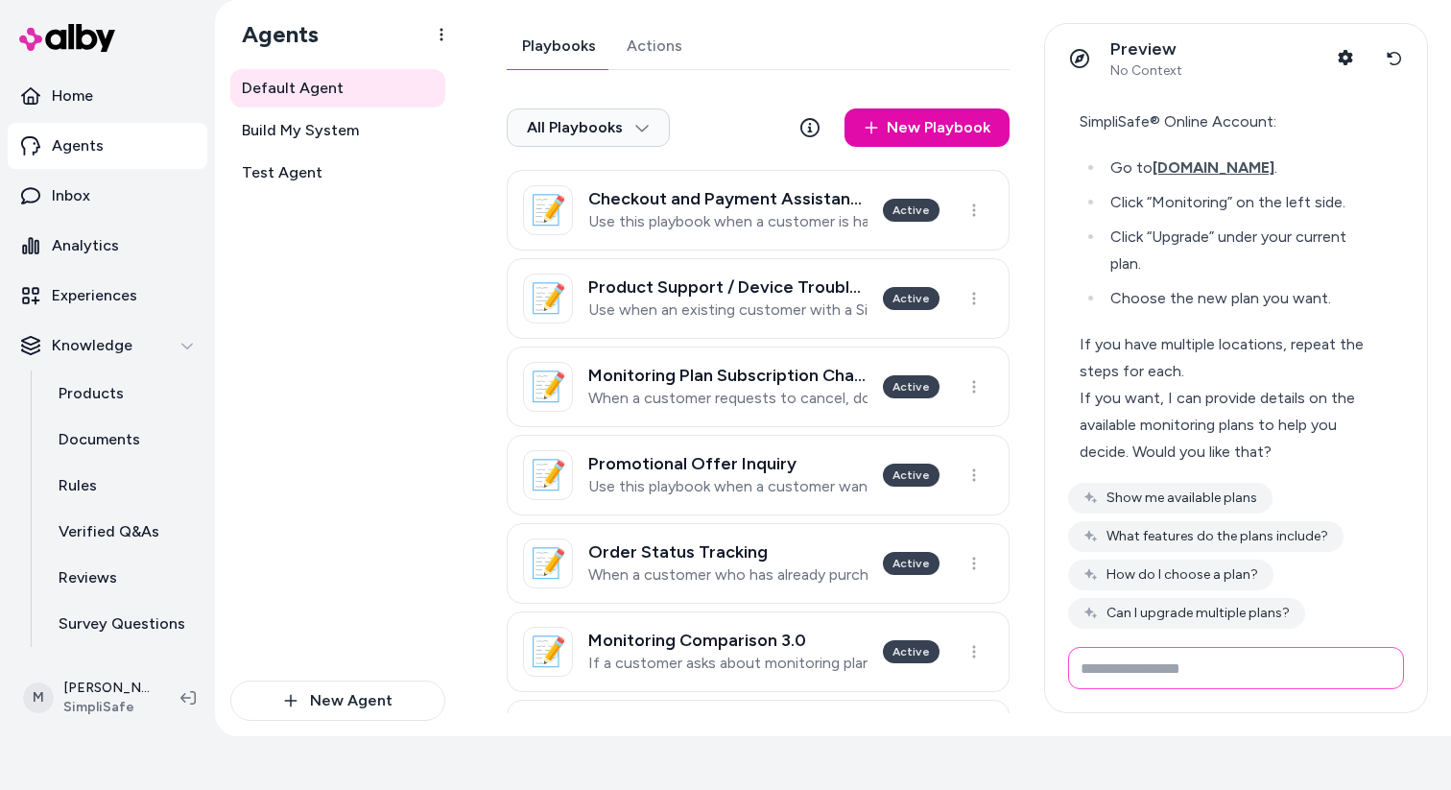
scroll to position [826, 0]
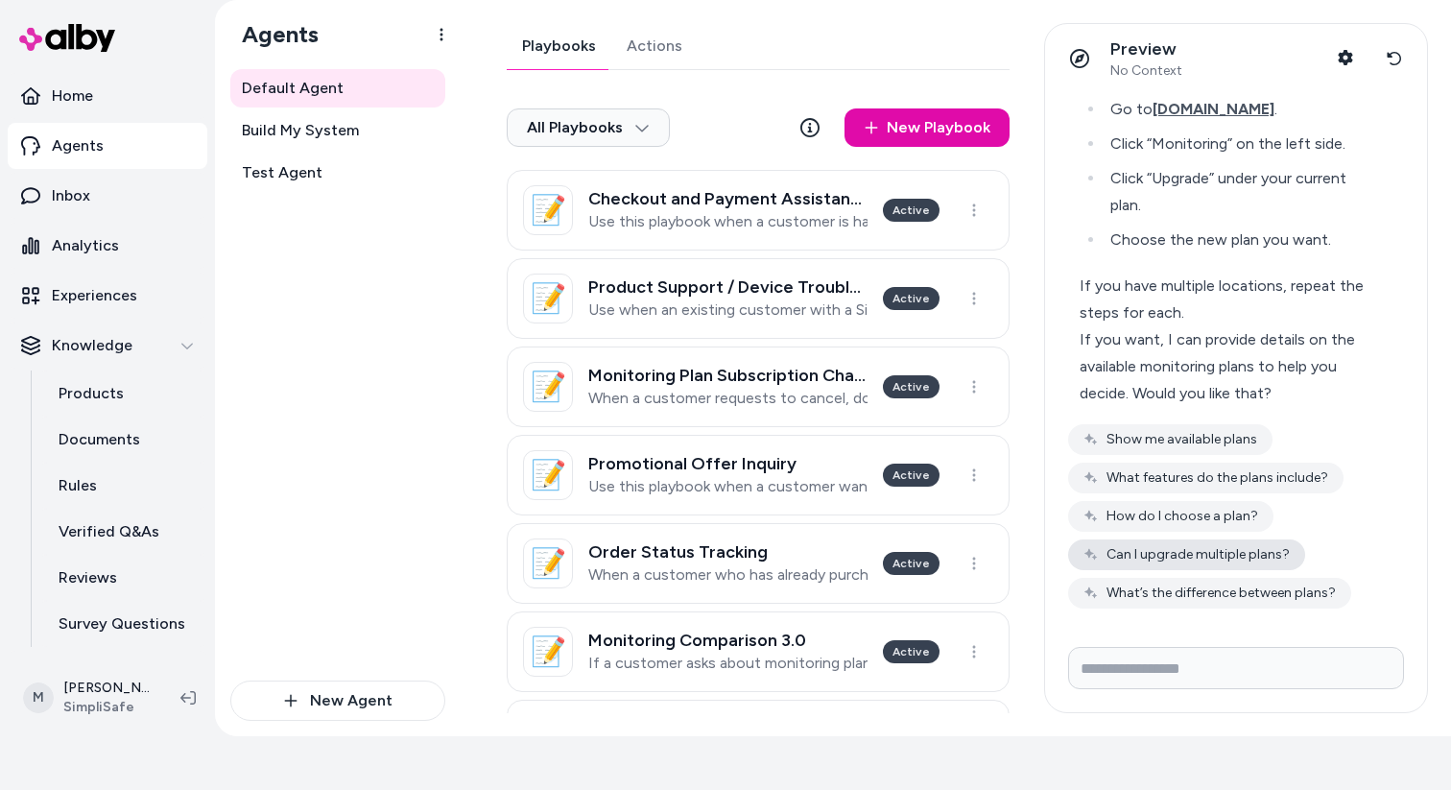
click at [1269, 545] on button "Can I upgrade multiple plans?" at bounding box center [1186, 554] width 237 height 31
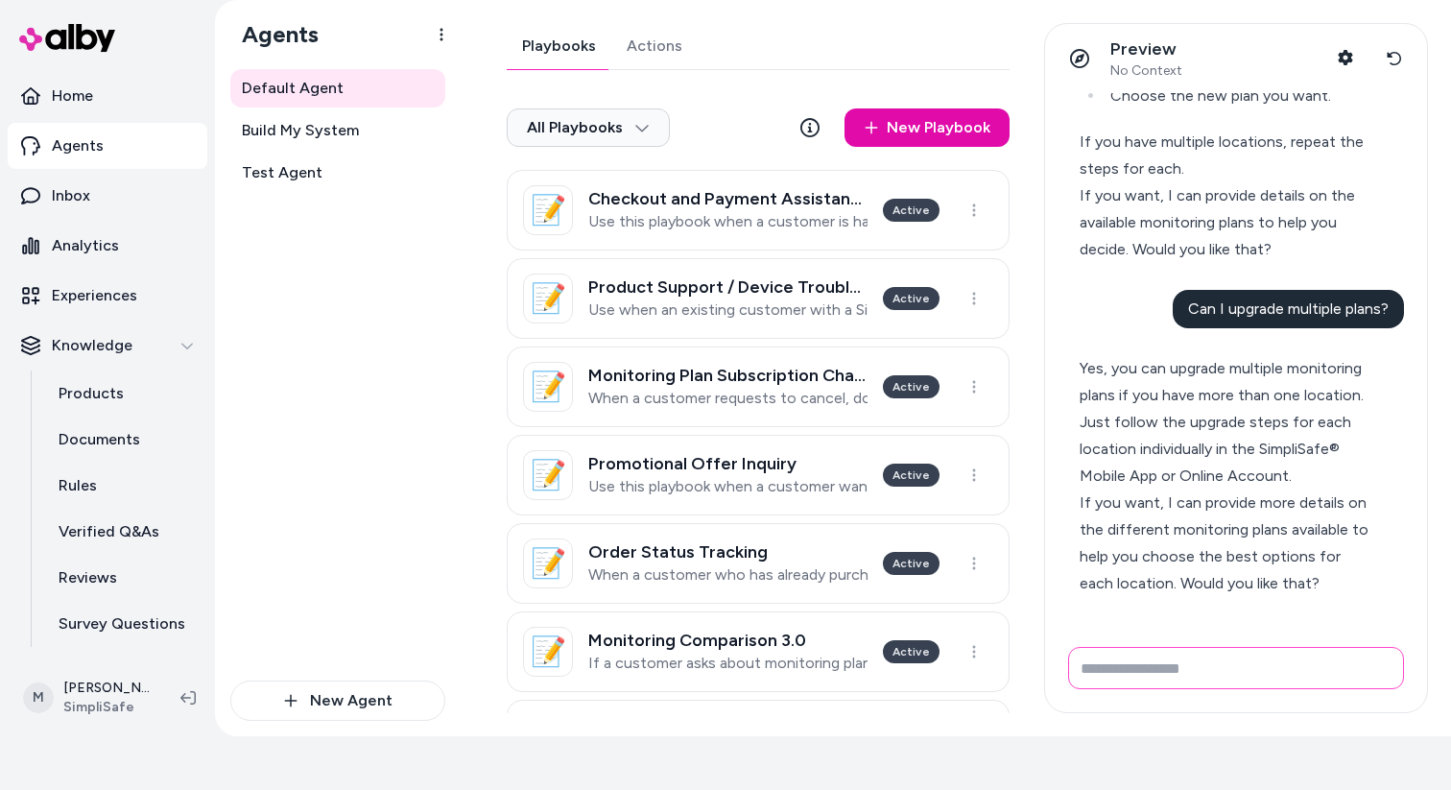
scroll to position [1028, 0]
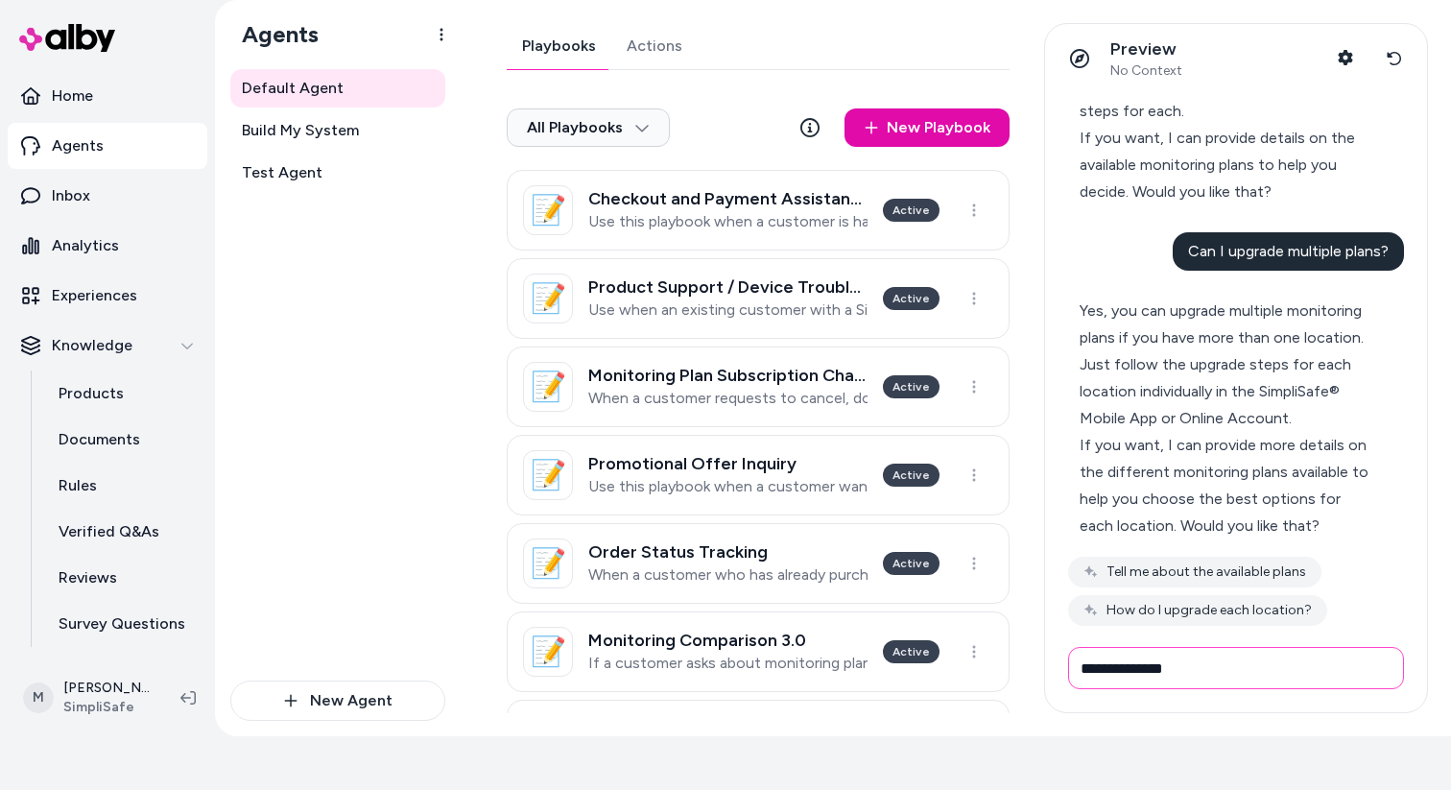
type input "**********"
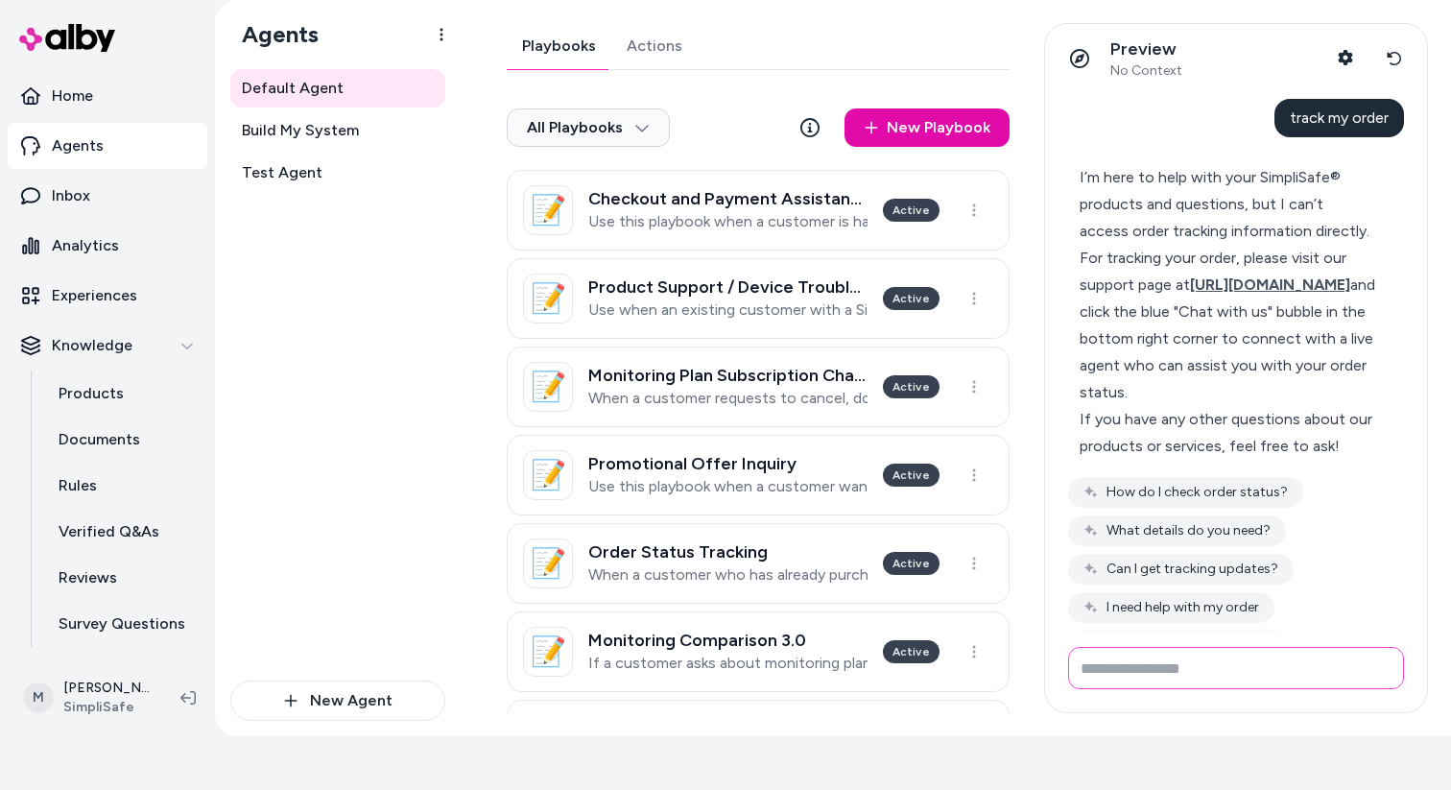
scroll to position [1574, 0]
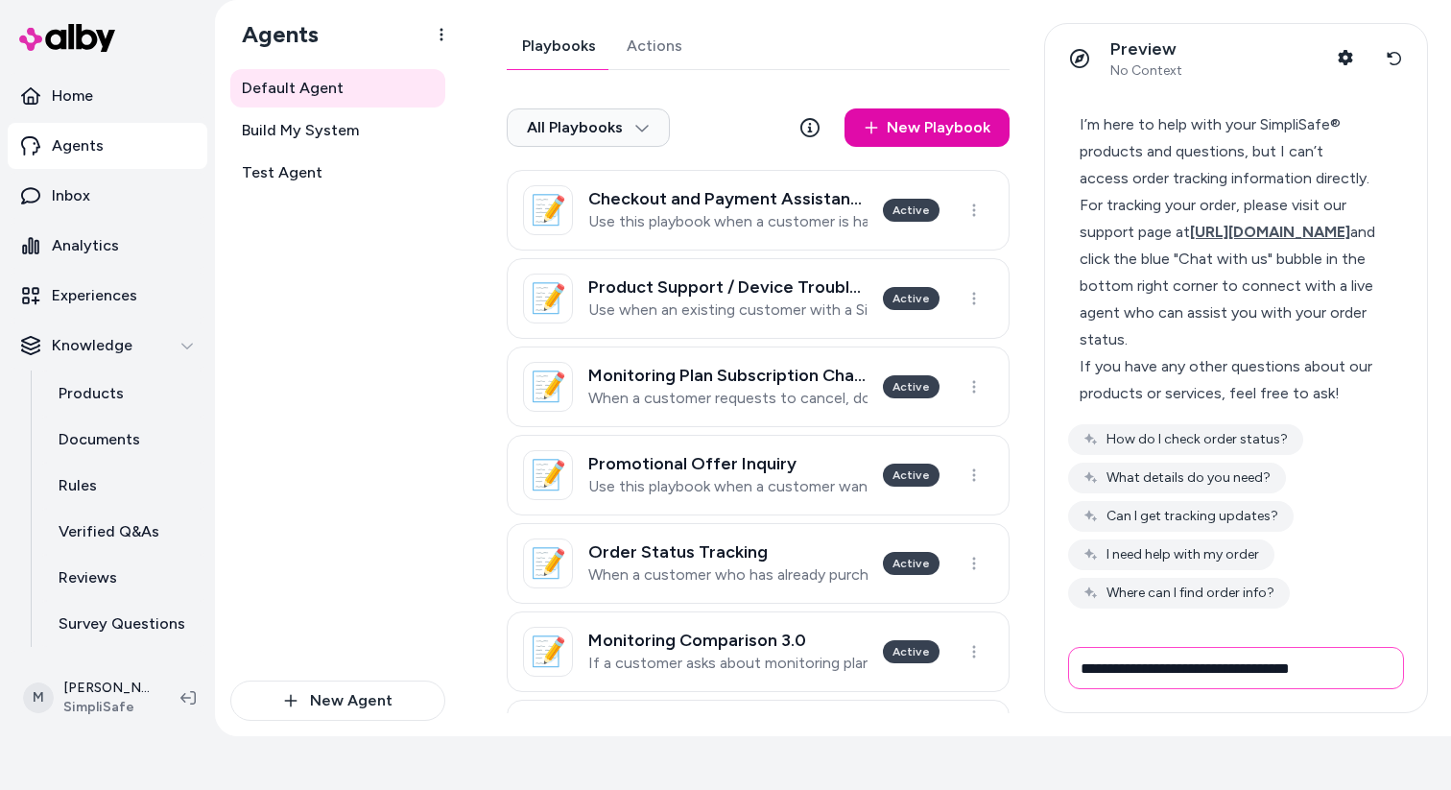
type input "**********"
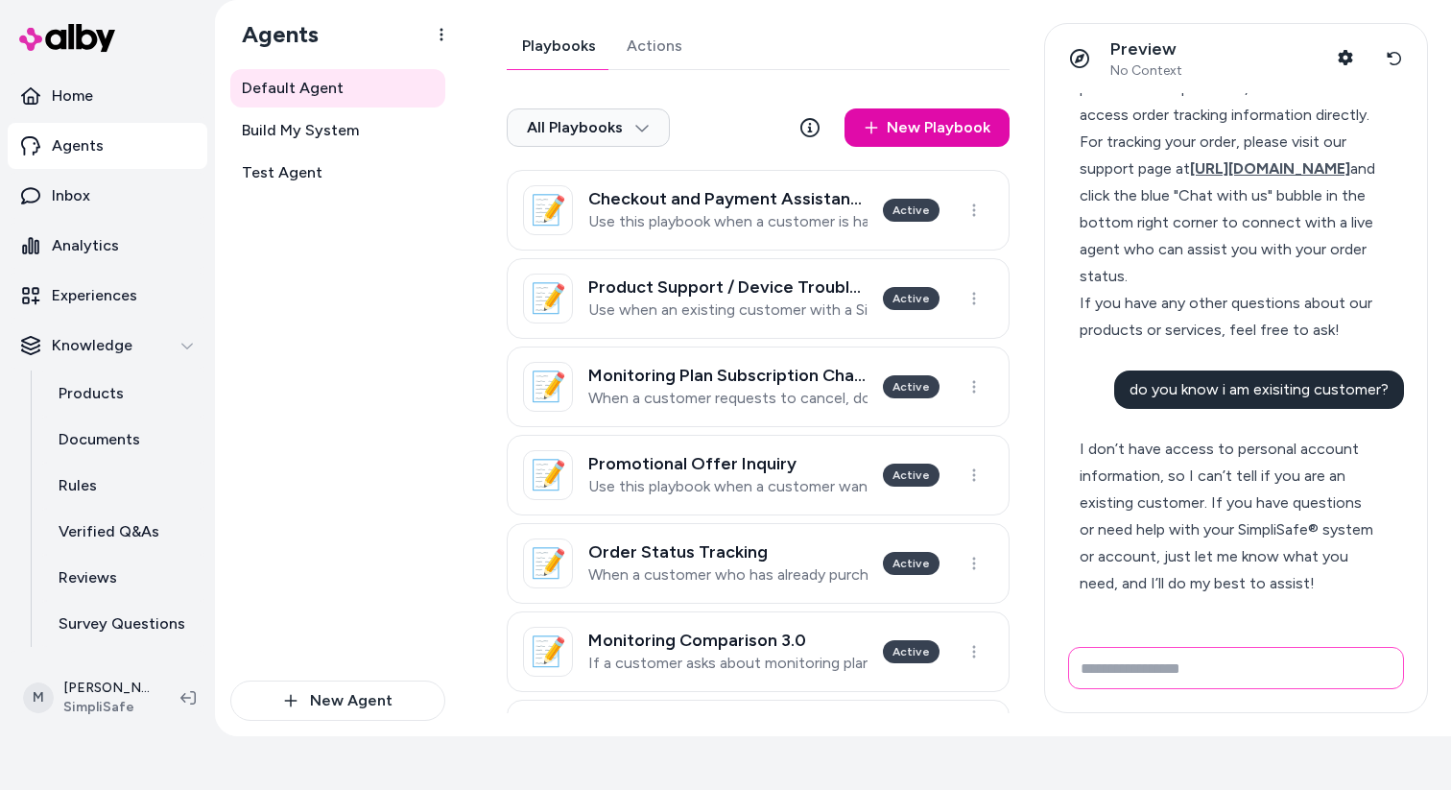
scroll to position [1695, 0]
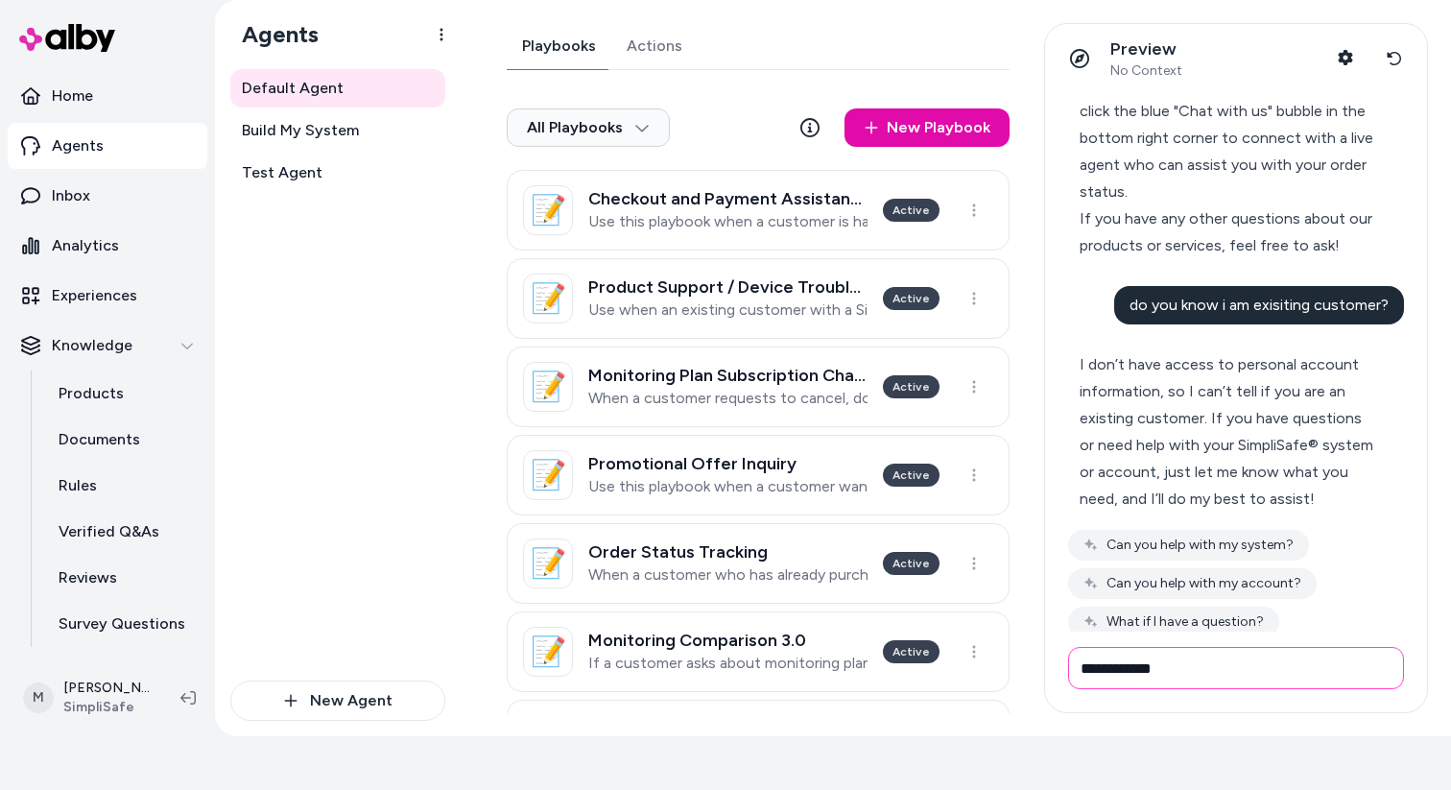
type input "**********"
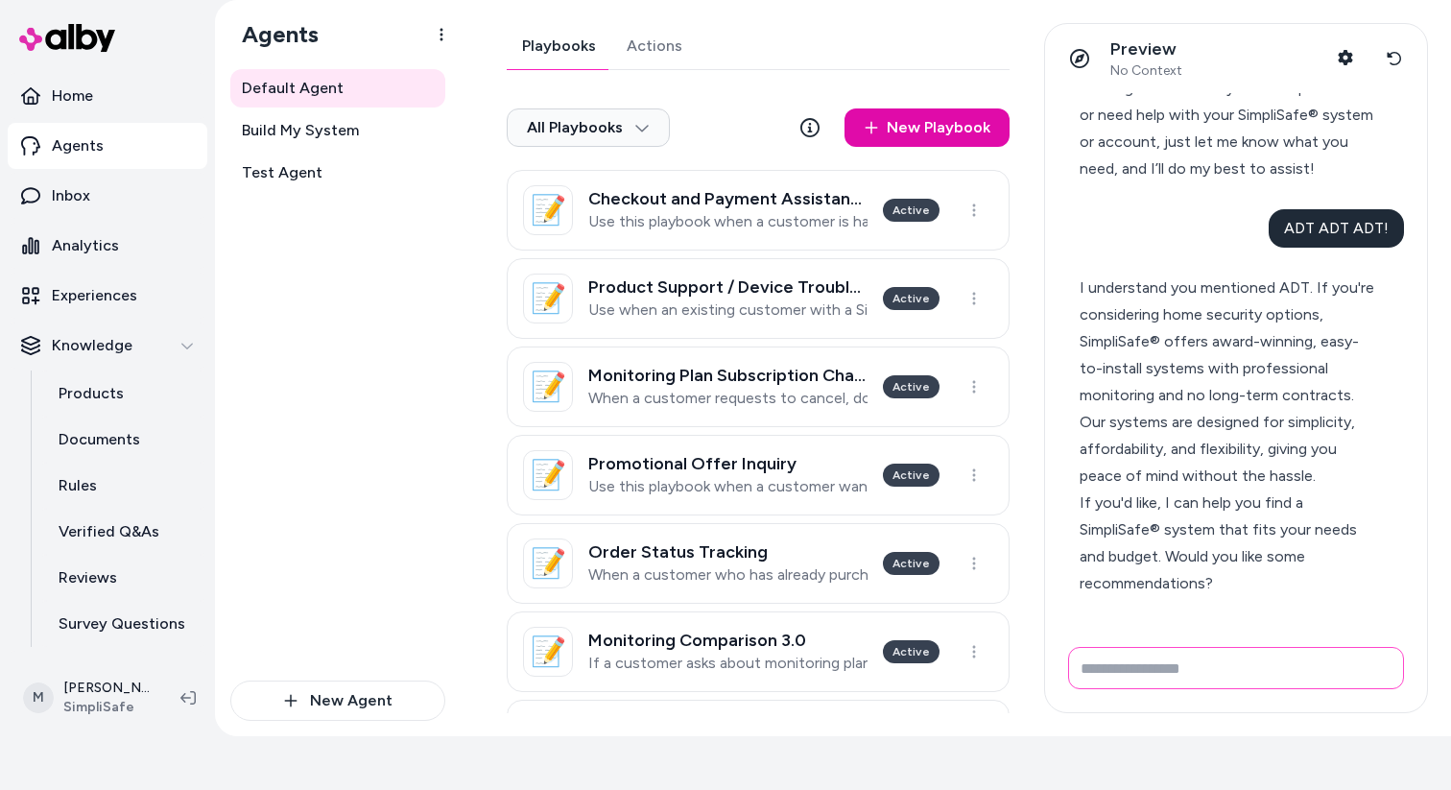
scroll to position [2093, 0]
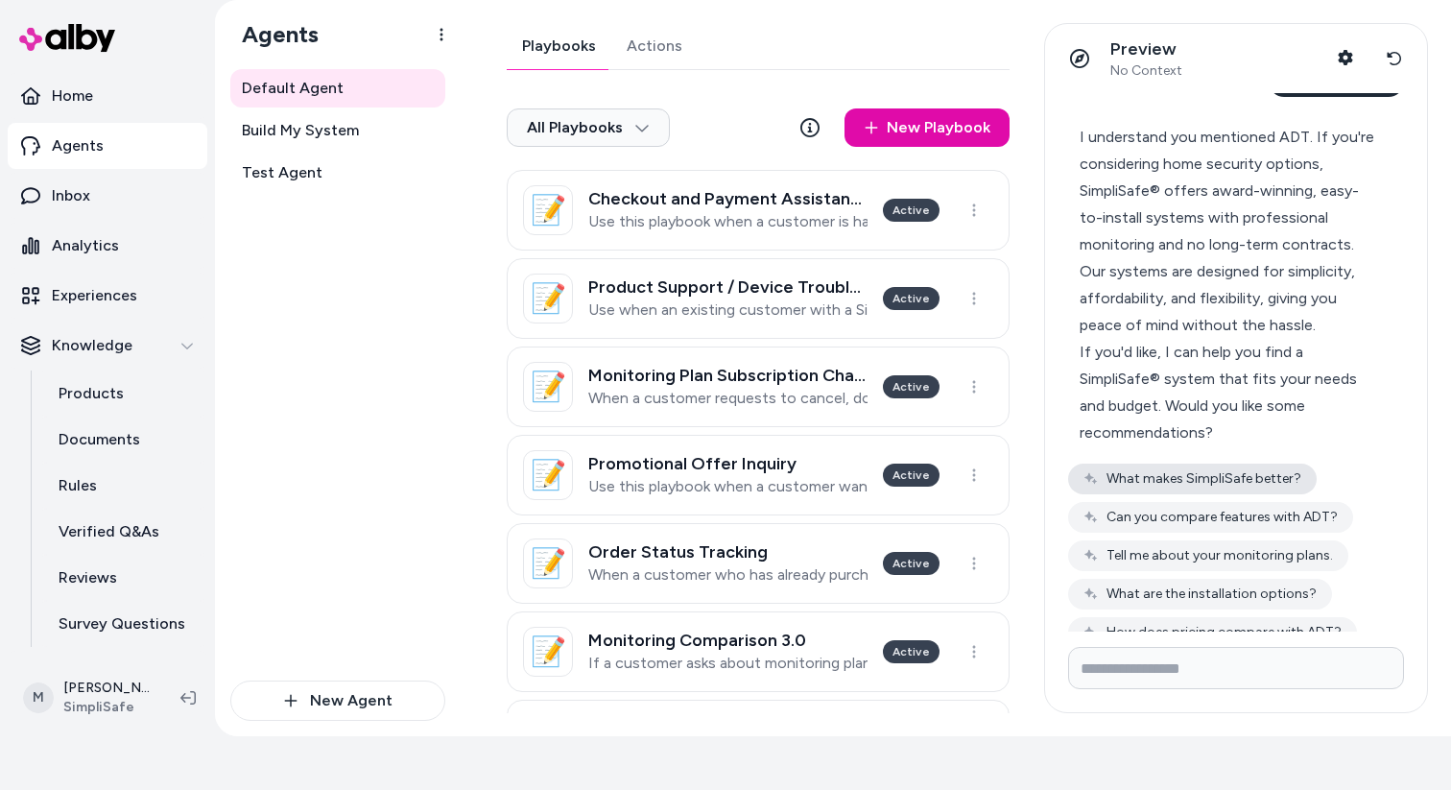
click at [1192, 494] on button "What makes SimpliSafe better?" at bounding box center [1192, 478] width 248 height 31
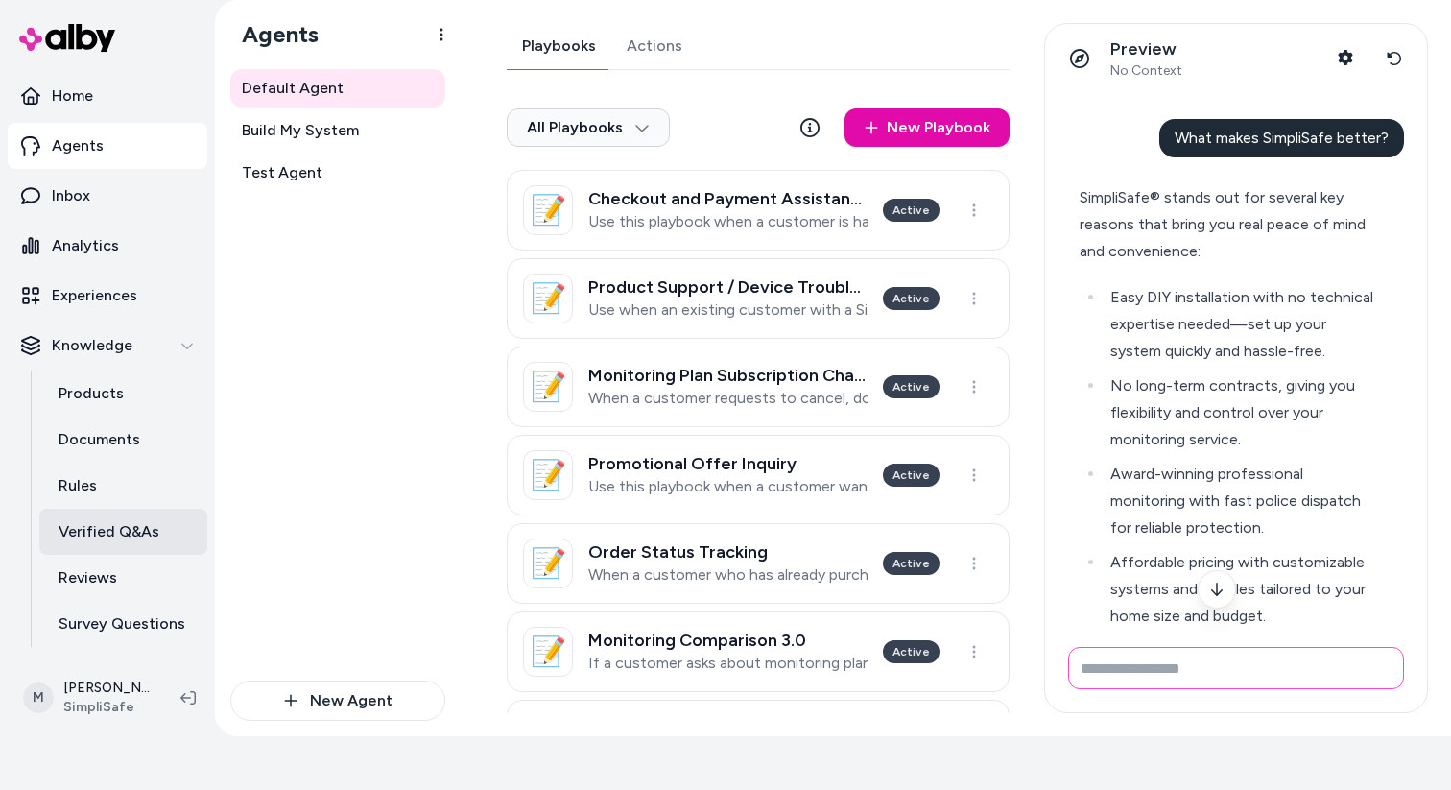
scroll to position [41, 0]
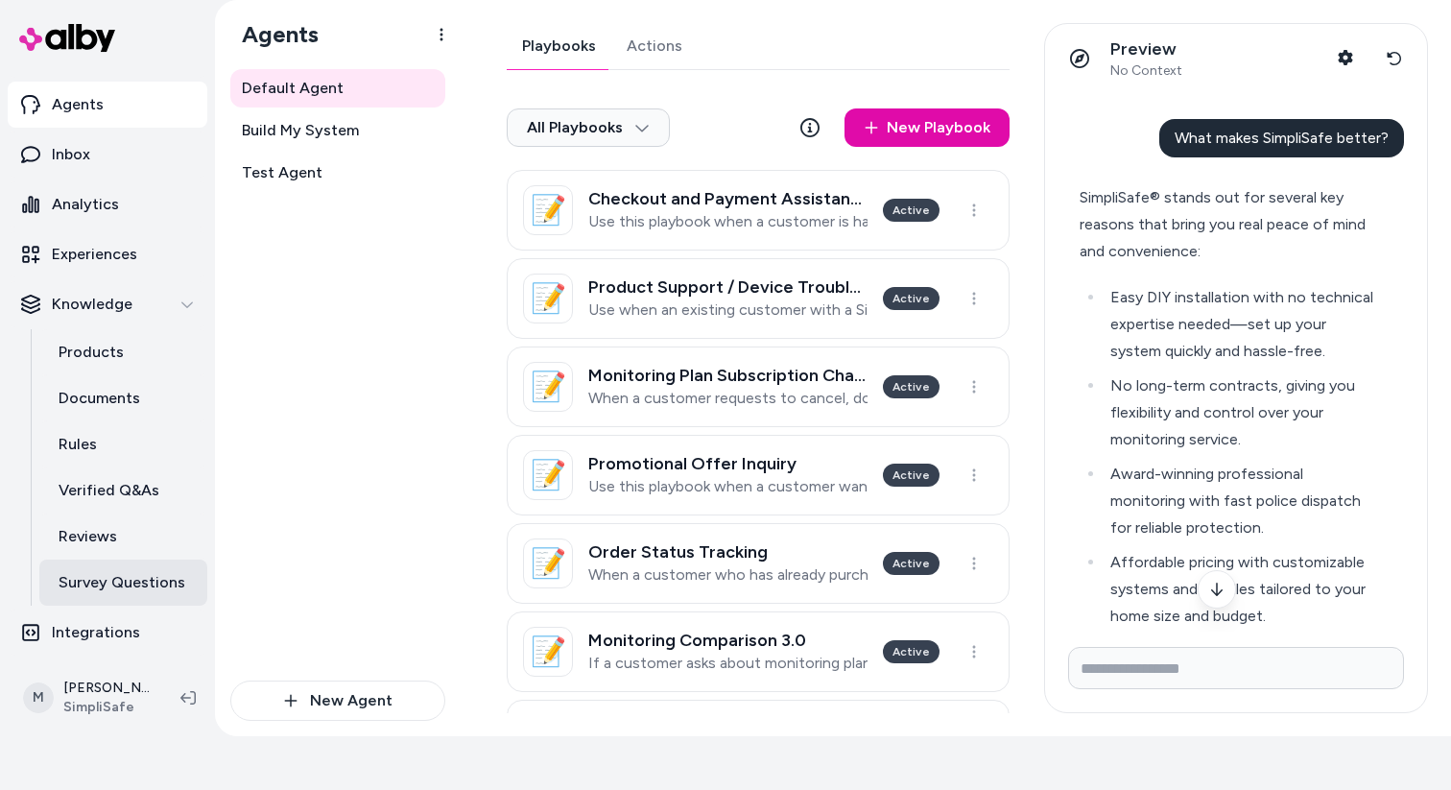
click at [130, 585] on p "Survey Questions" at bounding box center [122, 582] width 127 height 23
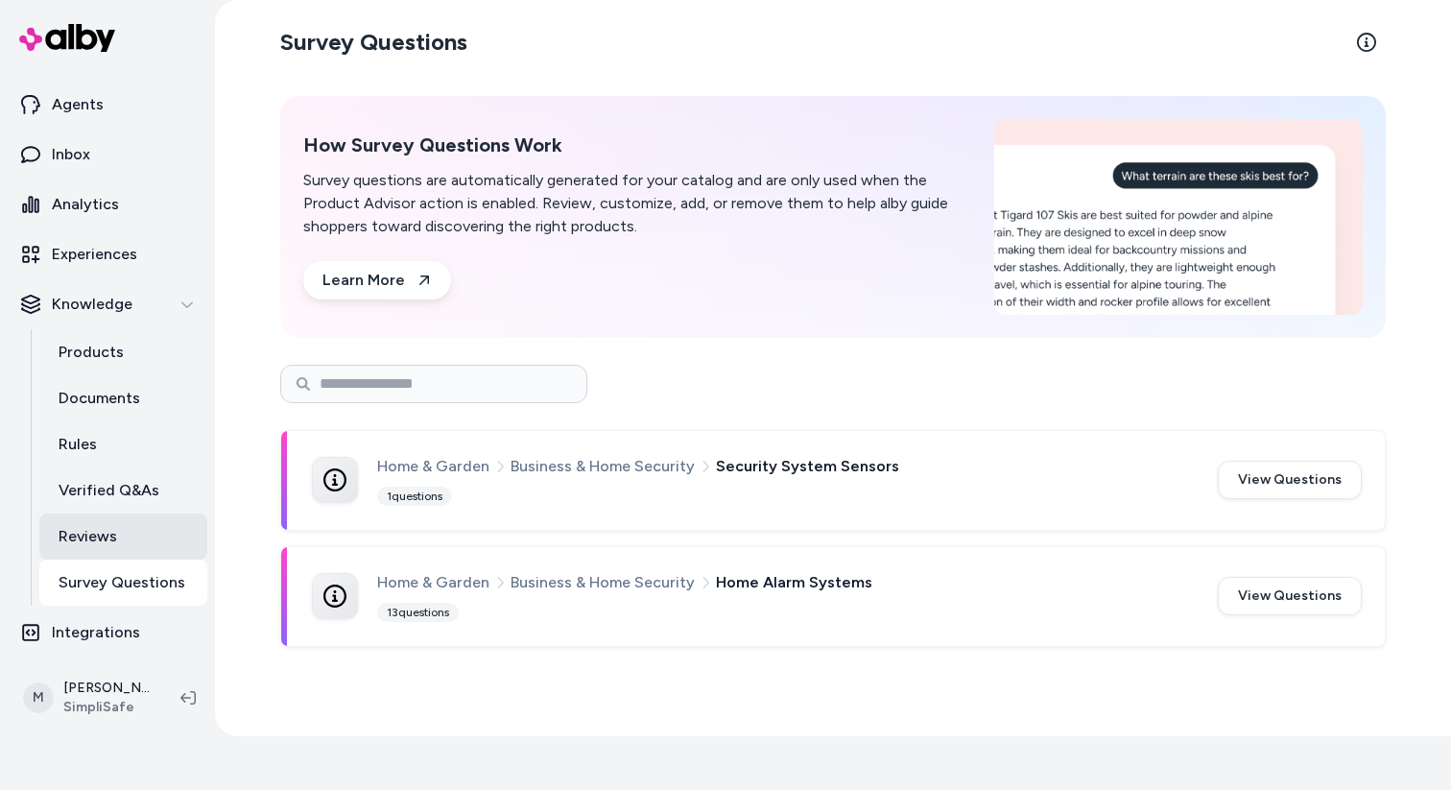
click at [118, 524] on link "Reviews" at bounding box center [123, 536] width 168 height 46
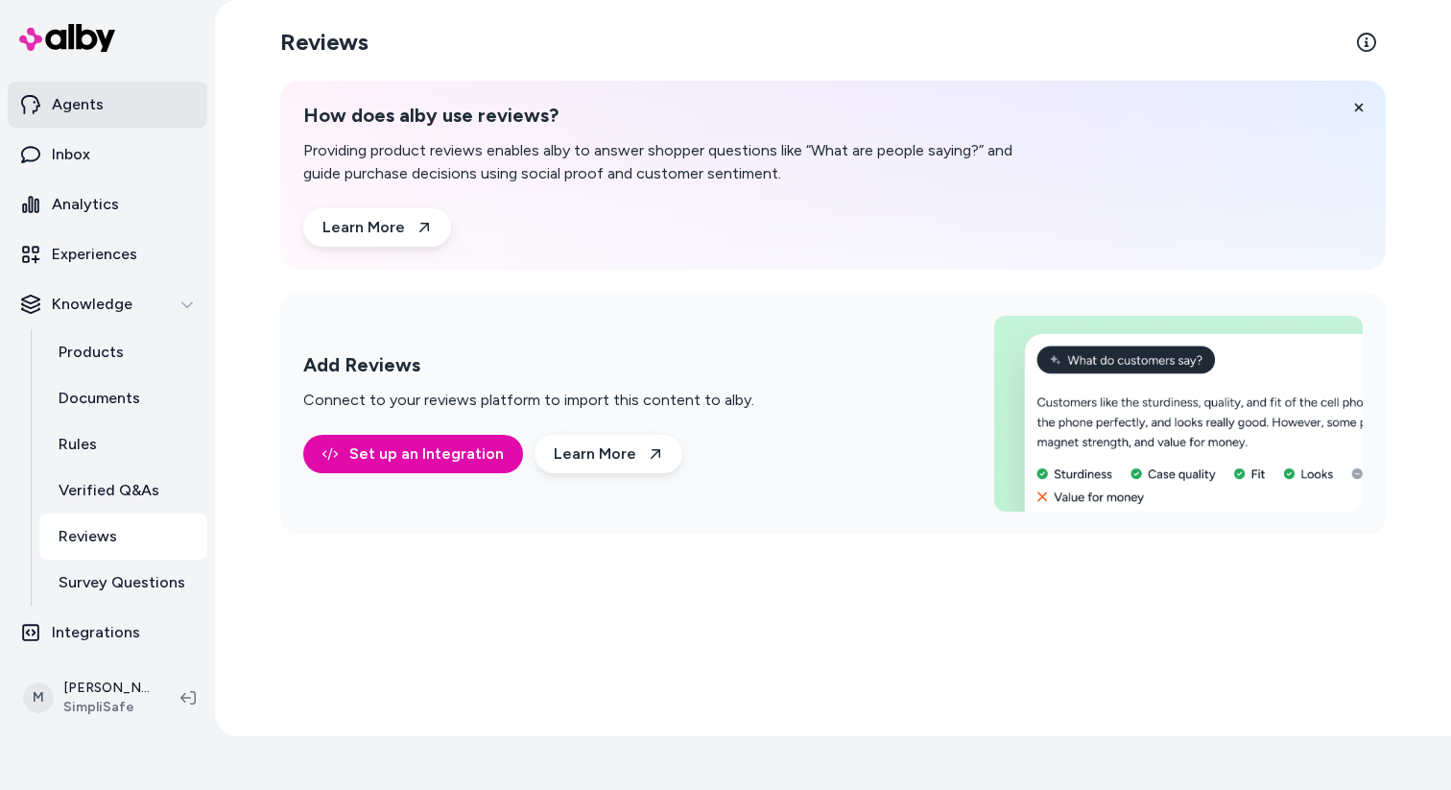
click at [80, 122] on link "Agents" at bounding box center [108, 105] width 200 height 46
